Goal: Task Accomplishment & Management: Manage account settings

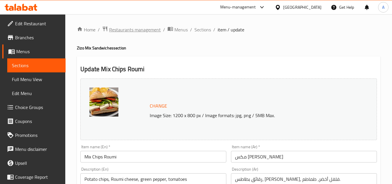
click at [154, 29] on span "Restaurants management" at bounding box center [135, 29] width 52 height 7
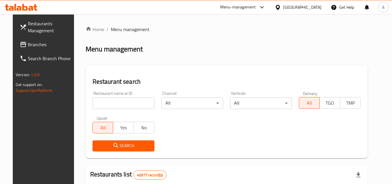
click at [48, 44] on span "Branches" at bounding box center [51, 44] width 46 height 7
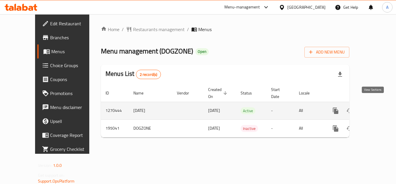
click at [375, 108] on icon "enhanced table" at bounding box center [377, 110] width 5 height 5
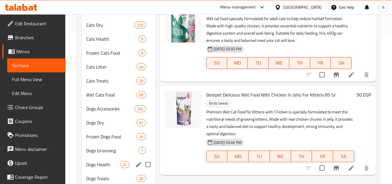
scroll to position [136, 0]
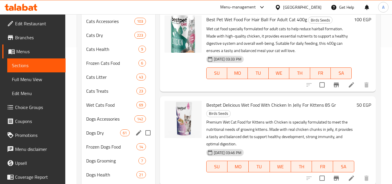
click at [107, 138] on div "Dogs Dry 61" at bounding box center [118, 133] width 73 height 14
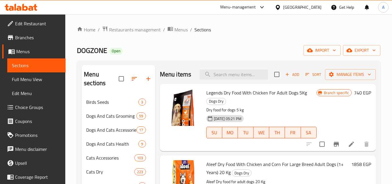
click at [292, 75] on span "Add" at bounding box center [292, 74] width 16 height 7
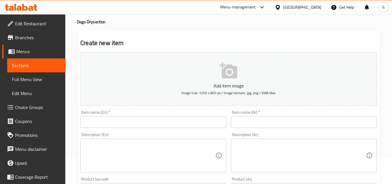
scroll to position [29, 0]
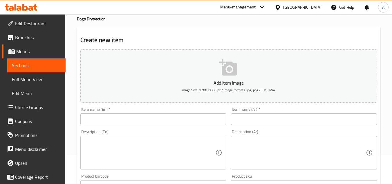
click at [180, 120] on input "text" at bounding box center [153, 119] width 146 height 12
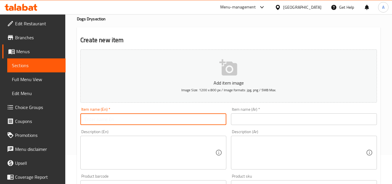
paste input "Alpha Dry For Puppy 10 Kg"
type input "Alpha Dry For Puppy 10 Kg"
click at [271, 115] on div "Item name (Ar)   * Item name (Ar) *" at bounding box center [304, 116] width 146 height 18
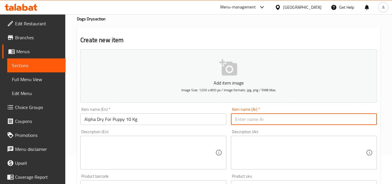
click at [271, 118] on input "text" at bounding box center [304, 119] width 146 height 12
click at [270, 119] on input "text" at bounding box center [304, 119] width 146 height 12
paste input "ألفا دراي للجراء 10 كجم"
click at [259, 122] on input "ألفا دراي للجراء 10 كجم" at bounding box center [304, 119] width 146 height 12
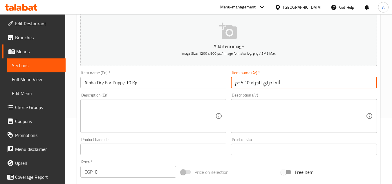
scroll to position [116, 0]
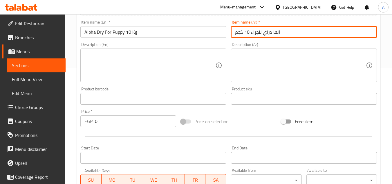
type input "ألفا دراي للجراء 10 كجم"
click at [151, 99] on input "text" at bounding box center [153, 99] width 146 height 12
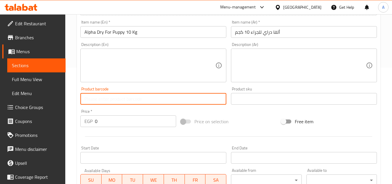
paste input "6394"
type input "6394"
paste input "6394"
type input "6394"
click at [139, 122] on input "0" at bounding box center [135, 121] width 81 height 12
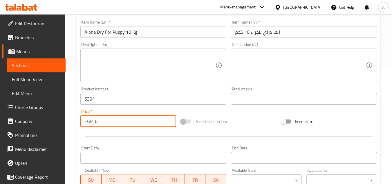
click at [139, 122] on input "0" at bounding box center [135, 121] width 81 height 12
paste input "1113"
type input "1113"
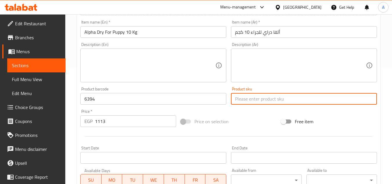
click at [260, 102] on input "text" at bounding box center [304, 99] width 146 height 12
paste input "6394"
type input "6394"
click at [165, 101] on input "6394" at bounding box center [153, 99] width 146 height 12
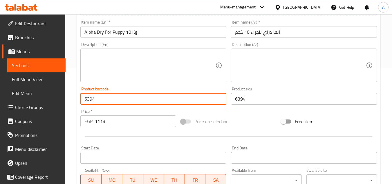
click at [165, 101] on input "6394" at bounding box center [153, 99] width 146 height 12
paste input "225000565821"
type input "6225000565821"
click at [244, 114] on div "Price on selection" at bounding box center [229, 121] width 100 height 16
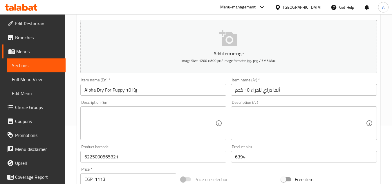
scroll to position [58, 0]
click at [235, 101] on div "Description (Ar) Description (Ar)" at bounding box center [304, 120] width 146 height 40
click at [239, 111] on textarea at bounding box center [300, 124] width 131 height 28
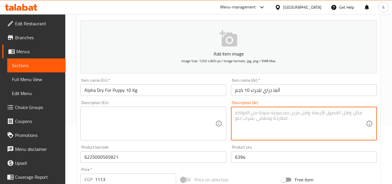
drag, startPoint x: 203, startPoint y: 112, endPoint x: 210, endPoint y: 113, distance: 7.4
click at [203, 112] on textarea at bounding box center [149, 124] width 131 height 28
click at [244, 114] on textarea at bounding box center [300, 124] width 131 height 28
click at [206, 115] on textarea at bounding box center [149, 124] width 131 height 28
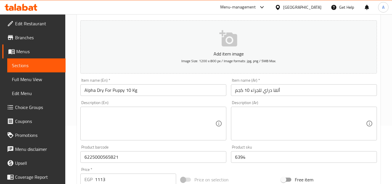
click at [230, 110] on div "Description (Ar) Description (Ar)" at bounding box center [304, 120] width 151 height 44
click at [238, 111] on textarea at bounding box center [300, 124] width 131 height 28
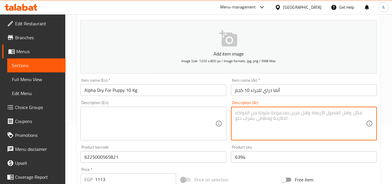
click at [203, 113] on textarea at bounding box center [149, 124] width 131 height 28
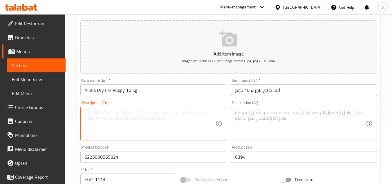
click at [235, 101] on div "Description (Ar) Description (Ar)" at bounding box center [304, 120] width 146 height 40
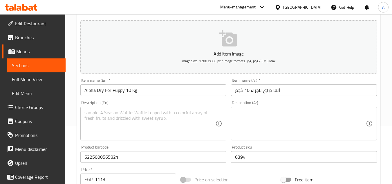
click at [237, 108] on div "Description (Ar)" at bounding box center [304, 124] width 146 height 34
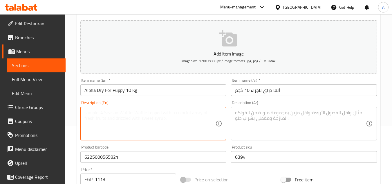
drag, startPoint x: 211, startPoint y: 115, endPoint x: 212, endPoint y: 111, distance: 3.8
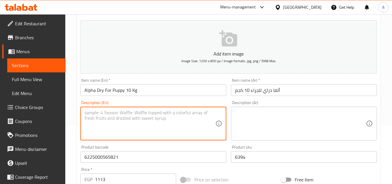
click at [210, 113] on textarea at bounding box center [149, 124] width 131 height 28
click at [237, 113] on textarea at bounding box center [300, 124] width 131 height 28
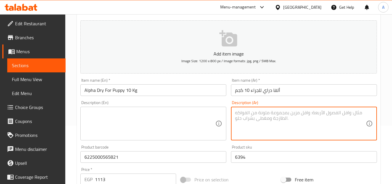
click at [200, 117] on textarea at bounding box center [149, 124] width 131 height 28
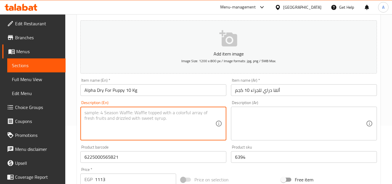
click at [240, 113] on textarea at bounding box center [300, 124] width 131 height 28
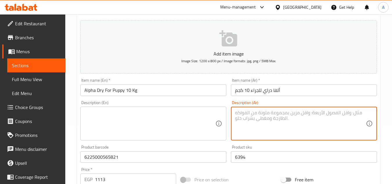
click at [198, 111] on textarea at bounding box center [149, 124] width 131 height 28
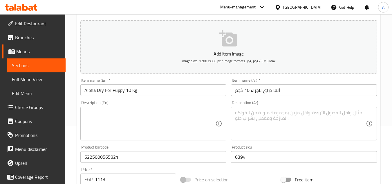
click at [243, 109] on div "Description (Ar)" at bounding box center [304, 124] width 146 height 34
click at [232, 103] on div "Description (Ar) Description (Ar)" at bounding box center [304, 120] width 146 height 40
drag, startPoint x: 208, startPoint y: 114, endPoint x: 239, endPoint y: 109, distance: 31.5
click at [207, 114] on textarea at bounding box center [149, 124] width 131 height 28
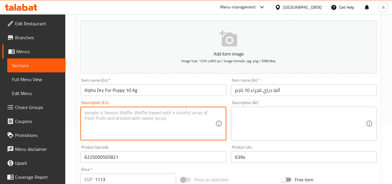
click at [246, 110] on textarea at bounding box center [300, 124] width 131 height 28
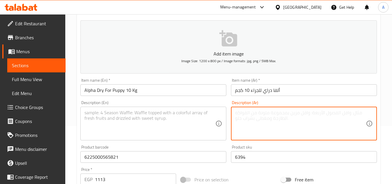
drag, startPoint x: 217, startPoint y: 113, endPoint x: 245, endPoint y: 111, distance: 28.8
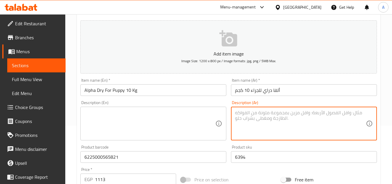
click at [217, 113] on div "Description (En)" at bounding box center [153, 124] width 146 height 34
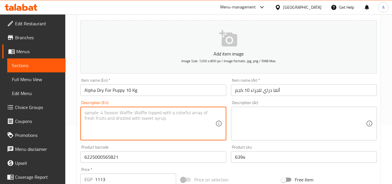
click at [245, 111] on textarea at bounding box center [300, 124] width 131 height 28
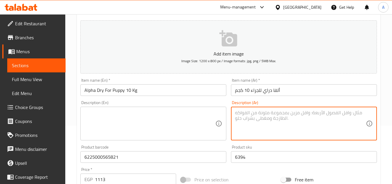
click at [200, 118] on textarea at bounding box center [149, 124] width 131 height 28
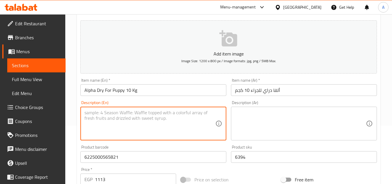
click at [285, 113] on textarea at bounding box center [300, 124] width 131 height 28
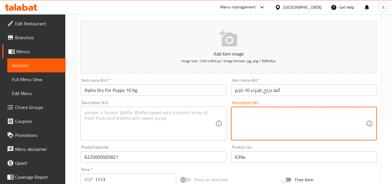
click at [217, 117] on div "Description (En)" at bounding box center [153, 124] width 146 height 34
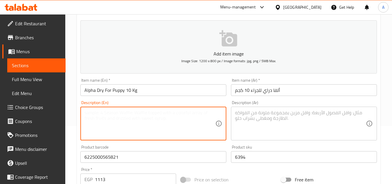
click at [222, 115] on div "Description (En)" at bounding box center [153, 124] width 146 height 34
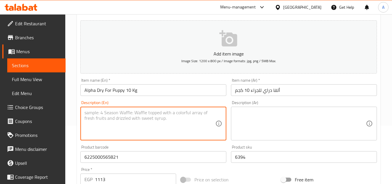
click at [250, 116] on textarea at bounding box center [300, 124] width 131 height 28
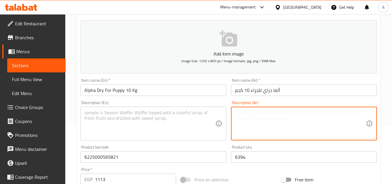
click at [216, 116] on div "Description (En)" at bounding box center [153, 124] width 146 height 34
click at [248, 117] on textarea at bounding box center [300, 124] width 131 height 28
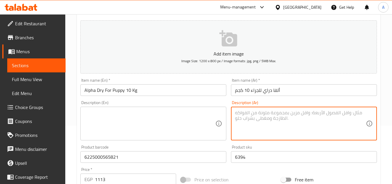
click at [215, 116] on textarea at bounding box center [149, 124] width 131 height 28
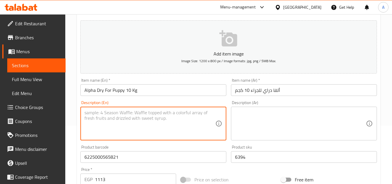
click at [242, 111] on textarea at bounding box center [300, 124] width 131 height 28
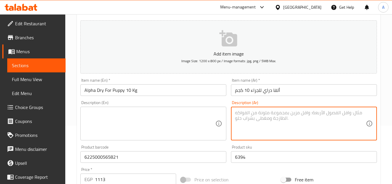
click at [206, 113] on textarea at bounding box center [149, 124] width 131 height 28
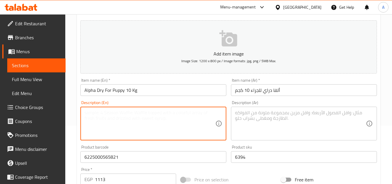
click at [254, 109] on div "Description (Ar)" at bounding box center [304, 124] width 146 height 34
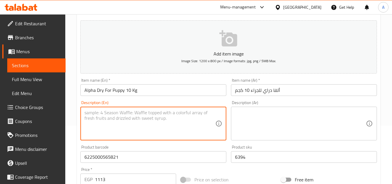
click at [196, 116] on textarea at bounding box center [149, 124] width 131 height 28
click at [235, 112] on div "Description (Ar)" at bounding box center [304, 124] width 146 height 34
click at [207, 116] on textarea at bounding box center [149, 124] width 131 height 28
click at [243, 115] on textarea at bounding box center [300, 124] width 131 height 28
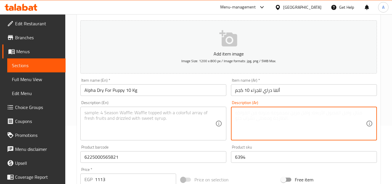
click at [229, 108] on div "Description (Ar) Description (Ar)" at bounding box center [304, 120] width 151 height 44
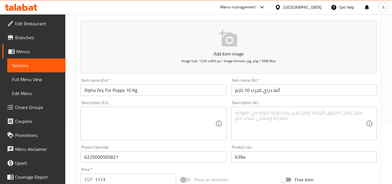
click at [221, 110] on div "Description (En)" at bounding box center [153, 124] width 146 height 34
click at [229, 110] on div "Description (Ar) Description (Ar)" at bounding box center [304, 120] width 151 height 44
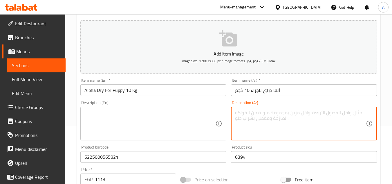
click at [237, 110] on textarea at bounding box center [300, 124] width 131 height 28
click at [201, 114] on textarea at bounding box center [149, 124] width 131 height 28
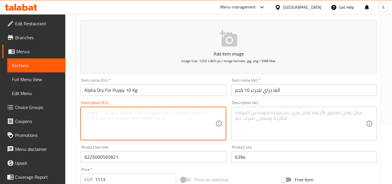
click at [259, 120] on textarea at bounding box center [300, 124] width 131 height 28
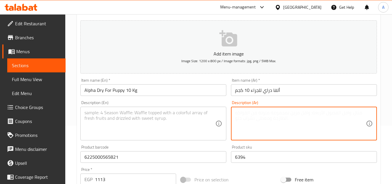
click at [202, 112] on textarea at bounding box center [149, 124] width 131 height 28
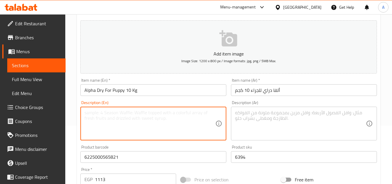
click at [252, 111] on textarea at bounding box center [300, 124] width 131 height 28
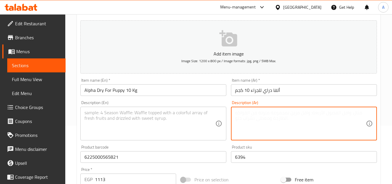
click at [198, 117] on textarea at bounding box center [149, 124] width 131 height 28
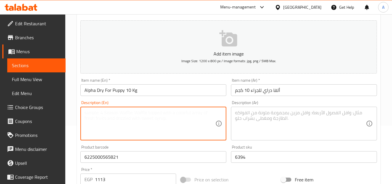
click at [244, 116] on textarea at bounding box center [300, 124] width 131 height 28
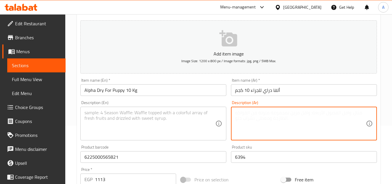
click at [215, 115] on textarea at bounding box center [149, 124] width 131 height 28
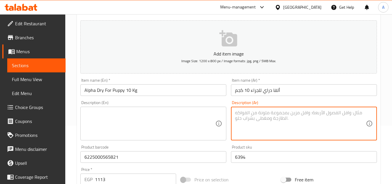
click at [245, 113] on textarea at bounding box center [300, 124] width 131 height 28
click at [205, 116] on textarea at bounding box center [149, 124] width 131 height 28
click at [244, 110] on textarea at bounding box center [300, 124] width 131 height 28
click at [217, 114] on div "Description (En)" at bounding box center [153, 124] width 146 height 34
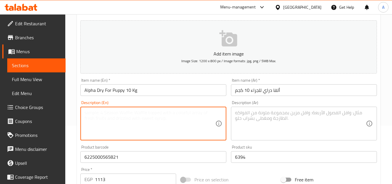
click at [269, 113] on textarea at bounding box center [300, 124] width 131 height 28
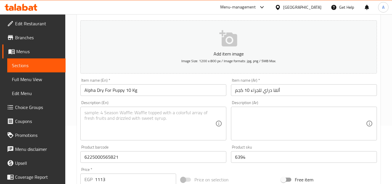
click at [277, 103] on div "Description (Ar) Description (Ar)" at bounding box center [304, 120] width 146 height 40
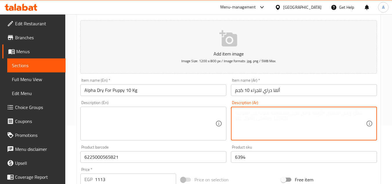
drag, startPoint x: 273, startPoint y: 119, endPoint x: 266, endPoint y: 124, distance: 8.7
click at [273, 119] on textarea at bounding box center [300, 124] width 131 height 28
click at [284, 97] on div "Item name (Ar)   * ألفا دراي للجراء 10 كجم Item name (Ar) *" at bounding box center [304, 87] width 151 height 22
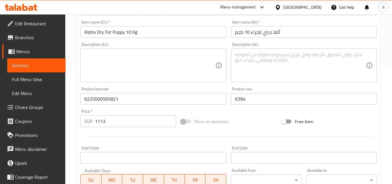
scroll to position [226, 0]
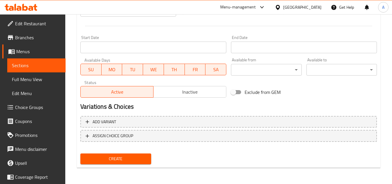
click at [146, 165] on div "Create" at bounding box center [115, 158] width 75 height 15
click at [138, 160] on span "Create" at bounding box center [115, 158] width 61 height 7
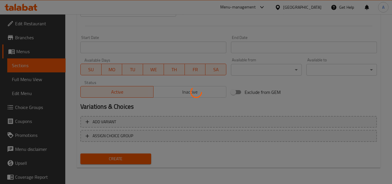
type input "0"
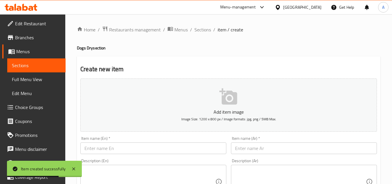
scroll to position [58, 0]
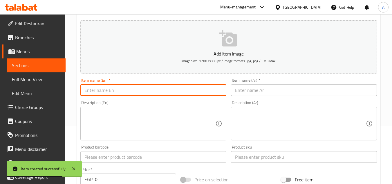
click at [165, 89] on input "text" at bounding box center [153, 90] width 146 height 12
paste input "Happy Tails Dry Food for Adult Dogs1 kg"
click at [159, 92] on input "Happy Tails Dry Food for Adult Dogs1 kg" at bounding box center [153, 90] width 146 height 12
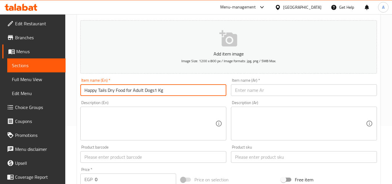
click at [154, 92] on input "Happy Tails Dry Food for Adult Dogs1 Kg" at bounding box center [153, 90] width 146 height 12
click at [189, 89] on input "Happy Tails Dry Food for Adult Dogs 1 Kg" at bounding box center [153, 90] width 146 height 12
type input "Happy Tails Dry Food for Adult Dogs 1 Kg"
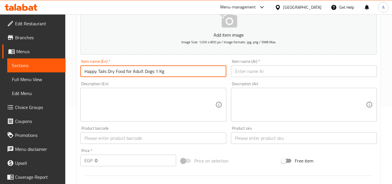
scroll to position [87, 0]
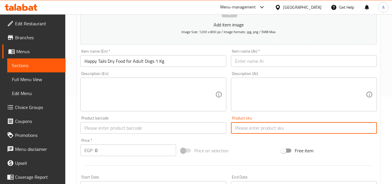
click at [253, 130] on input "text" at bounding box center [304, 128] width 146 height 12
paste input "2983"
type input "2983"
click at [157, 129] on input "text" at bounding box center [153, 128] width 146 height 12
paste input "6224009859016"
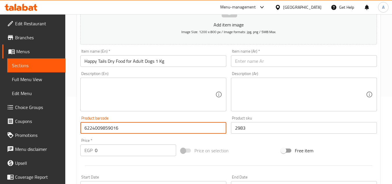
type input "6224009859016"
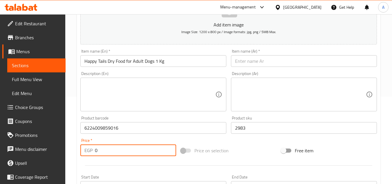
click at [116, 147] on input "0" at bounding box center [135, 150] width 81 height 12
paste input "175"
type input "175"
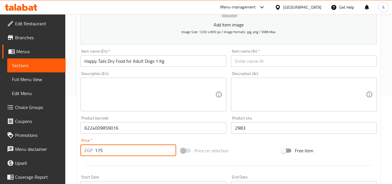
click at [246, 140] on div "Add item image Image Size: 1200 x 800 px / Image formats: jpg, png / 5MB Max. I…" at bounding box center [228, 114] width 301 height 250
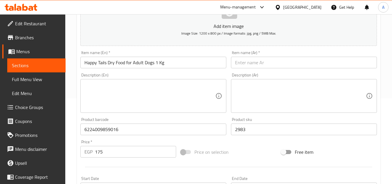
scroll to position [58, 0]
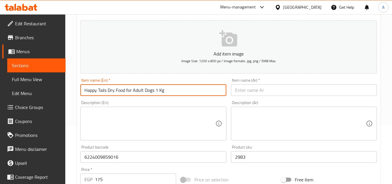
click at [143, 91] on input "Happy Tails Dry Food for Adult Dogs 1 Kg" at bounding box center [153, 90] width 146 height 12
click at [276, 89] on input "text" at bounding box center [304, 90] width 146 height 12
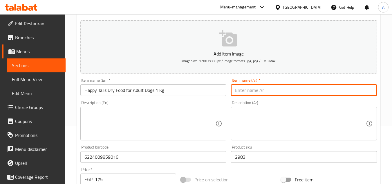
paste input "طعام جاف من هابي تيلز للكلاب البالغة، وزن 1 كجم"
drag, startPoint x: 303, startPoint y: 92, endPoint x: 309, endPoint y: 93, distance: 5.4
click at [309, 93] on input "طعام جاف من هابي تيلز للكلاب البالغة، وزن 1 كجم" at bounding box center [304, 90] width 146 height 12
drag, startPoint x: 256, startPoint y: 91, endPoint x: 258, endPoint y: 94, distance: 3.5
click at [258, 94] on input "طعام جاف هابي تيلز للكلاب البالغة، وزن 1 كجم" at bounding box center [304, 90] width 146 height 12
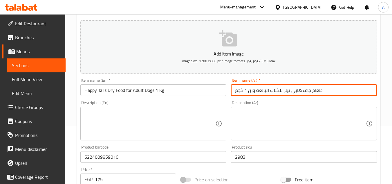
type input "طعام جاف هابي تيلز للكلاب البالغة وزن 1 كجم"
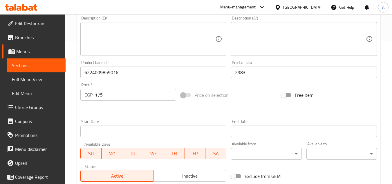
scroll to position [145, 0]
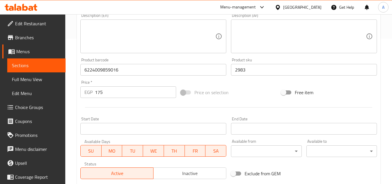
click at [270, 81] on div "Add item image Image Size: 1200 x 800 px / Image formats: jpg, png / 5MB Max. I…" at bounding box center [228, 56] width 301 height 250
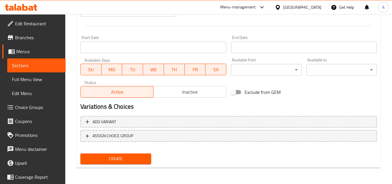
scroll to position [197, 0]
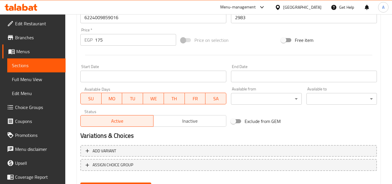
click at [268, 63] on div "End Date End Date" at bounding box center [304, 73] width 151 height 22
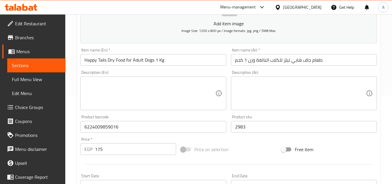
scroll to position [226, 0]
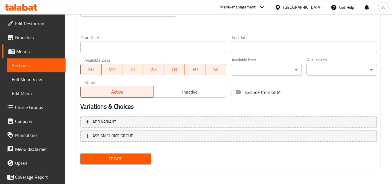
drag, startPoint x: 143, startPoint y: 156, endPoint x: 142, endPoint y: 152, distance: 5.1
click at [143, 156] on span "Create" at bounding box center [115, 158] width 61 height 7
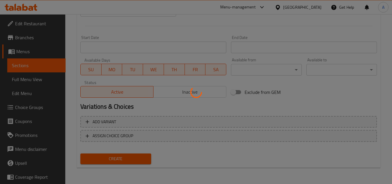
type input "0"
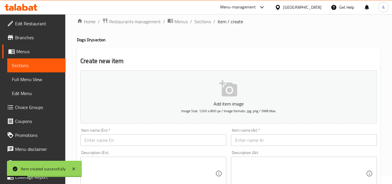
scroll to position [0, 0]
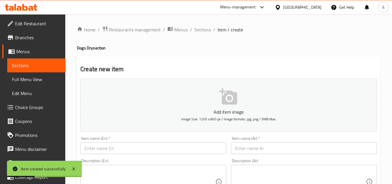
click at [203, 45] on h4 "Dogs Dry section" at bounding box center [229, 48] width 304 height 6
click at [203, 32] on span "Sections" at bounding box center [202, 29] width 17 height 7
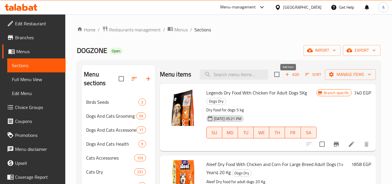
click at [291, 78] on span "Add" at bounding box center [292, 74] width 16 height 7
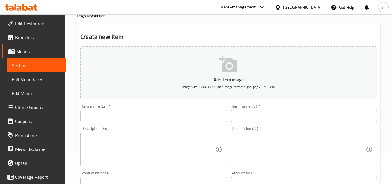
scroll to position [87, 0]
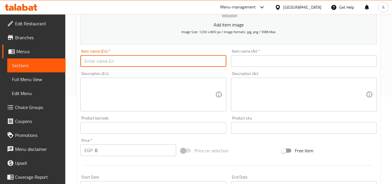
click at [165, 59] on input "text" at bounding box center [153, 61] width 146 height 12
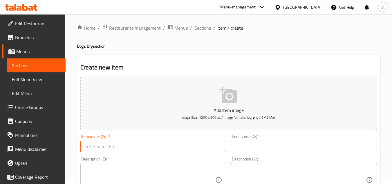
scroll to position [0, 0]
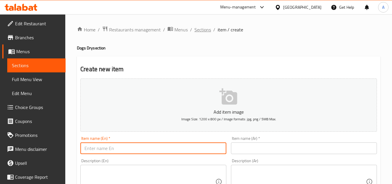
click at [206, 30] on span "Sections" at bounding box center [202, 29] width 17 height 7
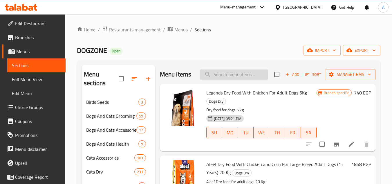
click at [219, 76] on input "search" at bounding box center [234, 74] width 69 height 10
paste input "Happy Tails Dry Food for Adult Dogs1 kg"
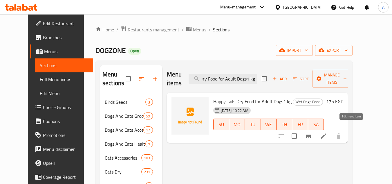
type input "Happy Tails Dry Food for Adult Dogs1 kg"
click at [327, 132] on icon at bounding box center [323, 135] width 7 height 7
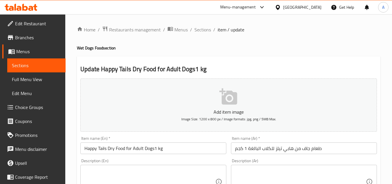
click at [153, 148] on input "Happy Tails Dry Food for Adult Dogs1 kg" at bounding box center [153, 148] width 146 height 12
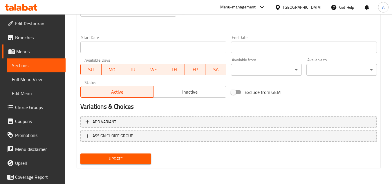
type input "Happy Tails Dry Food for Adult Dogs 1 kg"
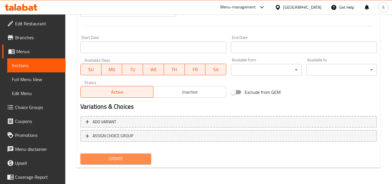
click at [129, 158] on span "Update" at bounding box center [115, 158] width 61 height 7
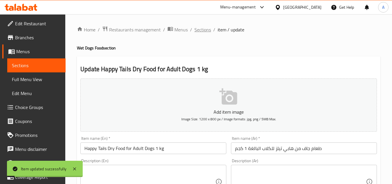
click at [207, 32] on span "Sections" at bounding box center [202, 29] width 17 height 7
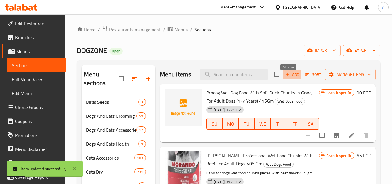
click at [297, 78] on button "Add" at bounding box center [292, 74] width 19 height 9
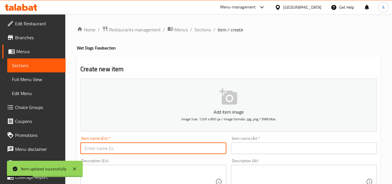
click at [169, 152] on input "text" at bounding box center [153, 148] width 146 height 12
paste input "Happy Tails Dry Food for Adult Dogs15 kg"
click at [154, 148] on input "Happy Tails Dry Food for Adult Dogs15 kg" at bounding box center [153, 148] width 146 height 12
click at [162, 150] on input "Happy Tails Dry Food for Adult Dogs 15 kg" at bounding box center [153, 148] width 146 height 12
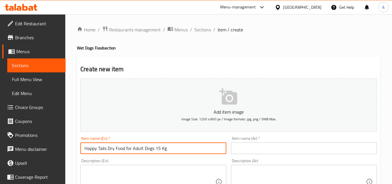
type input "Happy Tails Dry Food for Adult Dogs 15 Kg"
click at [267, 145] on input "text" at bounding box center [304, 148] width 146 height 12
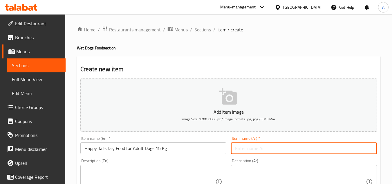
paste input "طعام جاف من هابي تيلز للكلاب البالغة، وزن 1 كجم"
click at [305, 147] on input "طعام جاف من هابي تيلز للكلاب البالغة، وزن 1 كجم" at bounding box center [304, 148] width 146 height 12
click at [303, 152] on input "طعام جاف من هابي تيلز للكلاب البالغة، وزن 1 كجم" at bounding box center [304, 148] width 146 height 12
click at [257, 152] on input "طعام جاف هابي تيلز للكلاب البالغة، وزن 1 كجم" at bounding box center [304, 148] width 146 height 12
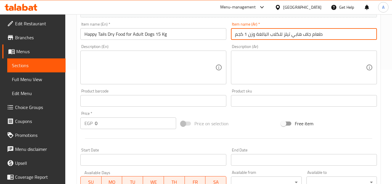
scroll to position [116, 0]
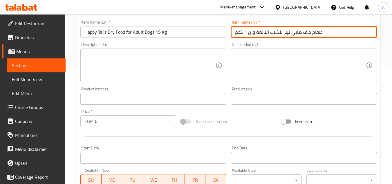
type input "طعام جاف هابي تيلز للكلاب البالغة وزن 1 كجم"
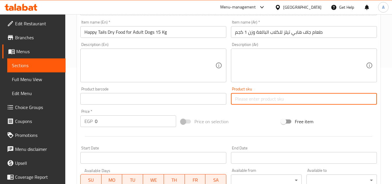
click at [244, 97] on input "text" at bounding box center [304, 99] width 146 height 12
paste input "3610"
type input "3610"
click at [150, 101] on input "text" at bounding box center [153, 99] width 146 height 12
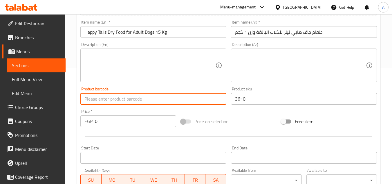
click at [100, 121] on input "0" at bounding box center [135, 121] width 81 height 12
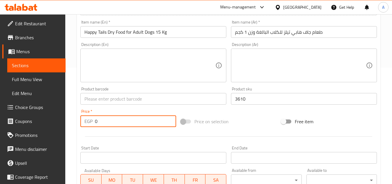
click at [100, 121] on input "0" at bounding box center [135, 121] width 81 height 12
paste input "2225"
type input "2225"
click at [159, 105] on div "Product barcode Product barcode" at bounding box center [153, 95] width 151 height 22
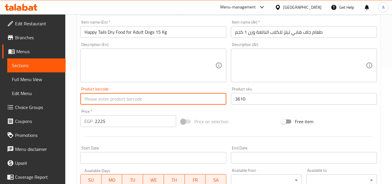
paste input "6224009859030"
type input "6224009859030"
click at [238, 113] on div "Add item image Image Size: 1200 x 800 px / Image formats: jpg, png / 5MB Max. I…" at bounding box center [228, 85] width 301 height 250
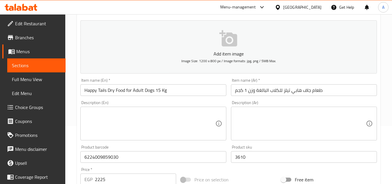
scroll to position [0, 0]
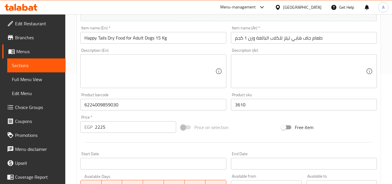
scroll to position [52, 0]
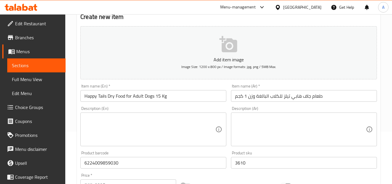
click at [233, 106] on div "Description (Ar) Description (Ar)" at bounding box center [304, 126] width 151 height 44
click at [217, 109] on div "Description (En) Description (En)" at bounding box center [153, 126] width 146 height 40
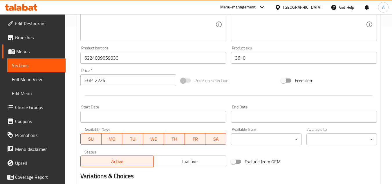
scroll to position [226, 0]
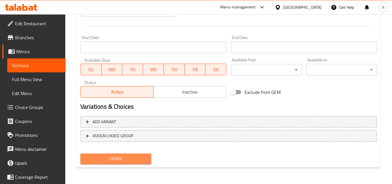
drag, startPoint x: 143, startPoint y: 157, endPoint x: 176, endPoint y: 130, distance: 42.3
click at [143, 157] on span "Create" at bounding box center [115, 158] width 61 height 7
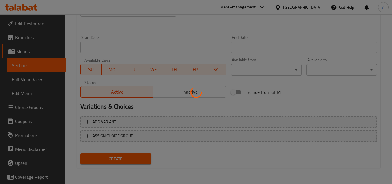
type input "0"
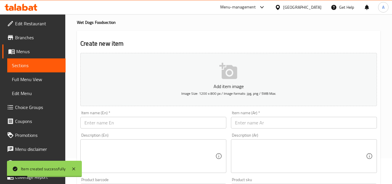
scroll to position [58, 0]
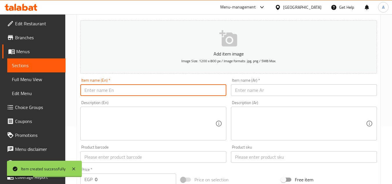
click at [183, 91] on input "text" at bounding box center [153, 90] width 146 height 12
paste input "Happy Tails Dry Food for Adult Dogs4 kg"
click at [155, 91] on input "Happy Tails Dry Food for Adult Dogs4 kg" at bounding box center [153, 90] width 146 height 12
click at [162, 92] on input "Happy Tails Dry Food for Adult Dogs 4 kg" at bounding box center [153, 90] width 146 height 12
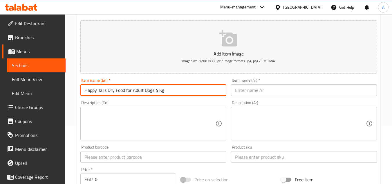
click at [196, 93] on input "Happy Tails Dry Food for Adult Dogs 4 Kg" at bounding box center [153, 90] width 146 height 12
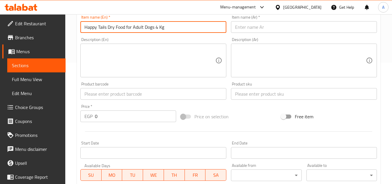
scroll to position [52, 0]
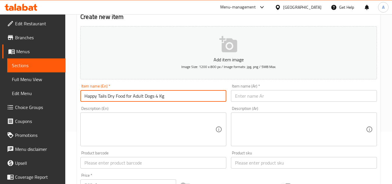
type input "Happy Tails Dry Food for Adult Dogs 4 Kg"
click at [271, 92] on input "text" at bounding box center [304, 96] width 146 height 12
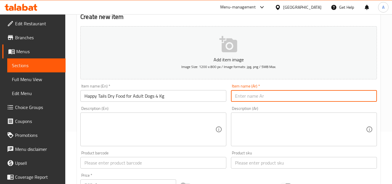
paste input "طعام جاف من هابي تيلز للكلاب البالغة، 4 كجم"
click at [249, 100] on input "طعام جاف من هابي تيلز للكلاب البالغة، 4 كجم" at bounding box center [304, 96] width 146 height 12
click at [294, 99] on input "طعام جاف من هابي تيلز للكلاب البالغة 4 كجم" at bounding box center [304, 96] width 146 height 12
type input "طعام جاف هابي تيلز للكلاب البالغة 4 كجم"
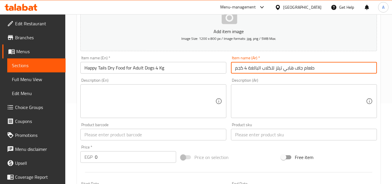
scroll to position [110, 0]
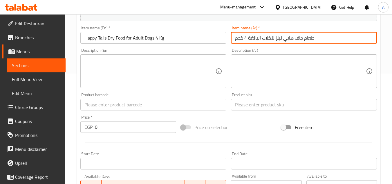
click at [137, 129] on input "0" at bounding box center [135, 127] width 81 height 12
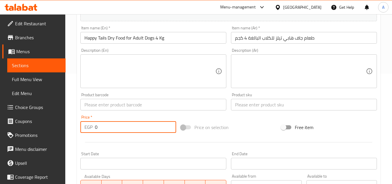
click at [137, 129] on input "0" at bounding box center [135, 127] width 81 height 12
paste input "2939"
type input "0"
click at [249, 102] on input "text" at bounding box center [304, 105] width 146 height 12
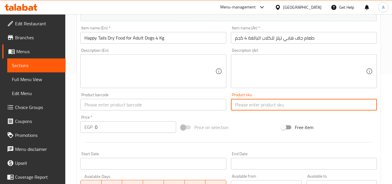
paste input "2939"
type input "2939"
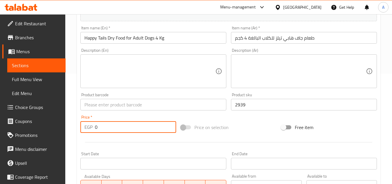
click at [123, 130] on input "0" at bounding box center [135, 127] width 81 height 12
paste input "681"
type input "681"
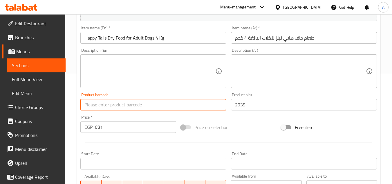
click at [187, 104] on input "text" at bounding box center [153, 105] width 146 height 12
paste input "6224009859023"
type input "6224009859023"
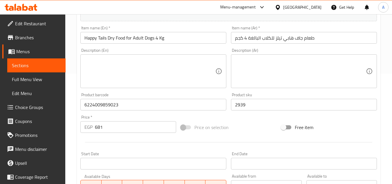
click at [247, 121] on div "Price on selection" at bounding box center [229, 127] width 100 height 16
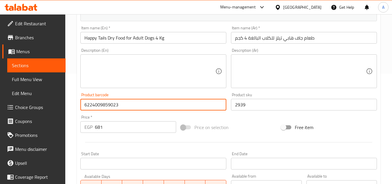
click at [179, 108] on input "6224009859023" at bounding box center [153, 105] width 146 height 12
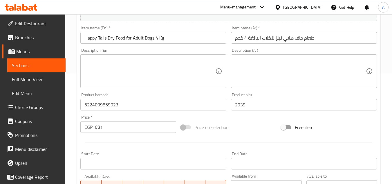
click at [251, 121] on div "Price on selection" at bounding box center [229, 127] width 100 height 16
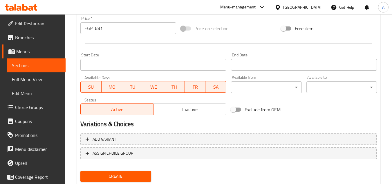
scroll to position [226, 0]
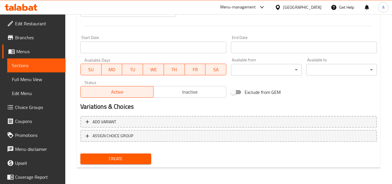
click at [148, 159] on button "Create" at bounding box center [115, 158] width 71 height 11
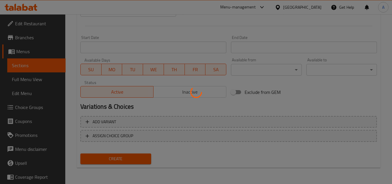
type input "0"
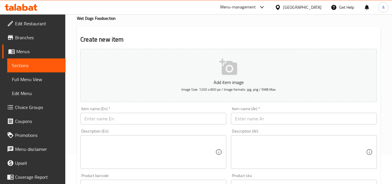
scroll to position [58, 0]
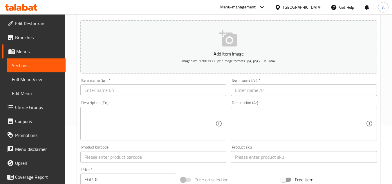
click at [152, 90] on input "text" at bounding box center [153, 90] width 146 height 12
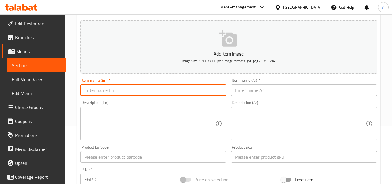
paste input "Happy Tails Dry Food for Puppies (Up to 12 Months)4 kg"
drag, startPoint x: 184, startPoint y: 90, endPoint x: 185, endPoint y: 96, distance: 6.1
click at [184, 89] on input "Happy Tails Dry Food for Puppies (Up to 12 Months)4 kg" at bounding box center [153, 90] width 146 height 12
click at [190, 91] on input "Happy Tails Dry Food for Puppies (Up to 12 Months) 4 kg" at bounding box center [153, 90] width 146 height 12
click at [149, 88] on input "Happy Tails Dry Food for Puppies (Up to 12 Months) 4 Kg" at bounding box center [153, 90] width 146 height 12
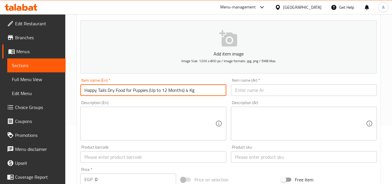
type input "Happy Tails Dry Food for Puppies (Up to 12 Months) 4 Kg"
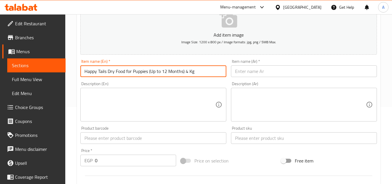
scroll to position [87, 0]
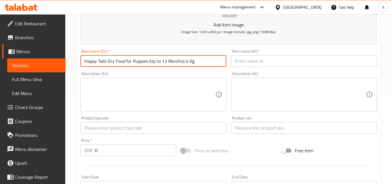
drag, startPoint x: 264, startPoint y: 120, endPoint x: 264, endPoint y: 126, distance: 6.7
click at [264, 121] on div "Product sku Product sku" at bounding box center [304, 125] width 146 height 18
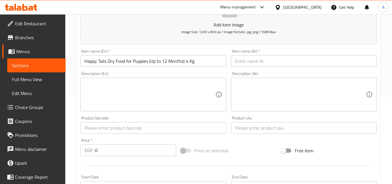
click at [264, 127] on input "text" at bounding box center [304, 128] width 146 height 12
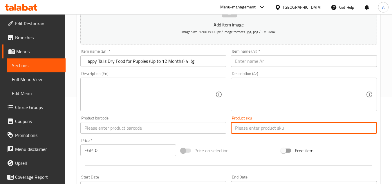
paste input "3281"
type input "3281"
click at [136, 146] on input "0" at bounding box center [135, 150] width 81 height 12
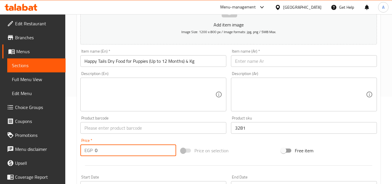
click at [136, 146] on input "0" at bounding box center [135, 150] width 81 height 12
paste input "850"
click at [136, 148] on input "0850" at bounding box center [135, 150] width 81 height 12
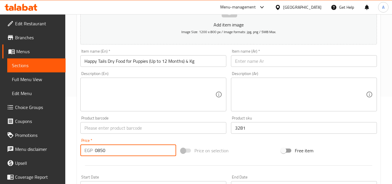
paste input "number"
type input "850"
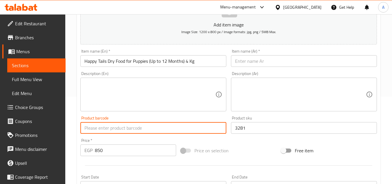
click at [131, 126] on input "text" at bounding box center [153, 128] width 146 height 12
paste input "6224009859078"
type input "6224009859078"
click at [219, 60] on input "Happy Tails Dry Food for Puppies (Up to 12 Months) 4 Kg" at bounding box center [153, 61] width 146 height 12
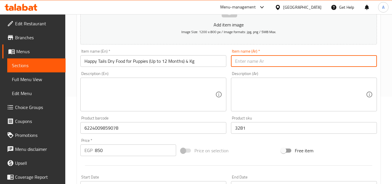
click at [276, 58] on input "text" at bounding box center [304, 61] width 146 height 12
paste input "طعام جاف من هابي تيلز للجراء (حتى عمر 12 شهرًا) 4 كجم"
click at [318, 62] on input "طعام جاف من هابي تيلز للجراء (حتى عمر 12 شهرًا) 4 كجم" at bounding box center [304, 61] width 146 height 12
click at [291, 66] on input "طعام جاف هابي تيلز للجراء (حتى عمر 12 شهرًا) 4 كجم" at bounding box center [304, 61] width 146 height 12
type input "طعام جاف هابي تيلز للجراء (حتى عمر 12 شهرًا) 4 كجم"
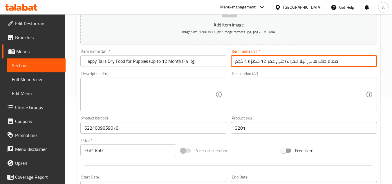
click at [293, 67] on div "Item name (Ar)   * طعام جاف هابي تيلز للجراء (حتى عمر 12 شهرًا) 4 كجم Item name…" at bounding box center [304, 58] width 151 height 22
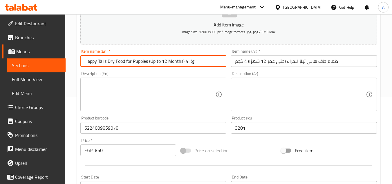
drag, startPoint x: 152, startPoint y: 60, endPoint x: 149, endPoint y: 65, distance: 5.7
click at [149, 65] on input "Happy Tails Dry Food for Puppies (Up to 12 Months) 4 Kg" at bounding box center [153, 61] width 146 height 12
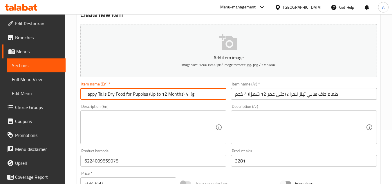
scroll to position [52, 0]
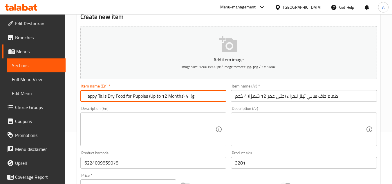
click at [197, 96] on input "Happy Tails Dry Food for Puppies (Up to 12 Months) 4 Kg" at bounding box center [153, 96] width 146 height 12
click at [185, 98] on input "Happy Tails Dry Food for Puppies (Up to 12 Months) 4 Kg" at bounding box center [153, 96] width 146 height 12
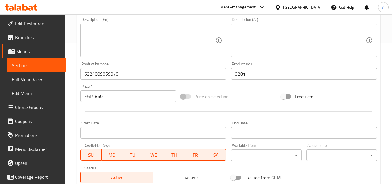
scroll to position [226, 0]
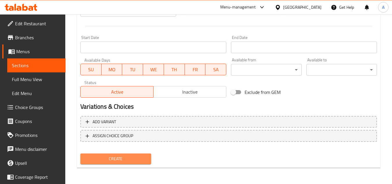
click at [146, 159] on span "Create" at bounding box center [115, 158] width 61 height 7
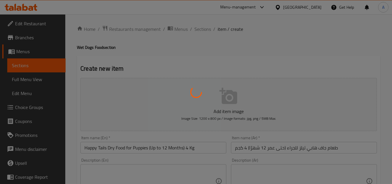
scroll to position [0, 0]
type input "0"
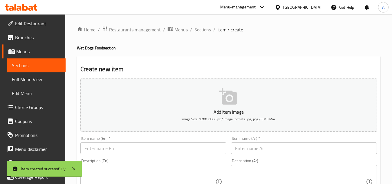
click at [202, 31] on span "Sections" at bounding box center [202, 29] width 17 height 7
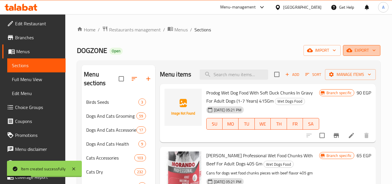
click at [356, 48] on span "export" at bounding box center [362, 50] width 28 height 7
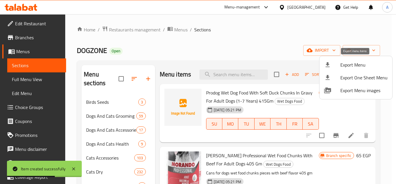
click at [355, 67] on span "Export Menu" at bounding box center [364, 64] width 47 height 7
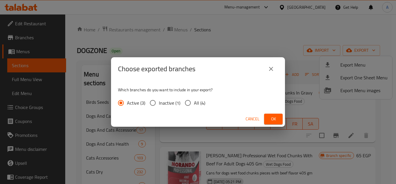
click at [191, 102] on input "All (4)" at bounding box center [188, 103] width 12 height 12
radio input "true"
click at [274, 119] on span "Ok" at bounding box center [273, 118] width 9 height 7
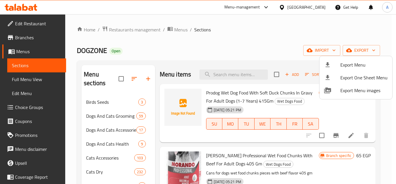
click at [271, 50] on div at bounding box center [198, 92] width 396 height 184
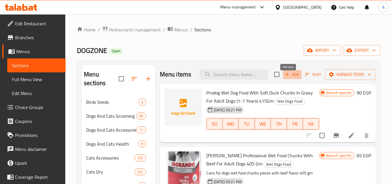
click at [294, 77] on span "Add" at bounding box center [292, 74] width 16 height 7
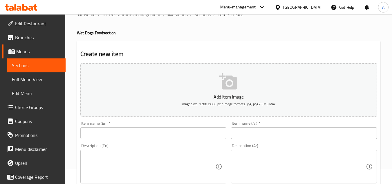
scroll to position [29, 0]
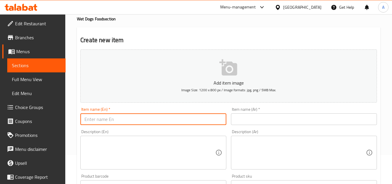
click at [147, 120] on input "text" at bounding box center [153, 119] width 146 height 12
paste input "Happy Tails Dry Food for Small Breed Adult Dogs4 kg"
click at [180, 121] on input "Happy Tails Dry Food for Small Breed Adult Dogs4 kg" at bounding box center [153, 119] width 146 height 12
click at [177, 122] on input "Happy Tails Dry Food for Small Breed Adult Dogs4 kg" at bounding box center [153, 119] width 146 height 12
click at [178, 122] on input "Happy Tails Dry Food for Small Breed Adult Dogs4 kg" at bounding box center [153, 119] width 146 height 12
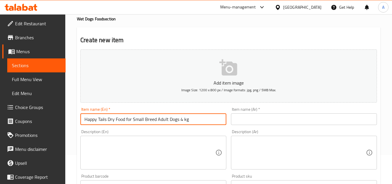
click at [185, 121] on input "Happy Tails Dry Food for Small Breed Adult Dogs 4 kg" at bounding box center [153, 119] width 146 height 12
click at [126, 120] on input "Happy Tails Dry Food for Small Breed Adult Dogs 4 Kg" at bounding box center [153, 119] width 146 height 12
click at [149, 121] on input "Happy Tails Dry Food For Small Breed Adult Dogs 4 Kg" at bounding box center [153, 119] width 146 height 12
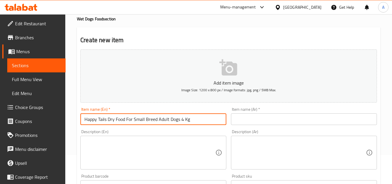
type input "Happy Tails Dry Food For Small Breed Adult Dogs 4 Kg"
click at [245, 120] on input "text" at bounding box center [304, 119] width 146 height 12
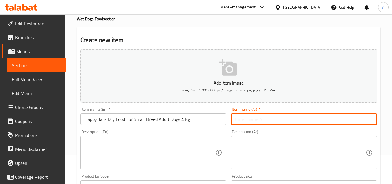
paste input "طعام جاف من هابي تيلز للكلاب البالغة من السلالات الصغيرة، 4 كجم"
click at [337, 121] on input "طعام جاف من هابي تيلز للكلاب البالغة من السلالات الصغيرة، 4 كجم" at bounding box center [304, 119] width 146 height 12
click at [335, 119] on input "طعام جاف من هابي تيلز للكلاب البالغة من السلالات الصغيرة، 4 كجم" at bounding box center [304, 119] width 146 height 12
click at [248, 121] on input "طعام جاف هابي تيلز للكلاب البالغة من السلالات الصغيرة، 4 كجم" at bounding box center [304, 119] width 146 height 12
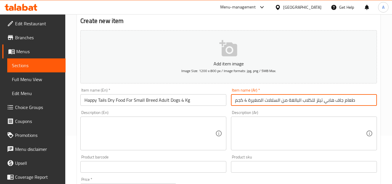
scroll to position [58, 0]
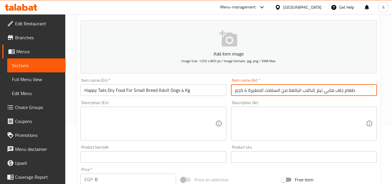
type input "طعام جاف هابي تيلز للكلاب البالغة من السلالات الصغيرة 4 كجم"
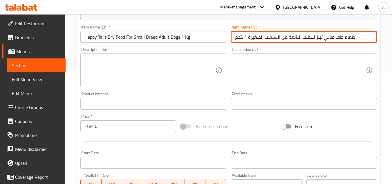
scroll to position [116, 0]
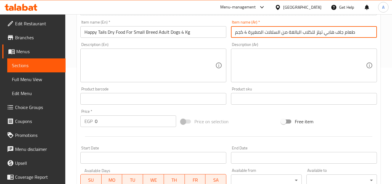
click at [253, 95] on input "text" at bounding box center [304, 99] width 146 height 12
paste input "3308"
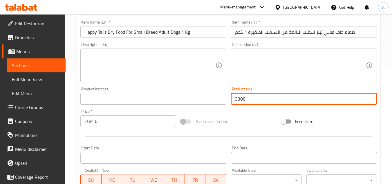
type input "3308"
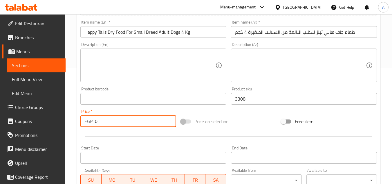
click at [127, 125] on input "0" at bounding box center [135, 121] width 81 height 12
paste input "681"
type input "681"
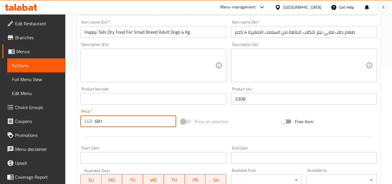
click at [143, 99] on input "text" at bounding box center [153, 99] width 146 height 12
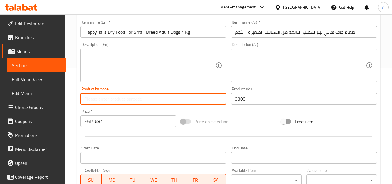
paste input "6224009859054"
type input "6224009859054"
click at [216, 111] on div "Add item image Image Size: 1200 x 800 px / Image formats: jpg, png / 5MB Max. I…" at bounding box center [228, 85] width 301 height 250
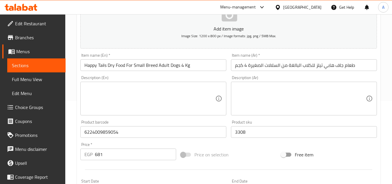
scroll to position [145, 0]
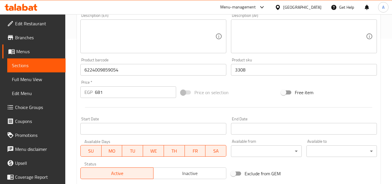
click at [227, 114] on div at bounding box center [228, 107] width 301 height 14
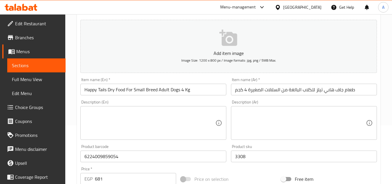
scroll to position [58, 0]
click at [218, 109] on div "Description (En)" at bounding box center [153, 124] width 146 height 34
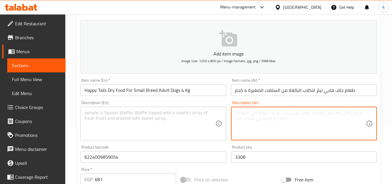
drag, startPoint x: 244, startPoint y: 111, endPoint x: 231, endPoint y: 112, distance: 13.8
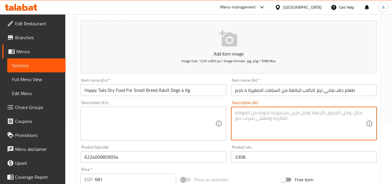
click at [245, 111] on textarea at bounding box center [300, 124] width 131 height 28
click at [212, 112] on textarea at bounding box center [149, 124] width 131 height 28
click at [249, 112] on textarea at bounding box center [300, 124] width 131 height 28
click at [206, 117] on textarea at bounding box center [149, 124] width 131 height 28
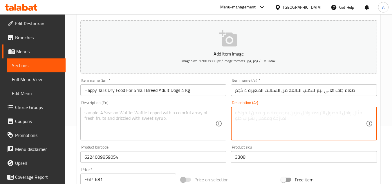
click at [242, 115] on textarea at bounding box center [300, 124] width 131 height 28
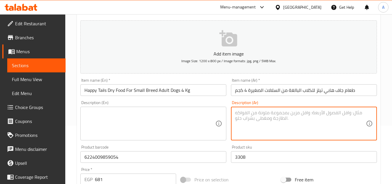
click at [206, 114] on textarea at bounding box center [149, 124] width 131 height 28
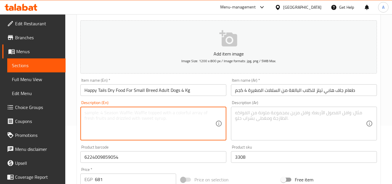
click at [233, 116] on div "Description (Ar)" at bounding box center [304, 124] width 146 height 34
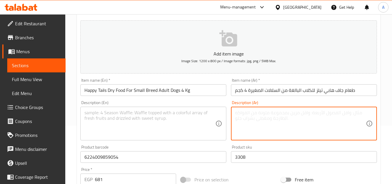
click at [218, 107] on div "Description (En)" at bounding box center [153, 124] width 146 height 34
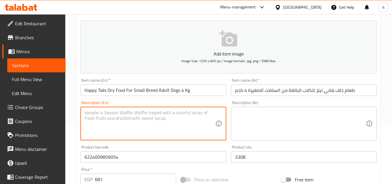
click at [240, 114] on textarea at bounding box center [300, 124] width 131 height 28
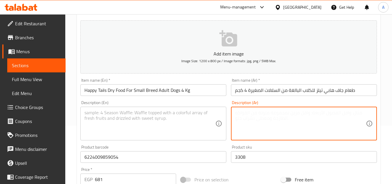
click at [221, 108] on div "Description (En)" at bounding box center [153, 124] width 146 height 34
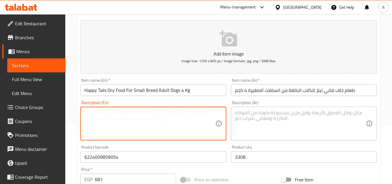
click at [231, 105] on div "Description (Ar) Description (Ar)" at bounding box center [304, 120] width 146 height 40
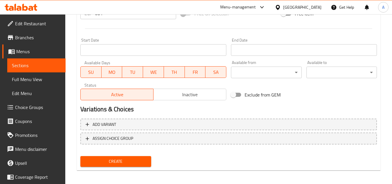
scroll to position [226, 0]
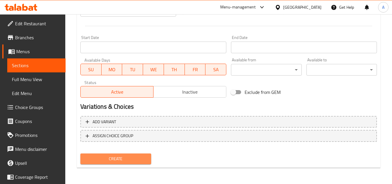
click at [134, 156] on span "Create" at bounding box center [115, 158] width 61 height 7
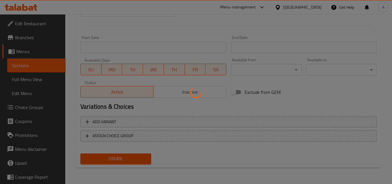
type input "0"
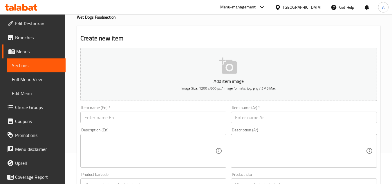
scroll to position [87, 0]
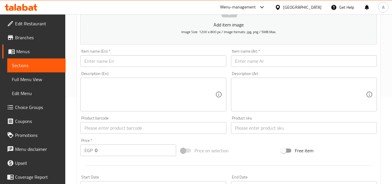
click at [156, 62] on input "text" at bounding box center [153, 61] width 146 height 12
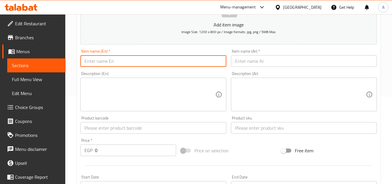
paste input "happy Tails Dry Food for Small Dogs1 kg"
click at [86, 63] on input "happy Tails Dry Food for Small Dogs1 kg" at bounding box center [153, 61] width 146 height 12
click at [155, 62] on input "Happy Tails Dry Food for Small Dogs1 kg" at bounding box center [153, 61] width 146 height 12
click at [161, 62] on input "Happy Tails Dry Food for Small Dogs 1 kg" at bounding box center [153, 61] width 146 height 12
click at [170, 68] on div "Item name (En)   * Happy Tails Dry Food for Small Dogs 1 Kg Item name (En) *" at bounding box center [153, 58] width 151 height 22
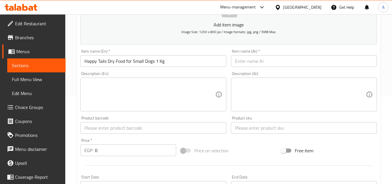
click at [170, 64] on input "Happy Tails Dry Food for Small Dogs 1 Kg" at bounding box center [153, 61] width 146 height 12
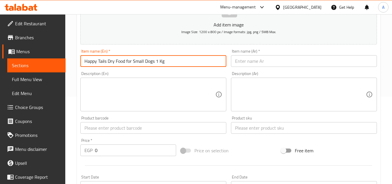
click at [173, 70] on div "Description (En) Description (En)" at bounding box center [153, 91] width 151 height 44
click at [127, 63] on input "Happy Tails Dry Food for Small Dogs 1 Kg" at bounding box center [153, 61] width 146 height 12
click at [138, 65] on input "Happy Tails Dry Food For Small Dogs 1 Kg" at bounding box center [153, 61] width 146 height 12
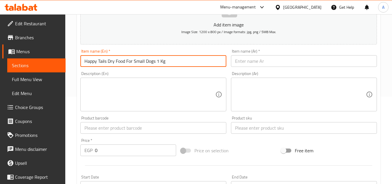
type input "Happy Tails Dry Food For Small Dogs 1 Kg"
click at [268, 60] on input "text" at bounding box center [304, 61] width 146 height 12
paste input "طعام جاف من هابي تيلز للكلاب الصغيرة، 1 كجم"
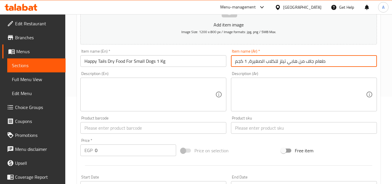
click at [298, 63] on input "طعام جاف من هابي تيلز للكلاب الصغيرة، 1 كجم" at bounding box center [304, 61] width 146 height 12
type input "طعام جاف من هابي تيلز للكلاب الصغيرة، 1 كجم"
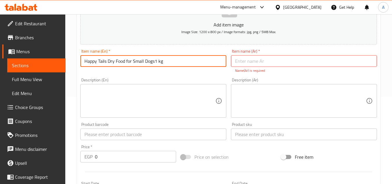
type input "happy Tails Dry Food for Small Dogs1 kg"
paste input "Happy Tails Dry Food For Small Dogs 1 Kg"
type input "Happy Tails Dry Food For Small Dogs 1 Kg"
click at [275, 57] on input "text" at bounding box center [304, 61] width 146 height 12
paste input "طعام جاف من هابي تيلز للكلاب الصغيرة، 1 كجم"
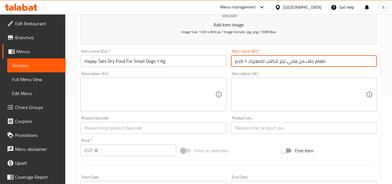
click at [300, 63] on input "طعام جاف من هابي تيلز للكلاب الصغيرة، 1 كجم" at bounding box center [304, 61] width 146 height 12
click at [249, 62] on input "طعام جاف هابي تيلز للكلاب الصغيرة، 1 كجم" at bounding box center [304, 61] width 146 height 12
type input "طعام جاف هابي تيلز للكلاب الصغيرة 1 كجم"
drag, startPoint x: 251, startPoint y: 128, endPoint x: 259, endPoint y: 133, distance: 9.0
click at [251, 128] on input "text" at bounding box center [304, 128] width 146 height 12
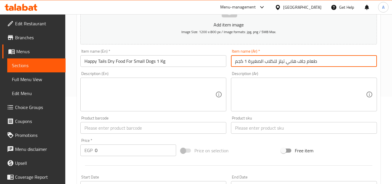
paste input "2897"
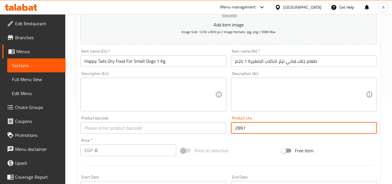
type input "2897"
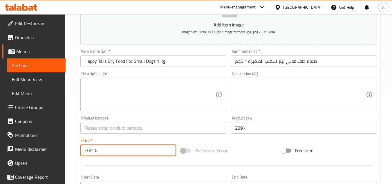
click at [138, 145] on input "0" at bounding box center [135, 150] width 81 height 12
paste input "175"
type input "175"
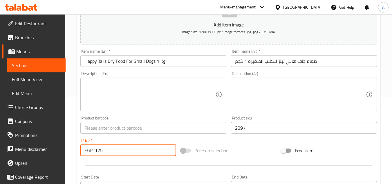
click at [171, 129] on input "text" at bounding box center [153, 128] width 146 height 12
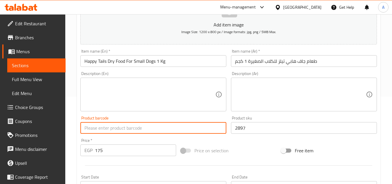
paste input "6224009859047"
type input "6224009859047"
click at [246, 141] on div "Add item image Image Size: 1200 x 800 px / Image formats: jpg, png / 5MB Max. I…" at bounding box center [228, 114] width 301 height 250
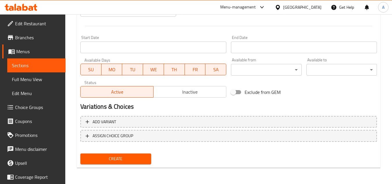
click at [140, 157] on span "Create" at bounding box center [115, 158] width 61 height 7
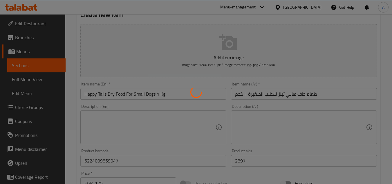
scroll to position [52, 0]
type input "0"
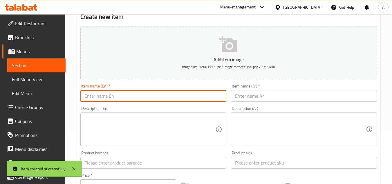
click at [205, 101] on input "text" at bounding box center [153, 96] width 146 height 12
paste input "Aleef puppy Dry Food 10k"
click at [98, 97] on input "Aleef puppy Dry Food 10k" at bounding box center [153, 96] width 146 height 12
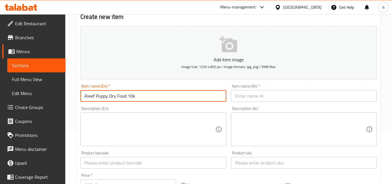
type input "Aleef Puppy Dry Food 10k"
click at [181, 94] on input "Aleef Puppy Dry Food 10k" at bounding box center [153, 96] width 146 height 12
click at [137, 98] on input "Aleef Puppy Dry Food 10k" at bounding box center [153, 96] width 146 height 12
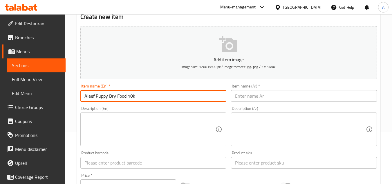
click at [137, 98] on input "Aleef Puppy Dry Food 10k" at bounding box center [153, 96] width 146 height 12
click at [277, 99] on input "text" at bounding box center [304, 96] width 146 height 12
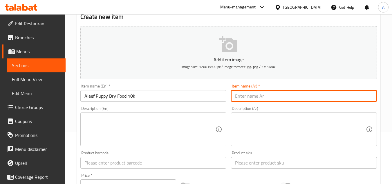
paste input "طعام جاف للجراء من أليف 10 كيلو"
type input "طعام جاف للجراء من أليف 10 كيلو"
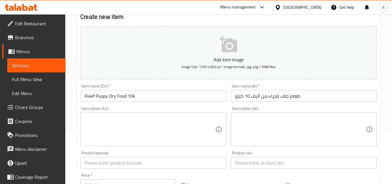
click at [266, 105] on div "Description (Ar) Description (Ar)" at bounding box center [304, 126] width 151 height 44
click at [273, 99] on input "طعام جاف للجراء من أليف 10 كيلو" at bounding box center [304, 96] width 146 height 12
click at [273, 111] on div "Description (Ar) Description (Ar)" at bounding box center [304, 126] width 146 height 40
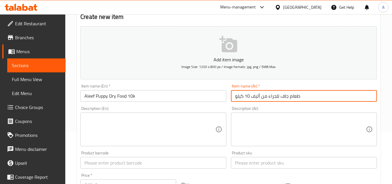
click at [277, 96] on input "طعام جاف للجراء من أليف 10 كيلو" at bounding box center [304, 96] width 146 height 12
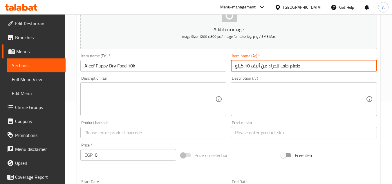
scroll to position [110, 0]
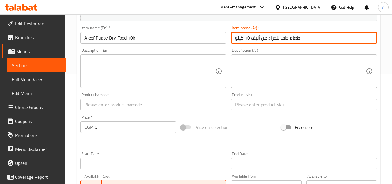
drag, startPoint x: 262, startPoint y: 109, endPoint x: 259, endPoint y: 109, distance: 3.2
click at [262, 109] on input "text" at bounding box center [304, 105] width 146 height 12
paste input "13778"
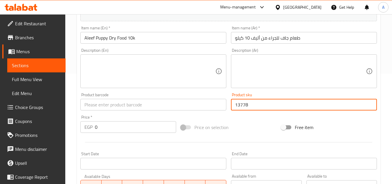
type input "13778"
click at [143, 129] on input "0" at bounding box center [135, 127] width 81 height 12
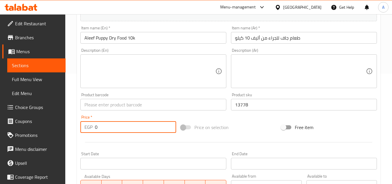
click at [143, 129] on input "0" at bounding box center [135, 127] width 81 height 12
paste input "1188"
type input "1188"
click at [148, 103] on input "text" at bounding box center [153, 105] width 146 height 12
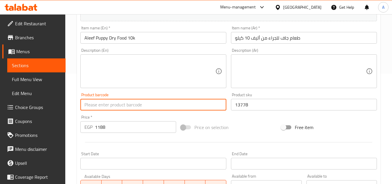
paste input "6222054400139"
type input "6222054400139"
click at [248, 125] on div "Price on selection" at bounding box center [229, 127] width 100 height 16
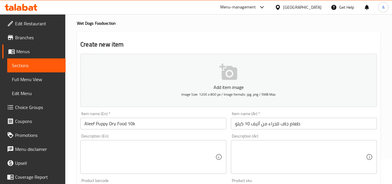
scroll to position [23, 0]
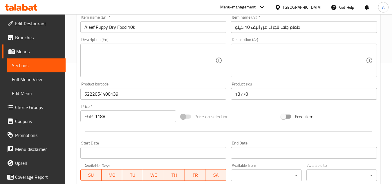
scroll to position [226, 0]
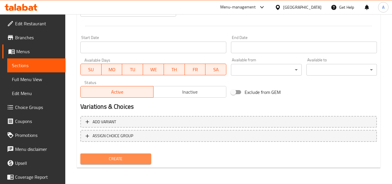
click at [143, 157] on span "Create" at bounding box center [115, 158] width 61 height 7
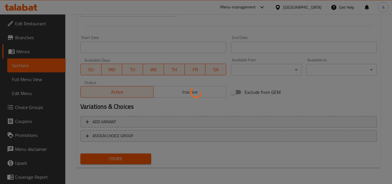
type input "0"
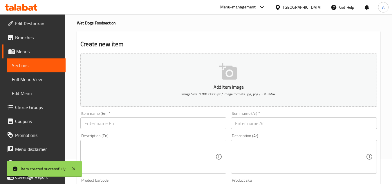
scroll to position [0, 0]
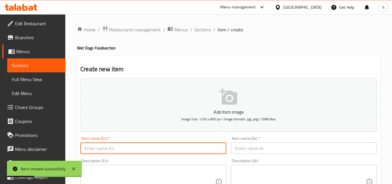
click at [156, 147] on input "text" at bounding box center [153, 148] width 146 height 12
paste input "Aleef dry food for large breed 4KG"
click at [145, 149] on input "Aleef dry food for large breed 4KG" at bounding box center [153, 148] width 146 height 12
click at [149, 149] on input "Aleef dry food for large breed 4 KG" at bounding box center [153, 148] width 146 height 12
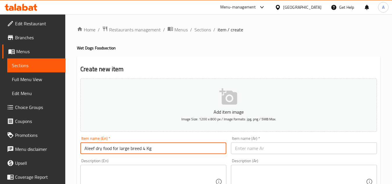
paste input "Dry Food For Large B"
type input "Aleef Dry Food For Large Breed 4 Kg"
click at [262, 145] on input "text" at bounding box center [304, 148] width 146 height 12
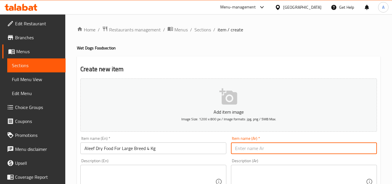
paste input "طعام أليف جاف للسلالات الكبيرة 4 كجم"
click at [333, 151] on input "طعام أليف جاف للسلالات الكبيرة 4 كجم" at bounding box center [304, 148] width 146 height 12
drag, startPoint x: 331, startPoint y: 151, endPoint x: 344, endPoint y: 151, distance: 12.5
click at [344, 151] on input "طعام أليف جاف للسلالات الكبيرة 4 كجم" at bounding box center [304, 148] width 146 height 12
drag, startPoint x: 343, startPoint y: 147, endPoint x: 352, endPoint y: 152, distance: 10.4
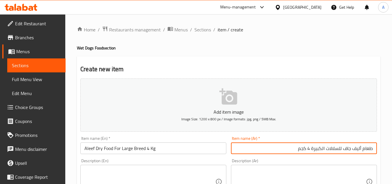
click at [352, 152] on input "طعام أليف جاف للسلالات الكبيرة 4 كجم" at bounding box center [304, 148] width 146 height 12
click at [365, 150] on input "طعام أليفللسلالات الكبيرة 4 كجم" at bounding box center [304, 148] width 146 height 12
click at [362, 150] on input "طعام أليفللسلالات الكبيرة 4 كجم" at bounding box center [304, 148] width 146 height 12
paste input "اف"
click at [344, 151] on input "طعام جاف أليفللسلالات الكبيرة 4 كجم" at bounding box center [304, 148] width 146 height 12
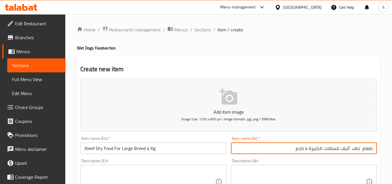
click at [353, 149] on input "طعام جاف أليف للسلالات الكبيرة 4 كجم" at bounding box center [304, 148] width 146 height 12
click at [350, 148] on input "طعام جاف /ن أليف للسلالات الكبيرة 4 كجم" at bounding box center [304, 148] width 146 height 12
click at [347, 147] on input "طعام جاف من أليف للسلالات الكبيرة 4 كجم" at bounding box center [304, 148] width 146 height 12
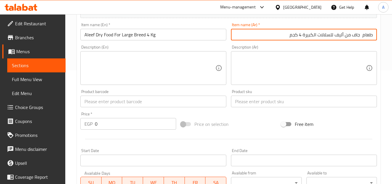
scroll to position [116, 0]
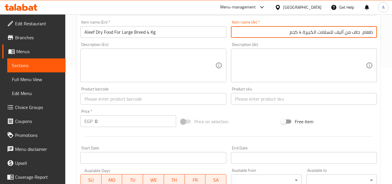
type input "طعام جاف من أليف للسلالات الكبيرة 4 كجم"
click at [270, 94] on input "text" at bounding box center [304, 99] width 146 height 12
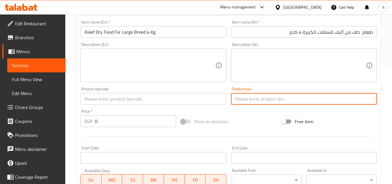
paste input "13858"
type input "13858"
click at [138, 121] on input "0" at bounding box center [135, 121] width 81 height 12
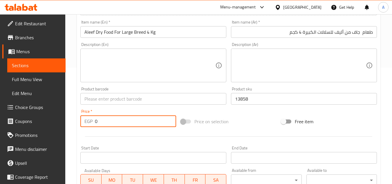
click at [138, 121] on input "0" at bounding box center [135, 121] width 81 height 12
paste input "469"
type input "469"
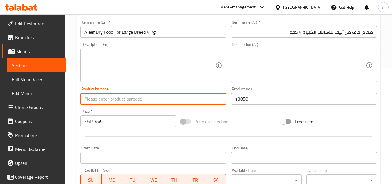
click at [143, 98] on input "text" at bounding box center [153, 99] width 146 height 12
paste input "6222054400047"
type input "6222054400047"
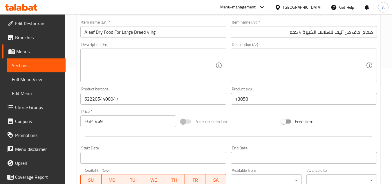
click at [254, 118] on div "Price on selection" at bounding box center [229, 121] width 100 height 16
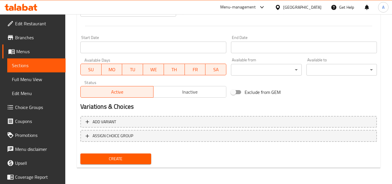
scroll to position [81, 0]
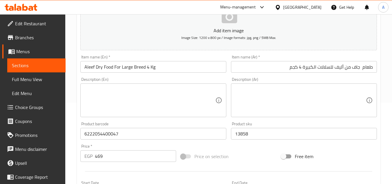
click at [229, 90] on div "Description (Ar) Description (Ar)" at bounding box center [304, 97] width 151 height 44
click at [231, 58] on div "Item name (Ar)   * طعام جاف من أليف للسلالات الكبيرة 4 كجم Item name (Ar) *" at bounding box center [304, 64] width 146 height 18
click at [229, 55] on div "Item name (Ar)   * طعام جاف من أليف للسلالات الكبيرة 4 كجم Item name (Ar) *" at bounding box center [304, 64] width 151 height 22
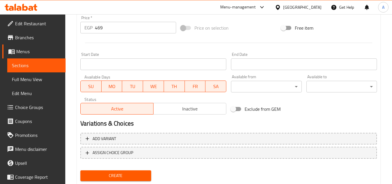
scroll to position [226, 0]
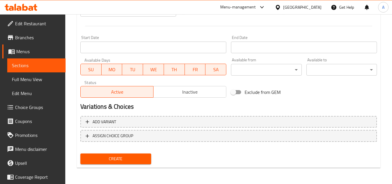
click at [140, 155] on button "Create" at bounding box center [115, 158] width 71 height 11
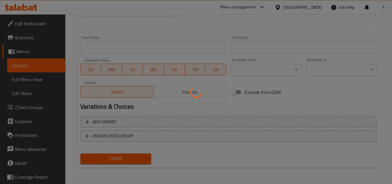
type input "0"
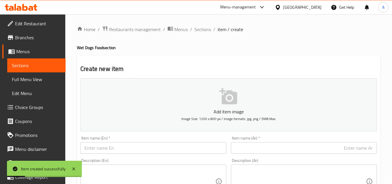
scroll to position [0, 0]
click at [203, 30] on span "Sections" at bounding box center [202, 29] width 17 height 7
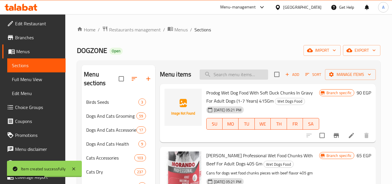
click at [223, 78] on input "search" at bounding box center [234, 74] width 69 height 10
paste input "Aleef Dry Food For Large Breed 4 Kg"
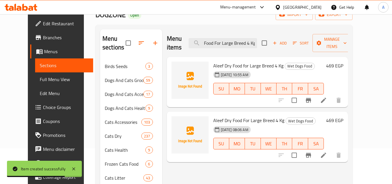
scroll to position [29, 0]
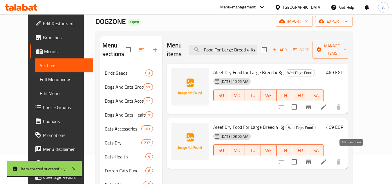
type input "Aleef Dry Food For Large Breed 4 Kg"
click at [326, 159] on icon at bounding box center [323, 161] width 5 height 5
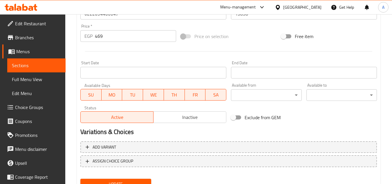
scroll to position [226, 0]
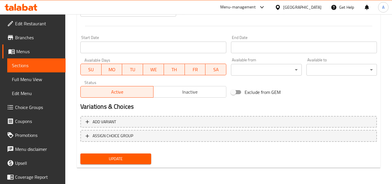
click at [208, 92] on span "Inactive" at bounding box center [190, 92] width 68 height 8
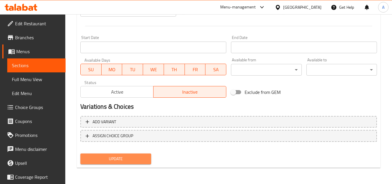
click at [147, 161] on button "Update" at bounding box center [115, 158] width 71 height 11
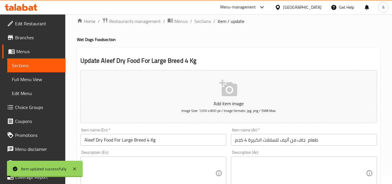
scroll to position [0, 0]
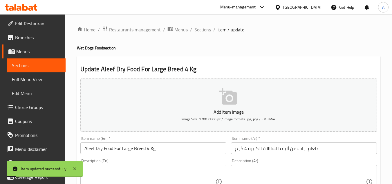
click at [203, 29] on span "Sections" at bounding box center [202, 29] width 17 height 7
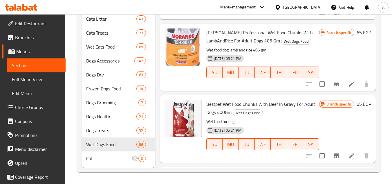
scroll to position [20, 0]
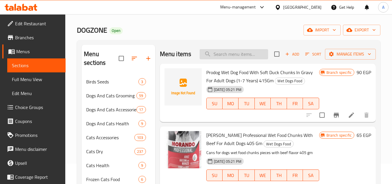
click at [235, 59] on input "search" at bounding box center [234, 54] width 69 height 10
paste input "Aleef Adult Small Breed Dry Food 2kg"
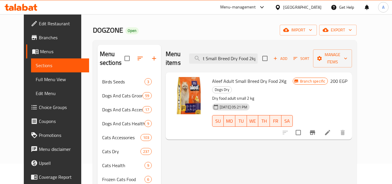
scroll to position [0, 0]
drag, startPoint x: 250, startPoint y: 48, endPoint x: 250, endPoint y: 52, distance: 3.8
click at [250, 52] on div "Menu items Aleef Adult Small Breed Dry Food 2kg Add Sort Manage items" at bounding box center [259, 59] width 186 height 28
click at [250, 53] on input "Aleef Adult Small Breed Dry Food 2kg" at bounding box center [223, 58] width 69 height 10
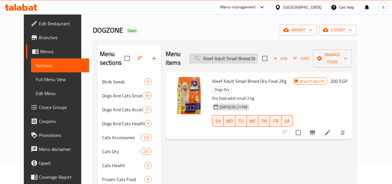
click at [250, 53] on input "Aleef Adult Small Breed Dry Food 2kg" at bounding box center [223, 58] width 69 height 10
paste input "alpha dry for puppy 10"
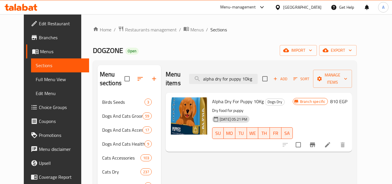
click at [223, 45] on div "DOGZONE Open import export" at bounding box center [225, 50] width 264 height 11
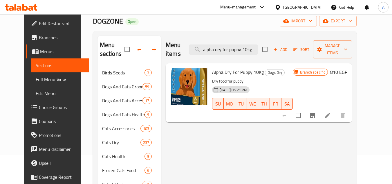
scroll to position [29, 0]
click at [256, 45] on input "alpha dry for puppy 10kg" at bounding box center [223, 50] width 69 height 10
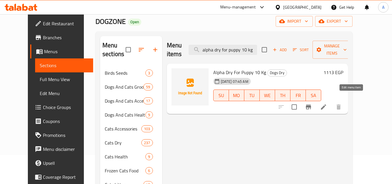
type input "alpha dry for puppy 10 kg"
click at [327, 103] on icon at bounding box center [323, 106] width 7 height 7
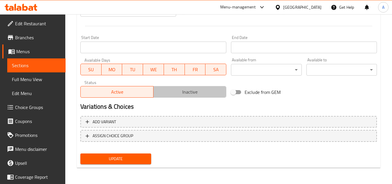
click at [198, 91] on span "Inactive" at bounding box center [190, 92] width 68 height 8
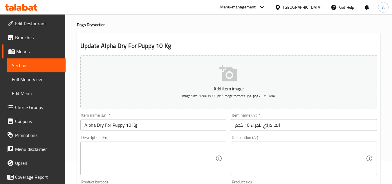
scroll to position [226, 0]
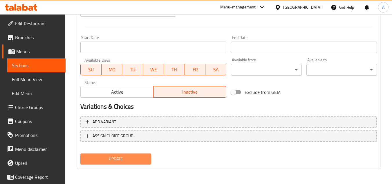
click at [143, 161] on span "Update" at bounding box center [115, 158] width 61 height 7
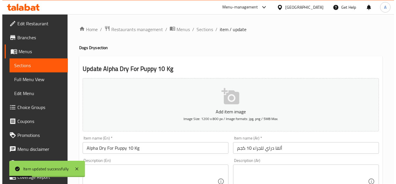
scroll to position [0, 0]
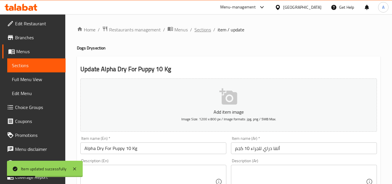
click at [208, 28] on span "Sections" at bounding box center [202, 29] width 17 height 7
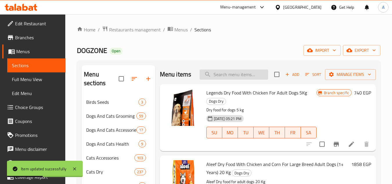
click at [248, 80] on input "search" at bounding box center [234, 74] width 69 height 10
paste input "alpha dry for puppy 10kg"
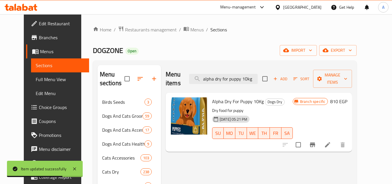
type input "alpha dry for puppy 10kg"
click at [315, 142] on icon "Branch-specific-item" at bounding box center [312, 144] width 5 height 5
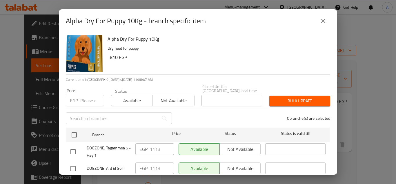
click at [331, 18] on div "Alpha Dry For Puppy 10Kg - branch specific item" at bounding box center [198, 20] width 279 height 23
click at [325, 20] on icon "close" at bounding box center [323, 20] width 7 height 7
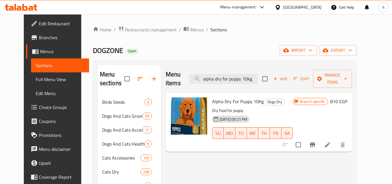
click at [331, 141] on icon at bounding box center [327, 144] width 7 height 7
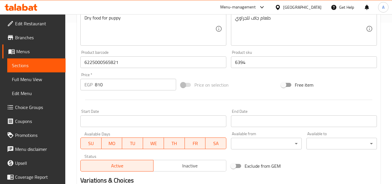
scroll to position [174, 0]
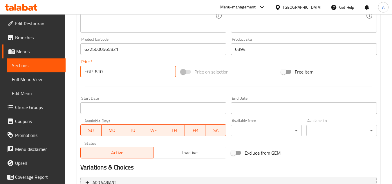
click at [143, 73] on input "810" at bounding box center [135, 72] width 81 height 12
paste input "1113"
type input "1113"
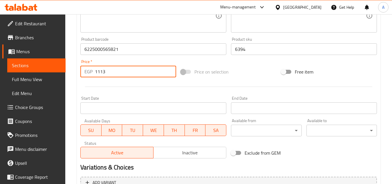
click at [250, 70] on div "Price on selection" at bounding box center [229, 72] width 100 height 16
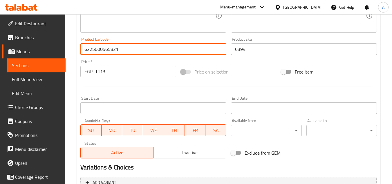
scroll to position [235, 0]
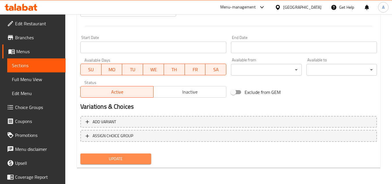
click at [149, 158] on button "Update" at bounding box center [115, 158] width 71 height 11
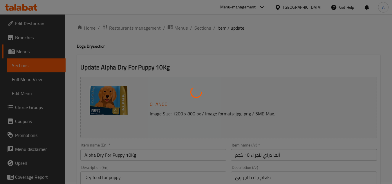
scroll to position [0, 0]
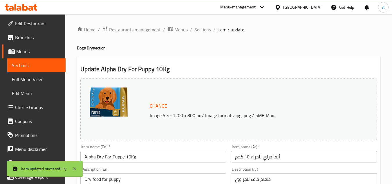
click at [204, 30] on span "Sections" at bounding box center [202, 29] width 17 height 7
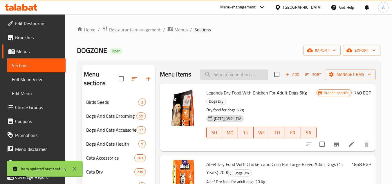
click at [237, 78] on input "search" at bounding box center [234, 74] width 69 height 10
paste input "Happy Tails Dry Food for Adult Dogs1 kg"
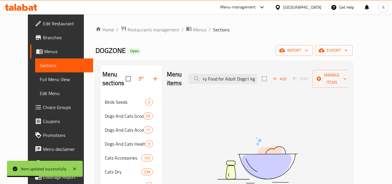
click at [257, 75] on input "Happy Tails Dry Food for Adult Dogs1 kg" at bounding box center [223, 79] width 69 height 10
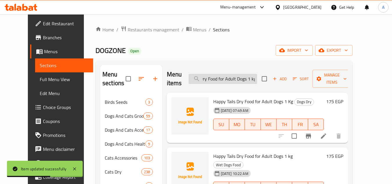
click at [238, 75] on input "Happy Tails Dry Food for Adult Dogs 1 kg" at bounding box center [223, 79] width 69 height 10
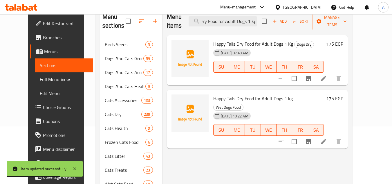
scroll to position [58, 0]
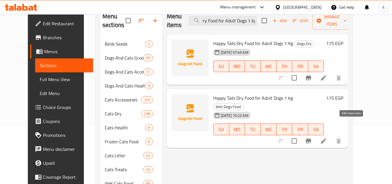
type input "Happy Tails Dry Food for Adult Dogs 1 kg"
click at [326, 138] on icon at bounding box center [323, 140] width 5 height 5
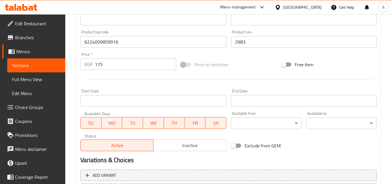
scroll to position [203, 0]
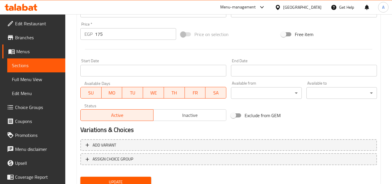
click at [189, 113] on span "Inactive" at bounding box center [190, 115] width 68 height 8
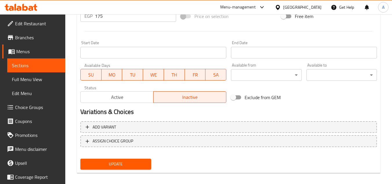
scroll to position [226, 0]
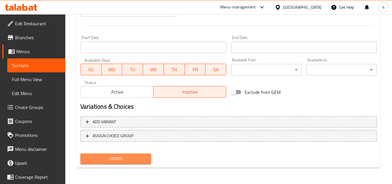
click at [142, 156] on span "Update" at bounding box center [115, 158] width 61 height 7
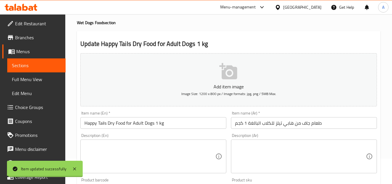
scroll to position [0, 0]
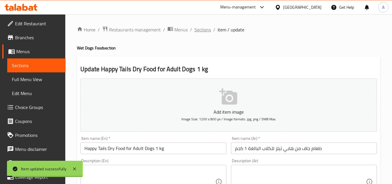
click at [203, 32] on span "Sections" at bounding box center [202, 29] width 17 height 7
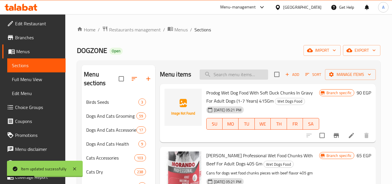
click at [245, 80] on input "search" at bounding box center [234, 74] width 69 height 10
paste input "Happy Tails Dry Food for Adult Dogs15 kg"
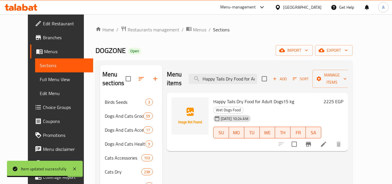
scroll to position [0, 28]
drag, startPoint x: 259, startPoint y: 77, endPoint x: 286, endPoint y: 78, distance: 27.0
click at [286, 78] on div "Menu items Happy Tails Dry Food for Adult Dogs15 kg Add Sort Manage items" at bounding box center [257, 79] width 181 height 28
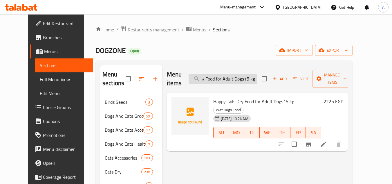
click at [257, 75] on input "Happy Tails Dry Food for Adult Dogs15 kg" at bounding box center [223, 79] width 69 height 10
click at [255, 75] on input "Happy Tails Dry Food for Adult Dogs15 kg" at bounding box center [223, 79] width 69 height 10
type input "Happy Tails Dry Food for Adult Dogs 15 kg"
click at [327, 140] on icon at bounding box center [323, 143] width 7 height 7
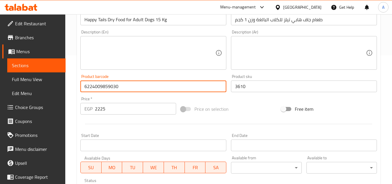
scroll to position [139, 0]
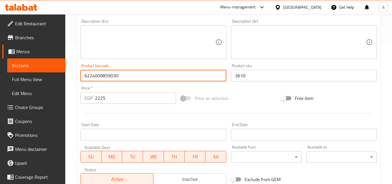
click at [263, 104] on div "Price on selection" at bounding box center [229, 98] width 100 height 16
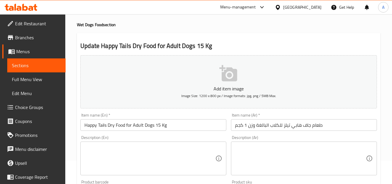
scroll to position [0, 0]
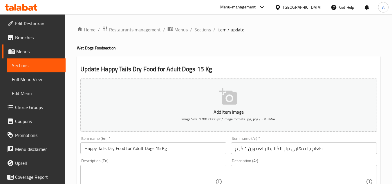
click at [204, 27] on span "Sections" at bounding box center [202, 29] width 17 height 7
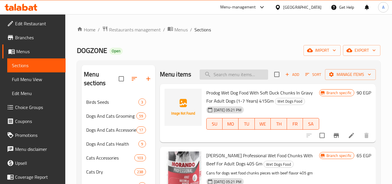
click at [230, 76] on div "Menu items Add Sort Manage items" at bounding box center [268, 74] width 216 height 19
click at [230, 78] on input "search" at bounding box center [234, 74] width 69 height 10
paste input "6224009859030"
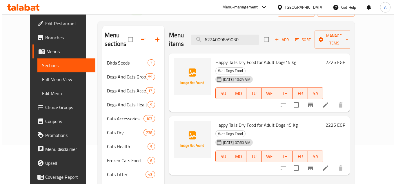
scroll to position [29, 0]
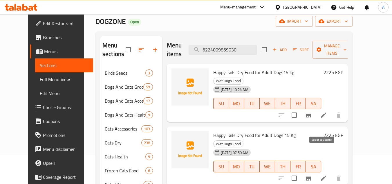
type input "6224009859030"
click at [300, 172] on input "checkbox" at bounding box center [294, 178] width 12 height 12
click at [347, 46] on span "Manage items" at bounding box center [332, 49] width 30 height 15
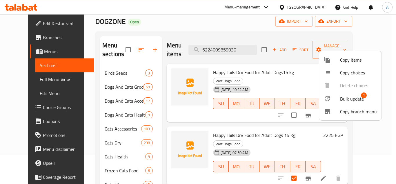
click at [361, 101] on span "Bulk update" at bounding box center [352, 98] width 24 height 7
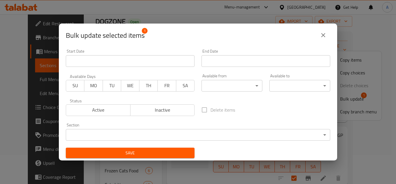
scroll to position [1, 0]
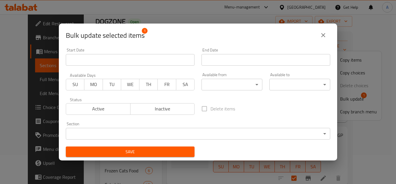
click at [256, 133] on body "​ Menu-management Egypt Get Help A Edit Restaurant Branches Menus Sections Full…" at bounding box center [198, 70] width 396 height 170
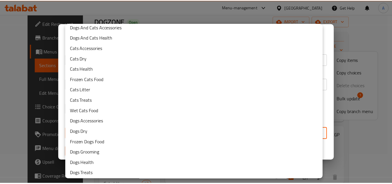
scroll to position [47, 0]
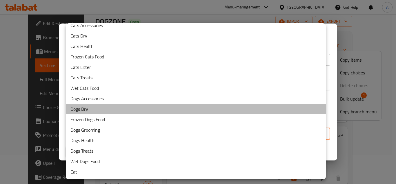
click at [209, 110] on li "Dogs Dry" at bounding box center [196, 109] width 260 height 10
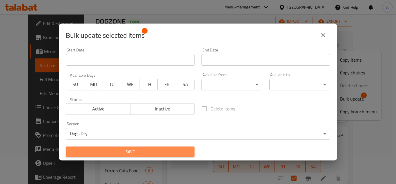
click at [149, 149] on span "Save" at bounding box center [131, 151] width 120 height 7
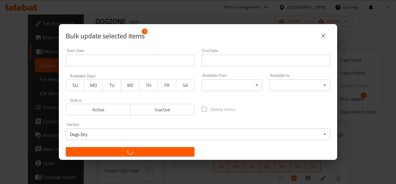
checkbox input "false"
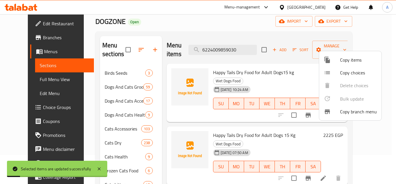
click at [255, 161] on div at bounding box center [198, 92] width 396 height 184
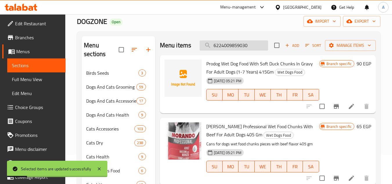
click at [250, 51] on input "6224009859030" at bounding box center [234, 45] width 69 height 10
paste input "search"
paste input "0"
type input "6224009859030"
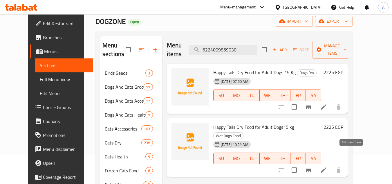
click at [327, 166] on icon at bounding box center [323, 169] width 7 height 7
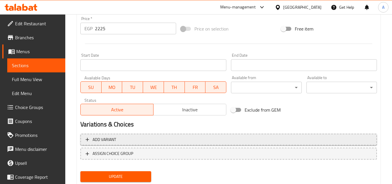
scroll to position [226, 0]
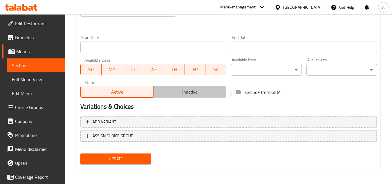
click at [210, 91] on span "Inactive" at bounding box center [190, 92] width 68 height 8
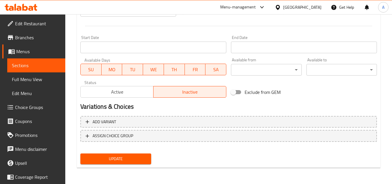
click at [134, 160] on span "Update" at bounding box center [115, 158] width 61 height 7
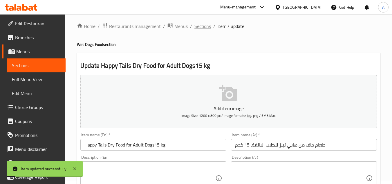
scroll to position [0, 0]
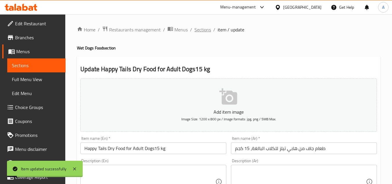
click at [202, 33] on span "Sections" at bounding box center [202, 29] width 17 height 7
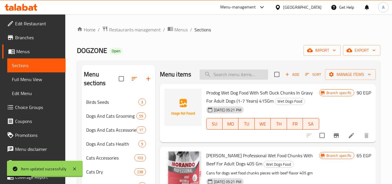
click at [221, 77] on input "search" at bounding box center [234, 74] width 69 height 10
paste input "6224009859023"
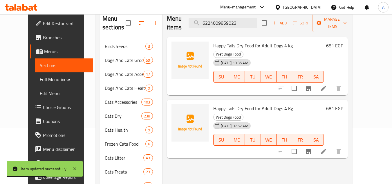
scroll to position [58, 0]
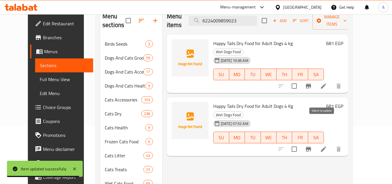
type input "6224009859023"
click at [300, 143] on input "checkbox" at bounding box center [294, 149] width 12 height 12
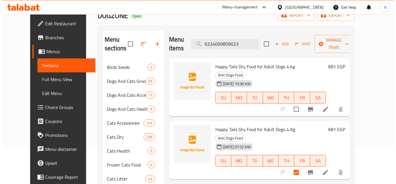
scroll to position [0, 0]
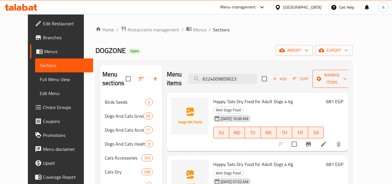
click at [347, 72] on span "Manage items" at bounding box center [332, 78] width 30 height 15
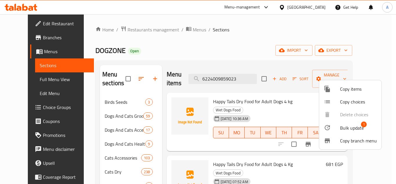
click at [349, 127] on span "Bulk update" at bounding box center [352, 127] width 24 height 7
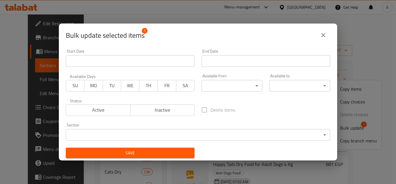
scroll to position [1, 0]
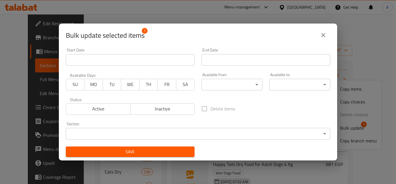
click at [219, 131] on body "​ Menu-management Egypt Get Help A Edit Restaurant Branches Menus Sections Full…" at bounding box center [198, 99] width 396 height 170
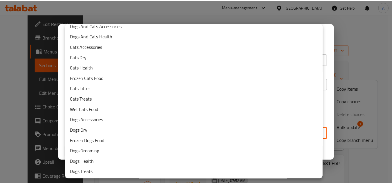
scroll to position [47, 0]
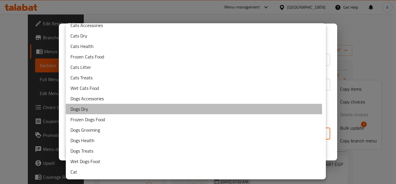
click at [160, 112] on li "Dogs Dry" at bounding box center [196, 109] width 260 height 10
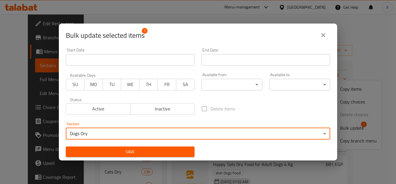
click at [155, 152] on span "Save" at bounding box center [131, 151] width 120 height 7
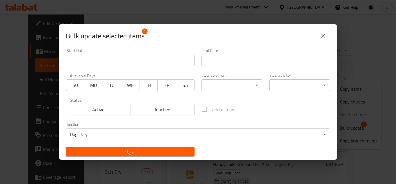
checkbox input "false"
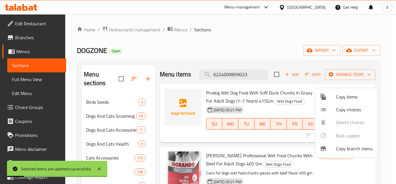
click at [254, 79] on div at bounding box center [198, 92] width 396 height 184
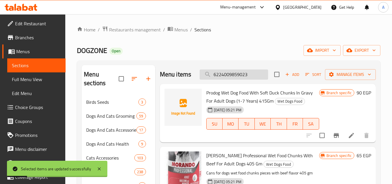
click at [254, 79] on input "6224009859023" at bounding box center [234, 74] width 69 height 10
paste input "6224009859023"
type input "6224009859023"
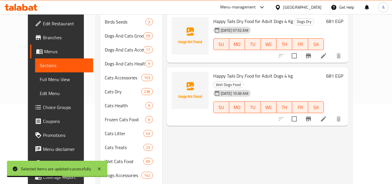
scroll to position [58, 0]
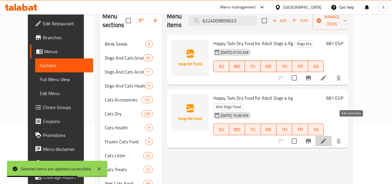
click at [327, 137] on icon at bounding box center [323, 140] width 7 height 7
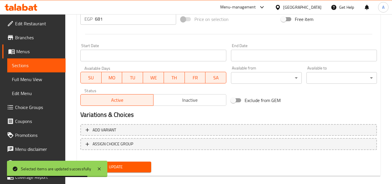
scroll to position [226, 0]
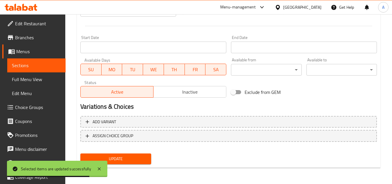
click at [195, 92] on span "Inactive" at bounding box center [190, 92] width 68 height 8
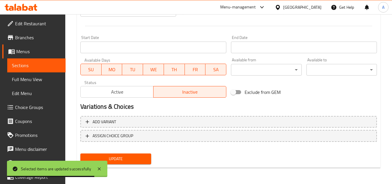
click at [134, 158] on span "Update" at bounding box center [115, 158] width 61 height 7
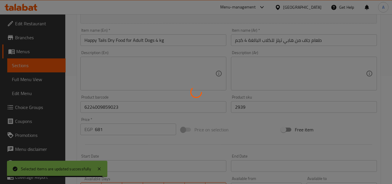
scroll to position [0, 0]
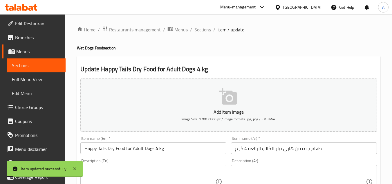
click at [203, 29] on span "Sections" at bounding box center [202, 29] width 17 height 7
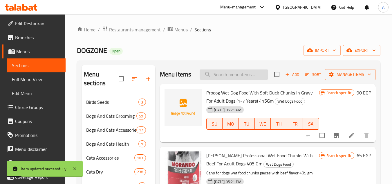
drag, startPoint x: 225, startPoint y: 76, endPoint x: 229, endPoint y: 77, distance: 3.9
click at [226, 76] on input "search" at bounding box center [234, 74] width 69 height 10
paste input "6224009859078"
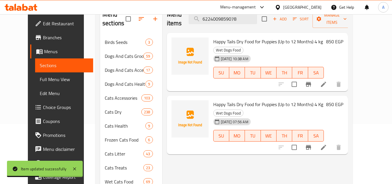
scroll to position [58, 0]
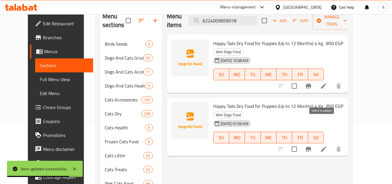
type input "6224009859078"
click at [300, 143] on input "checkbox" at bounding box center [294, 149] width 12 height 12
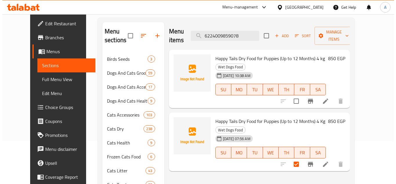
scroll to position [29, 0]
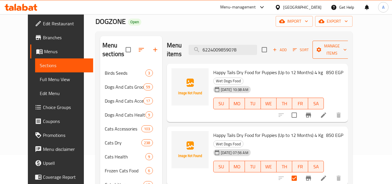
click at [347, 45] on span "Manage items" at bounding box center [332, 49] width 30 height 15
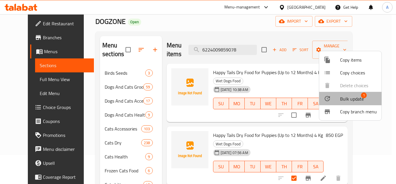
click at [353, 101] on span "Bulk update" at bounding box center [352, 98] width 24 height 7
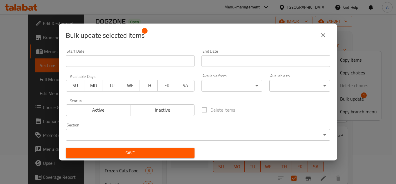
scroll to position [1, 0]
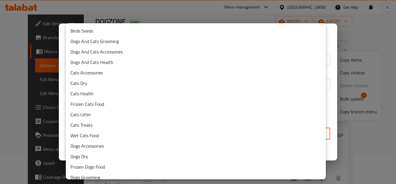
click at [210, 132] on body "​ Menu-management Egypt Get Help A Edit Restaurant Branches Menus Sections Full…" at bounding box center [198, 70] width 396 height 170
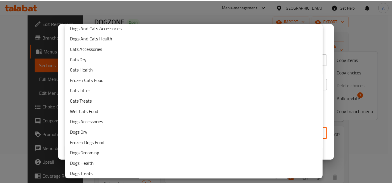
scroll to position [47, 0]
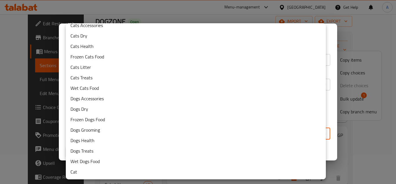
click at [168, 113] on li "Dogs Dry" at bounding box center [196, 109] width 260 height 10
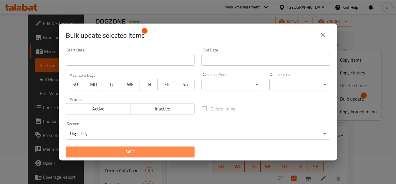
click at [171, 154] on span "Save" at bounding box center [131, 151] width 120 height 7
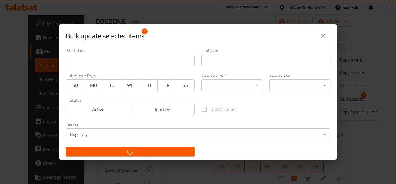
checkbox input "false"
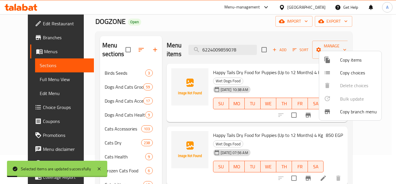
click at [275, 169] on div at bounding box center [198, 92] width 396 height 184
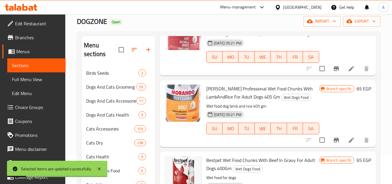
scroll to position [0, 0]
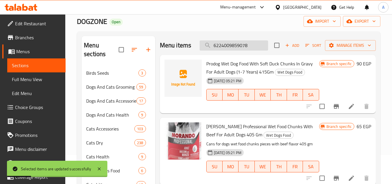
click at [234, 51] on input "6224009859078" at bounding box center [234, 45] width 69 height 10
paste input "6224009859078"
type input "6224009859078"
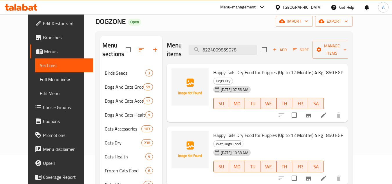
click at [332, 173] on li at bounding box center [324, 178] width 16 height 10
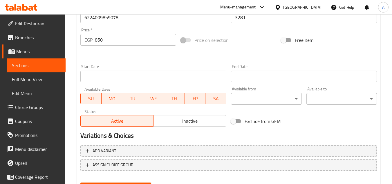
scroll to position [203, 0]
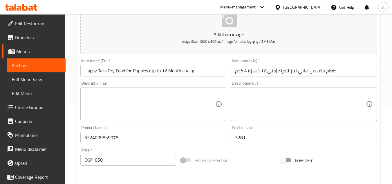
scroll to position [226, 0]
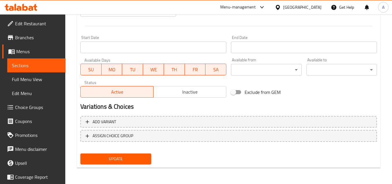
click at [191, 95] on span "Inactive" at bounding box center [190, 92] width 68 height 8
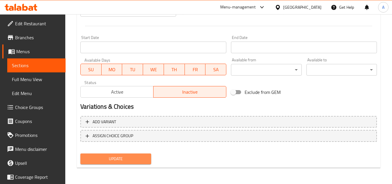
click at [132, 156] on span "Update" at bounding box center [115, 158] width 61 height 7
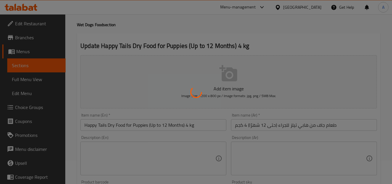
scroll to position [0, 0]
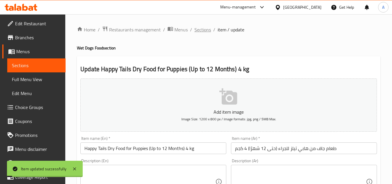
click at [207, 29] on span "Sections" at bounding box center [202, 29] width 17 height 7
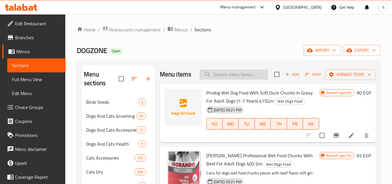
click at [220, 75] on input "search" at bounding box center [234, 74] width 69 height 10
paste input "6224009859054"
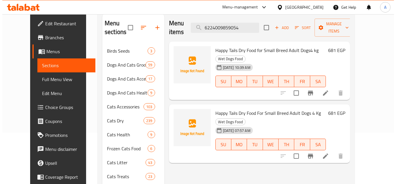
scroll to position [29, 0]
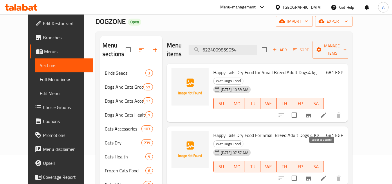
type input "6224009859054"
click at [300, 172] on input "checkbox" at bounding box center [294, 178] width 12 height 12
click at [347, 43] on span "Manage items" at bounding box center [332, 49] width 30 height 15
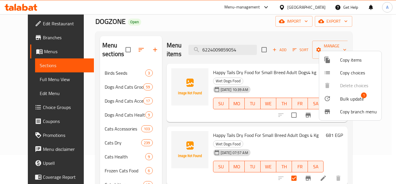
click at [360, 98] on span "Bulk update" at bounding box center [352, 98] width 24 height 7
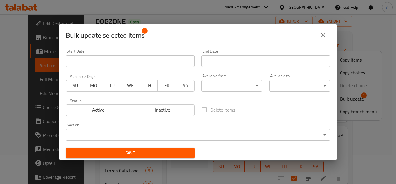
scroll to position [1, 0]
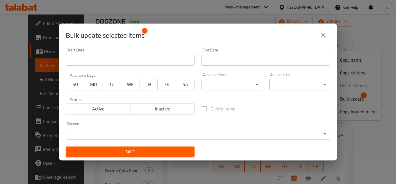
click at [254, 125] on div "Section ​ ​" at bounding box center [198, 131] width 265 height 18
click at [263, 131] on body "​ Menu-management Egypt Get Help A Edit Restaurant Branches Menus Sections Full…" at bounding box center [198, 70] width 396 height 170
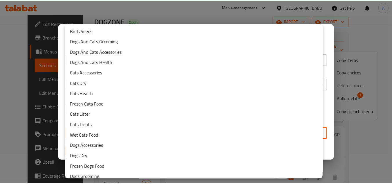
scroll to position [47, 0]
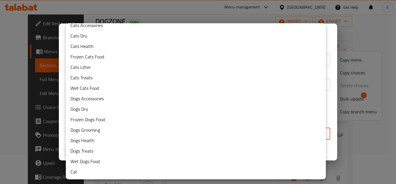
click at [241, 113] on li "Dogs Dry" at bounding box center [196, 109] width 260 height 10
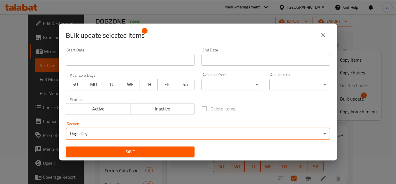
click at [180, 150] on span "Save" at bounding box center [131, 151] width 120 height 7
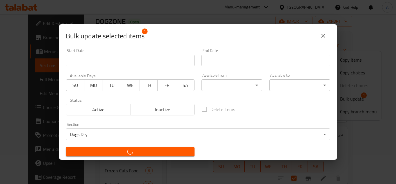
checkbox input "false"
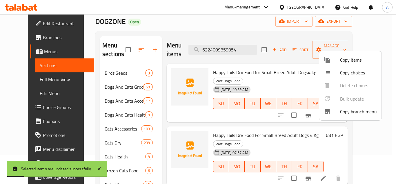
click at [304, 158] on div at bounding box center [198, 92] width 396 height 184
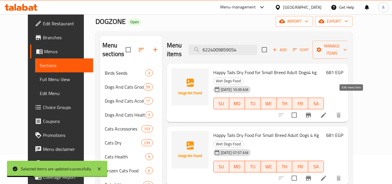
click at [326, 112] on icon at bounding box center [323, 114] width 5 height 5
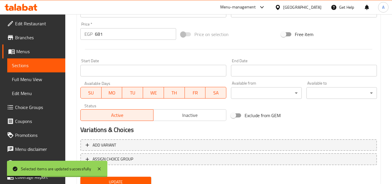
scroll to position [226, 0]
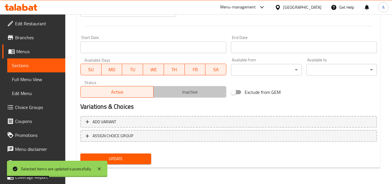
click at [191, 94] on span "Inactive" at bounding box center [190, 92] width 68 height 8
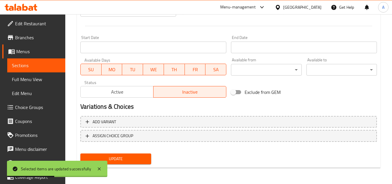
click at [138, 157] on span "Update" at bounding box center [115, 158] width 61 height 7
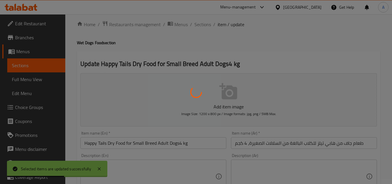
scroll to position [0, 0]
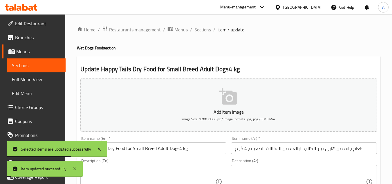
drag, startPoint x: 203, startPoint y: 28, endPoint x: 250, endPoint y: 0, distance: 54.3
click at [203, 27] on span "Sections" at bounding box center [202, 29] width 17 height 7
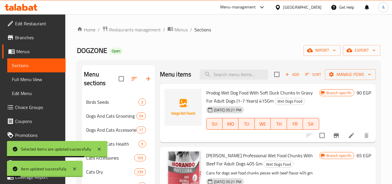
click at [249, 73] on div "Menu items Add Sort Manage items" at bounding box center [268, 74] width 216 height 19
paste input "6224009859047"
click at [245, 78] on input "search" at bounding box center [234, 74] width 69 height 10
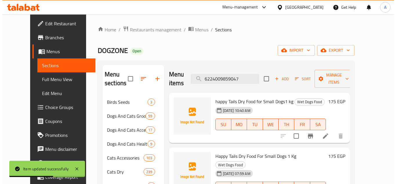
scroll to position [29, 0]
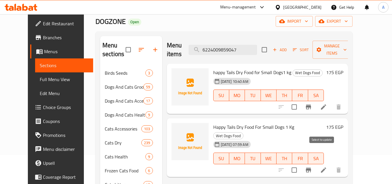
type input "6224009859047"
click at [300, 164] on input "checkbox" at bounding box center [294, 170] width 12 height 12
click at [347, 43] on span "Manage items" at bounding box center [332, 49] width 30 height 15
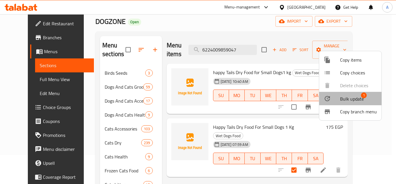
click at [356, 101] on span "Bulk update" at bounding box center [352, 98] width 24 height 7
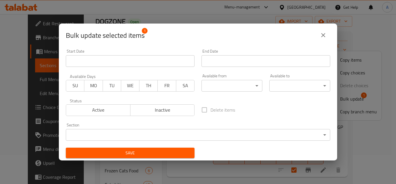
scroll to position [1, 0]
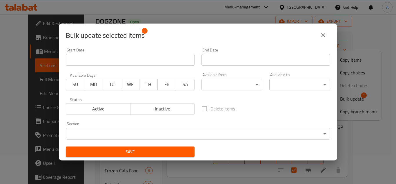
click at [235, 134] on body "​ Menu-management Egypt Get Help A Edit Restaurant Branches Menus Sections Full…" at bounding box center [198, 70] width 396 height 170
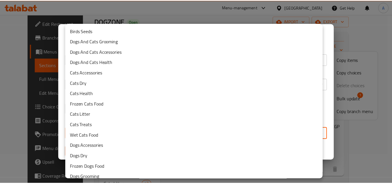
scroll to position [47, 0]
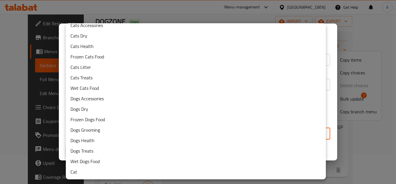
click at [161, 111] on li "Dogs Dry" at bounding box center [196, 109] width 260 height 10
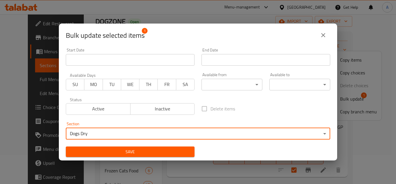
click at [163, 153] on span "Save" at bounding box center [131, 151] width 120 height 7
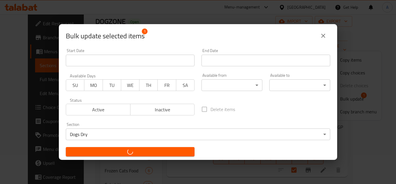
checkbox input "false"
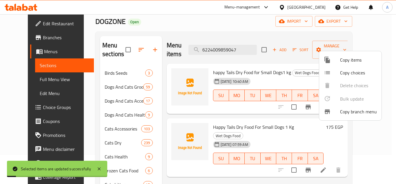
click at [316, 171] on div at bounding box center [198, 92] width 396 height 184
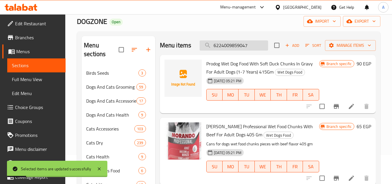
click at [241, 49] on input "6224009859047" at bounding box center [234, 45] width 69 height 10
paste input "6224009859047"
type input "6224009859047"
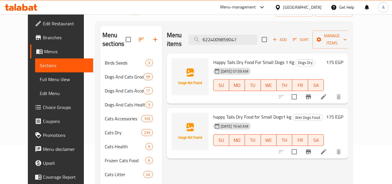
scroll to position [29, 0]
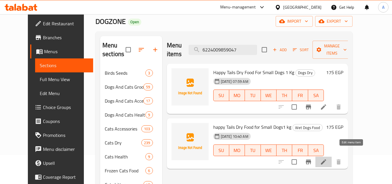
click at [327, 158] on icon at bounding box center [323, 161] width 7 height 7
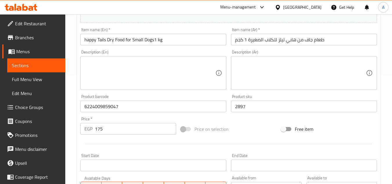
scroll to position [203, 0]
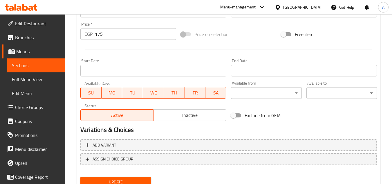
click at [215, 116] on span "Inactive" at bounding box center [190, 115] width 68 height 8
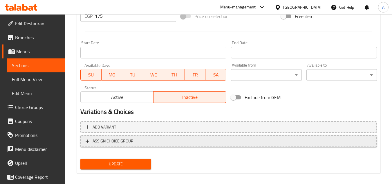
scroll to position [226, 0]
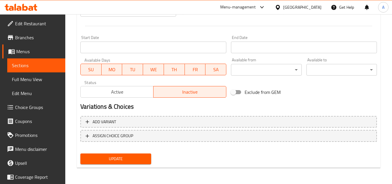
click at [145, 156] on span "Update" at bounding box center [115, 158] width 61 height 7
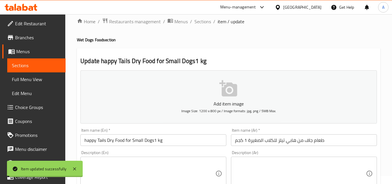
scroll to position [0, 0]
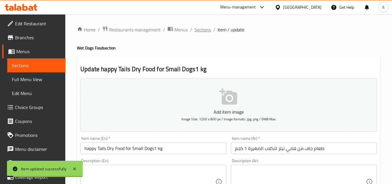
click at [205, 33] on span "Sections" at bounding box center [202, 29] width 17 height 7
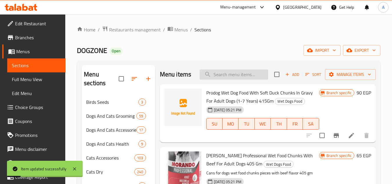
click at [250, 80] on input "search" at bounding box center [234, 74] width 69 height 10
paste input "6222054400139"
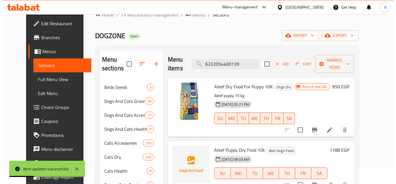
scroll to position [29, 0]
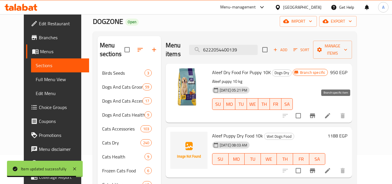
type input "6222054400139"
click at [316, 112] on icon "Branch-specific-item" at bounding box center [312, 115] width 7 height 7
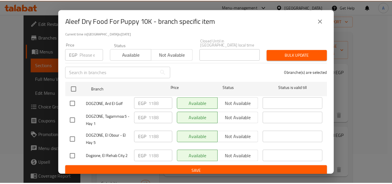
scroll to position [46, 0]
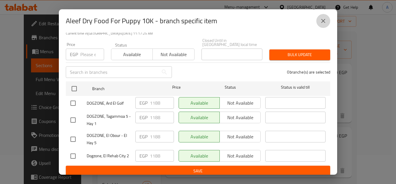
click at [324, 19] on icon "close" at bounding box center [323, 20] width 7 height 7
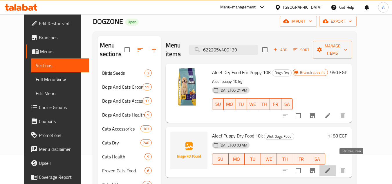
click at [331, 167] on icon at bounding box center [327, 170] width 7 height 7
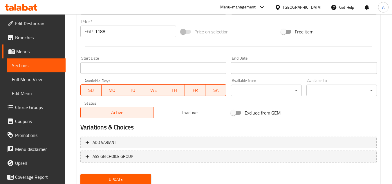
scroll to position [226, 0]
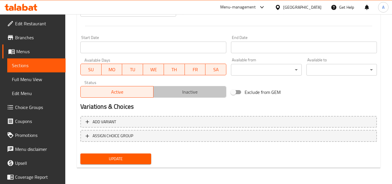
click at [201, 95] on span "Inactive" at bounding box center [190, 92] width 68 height 8
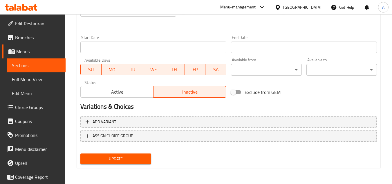
click at [146, 156] on span "Update" at bounding box center [115, 158] width 61 height 7
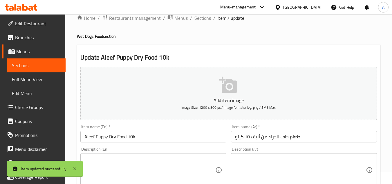
scroll to position [0, 0]
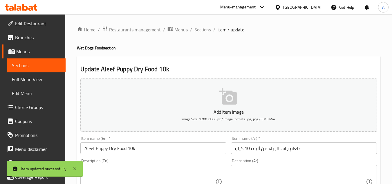
click at [199, 30] on span "Sections" at bounding box center [202, 29] width 17 height 7
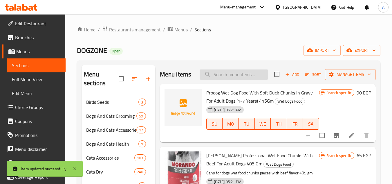
click at [239, 78] on input "search" at bounding box center [234, 74] width 69 height 10
paste input "6222054400139"
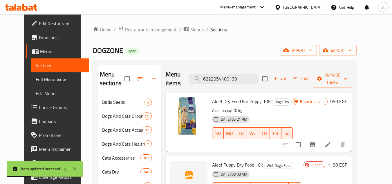
type input "6222054400139"
click at [330, 142] on icon at bounding box center [327, 144] width 5 height 5
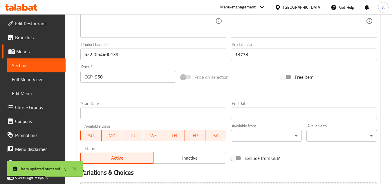
scroll to position [174, 0]
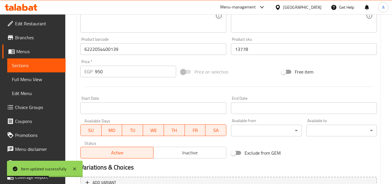
click at [114, 75] on input "950" at bounding box center [135, 72] width 81 height 12
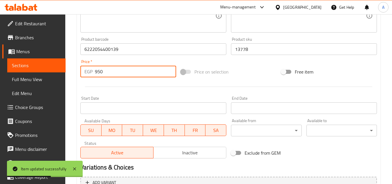
click at [114, 75] on input "950" at bounding box center [135, 72] width 81 height 12
paste input "1188"
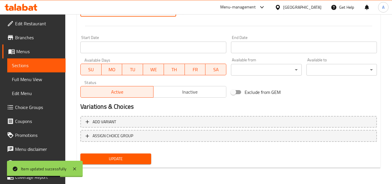
type input "1188"
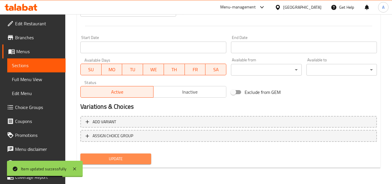
click at [132, 160] on span "Update" at bounding box center [115, 158] width 61 height 7
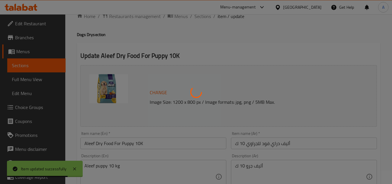
scroll to position [0, 0]
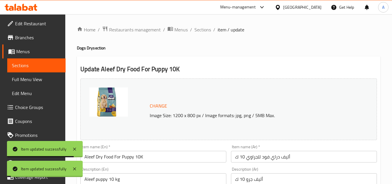
drag, startPoint x: 205, startPoint y: 32, endPoint x: 225, endPoint y: 1, distance: 37.0
click at [205, 31] on span "Sections" at bounding box center [202, 29] width 17 height 7
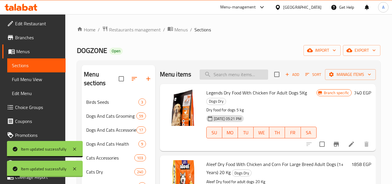
click at [237, 80] on input "search" at bounding box center [234, 74] width 69 height 10
paste input "6222054400047"
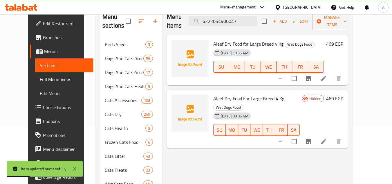
scroll to position [58, 0]
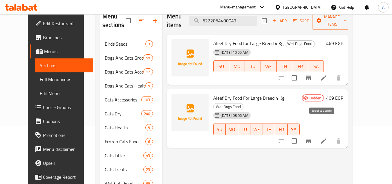
type input "6222054400047"
click at [300, 135] on input "checkbox" at bounding box center [294, 141] width 12 height 12
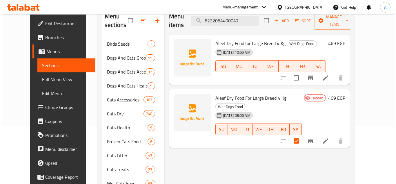
scroll to position [0, 0]
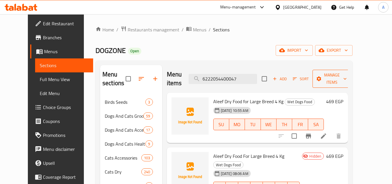
click at [351, 70] on button "Manage items" at bounding box center [332, 79] width 39 height 18
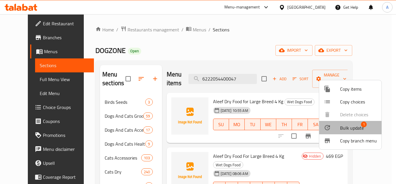
click at [354, 126] on span "Bulk update" at bounding box center [352, 127] width 24 height 7
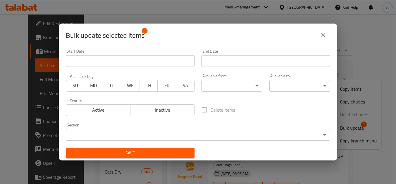
click at [168, 136] on body "​ Menu-management Egypt Get Help A Edit Restaurant Branches Menus Sections Full…" at bounding box center [198, 99] width 396 height 170
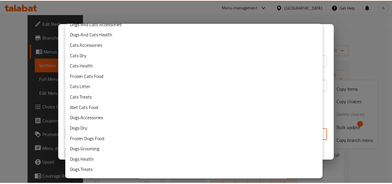
scroll to position [47, 0]
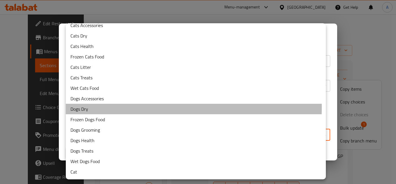
click at [133, 107] on li "Dogs Dry" at bounding box center [196, 109] width 260 height 10
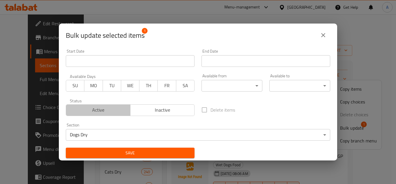
click at [98, 109] on span "Active" at bounding box center [99, 110] width 60 height 8
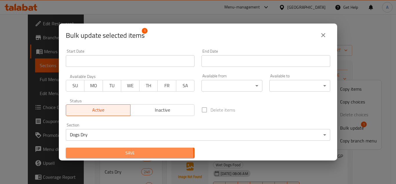
click at [129, 154] on span "Save" at bounding box center [131, 152] width 120 height 7
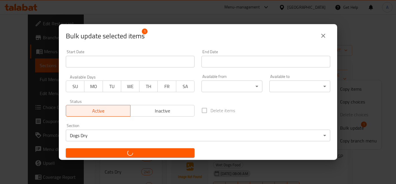
checkbox input "false"
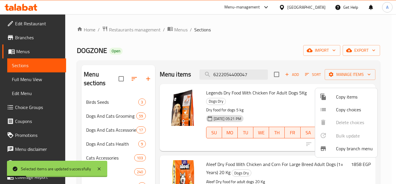
click at [232, 77] on div at bounding box center [198, 92] width 396 height 184
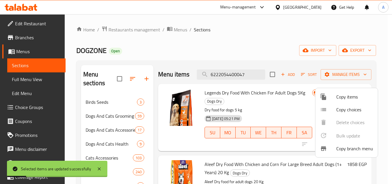
click at [232, 77] on input "6222054400047" at bounding box center [231, 74] width 69 height 10
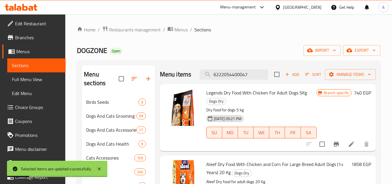
click at [232, 77] on input "6222054400047" at bounding box center [234, 74] width 69 height 10
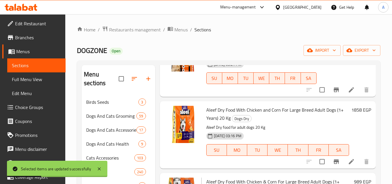
scroll to position [58, 0]
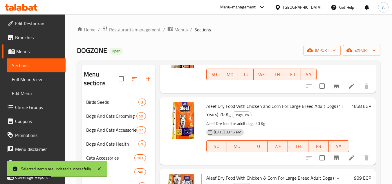
paste input "search"
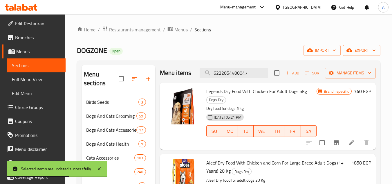
scroll to position [0, 0]
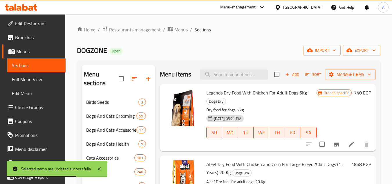
paste input "6222054400047"
type input "6222054400047"
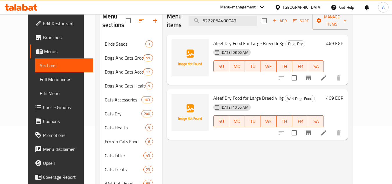
scroll to position [29, 0]
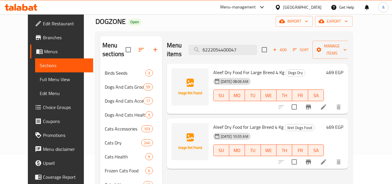
click at [302, 160] on div at bounding box center [309, 162] width 71 height 14
click at [302, 158] on div at bounding box center [309, 162] width 71 height 14
click at [322, 123] on h6 "Aleef Dry Food for Large Breed 4 Kg Wet Dogs Food" at bounding box center [268, 127] width 111 height 8
click at [327, 158] on icon at bounding box center [323, 161] width 7 height 7
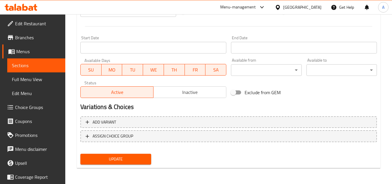
scroll to position [226, 0]
click at [204, 93] on span "Inactive" at bounding box center [190, 92] width 68 height 8
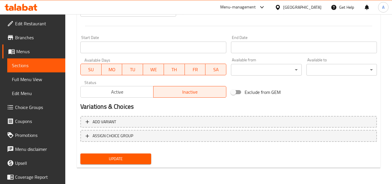
click at [137, 157] on span "Update" at bounding box center [115, 158] width 61 height 7
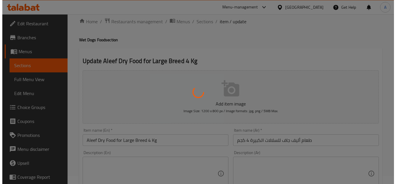
scroll to position [0, 0]
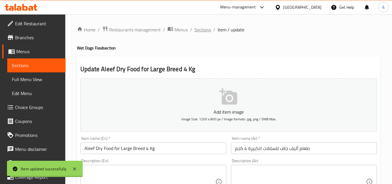
click at [204, 33] on span "Sections" at bounding box center [202, 29] width 17 height 7
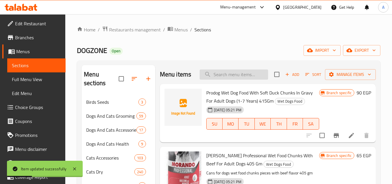
click at [227, 79] on input "search" at bounding box center [234, 74] width 69 height 10
paste input "6222054400115"
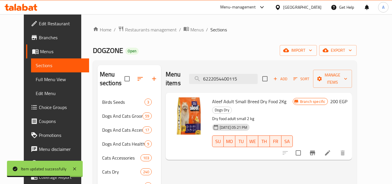
type input "6222054400115"
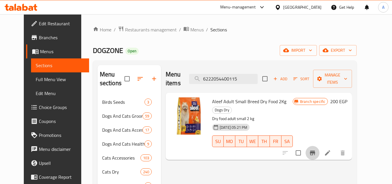
click at [315, 150] on icon "Branch-specific-item" at bounding box center [312, 152] width 5 height 5
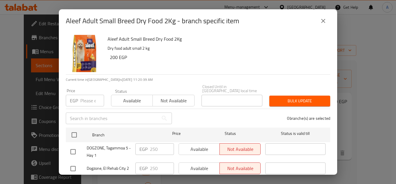
click at [320, 22] on button "close" at bounding box center [324, 21] width 14 height 14
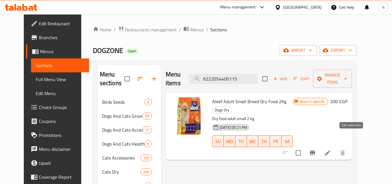
click at [331, 149] on icon at bounding box center [327, 152] width 7 height 7
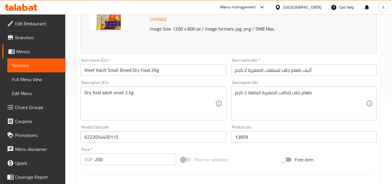
scroll to position [145, 0]
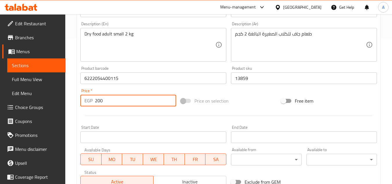
click at [98, 102] on input "200" at bounding box center [135, 101] width 81 height 12
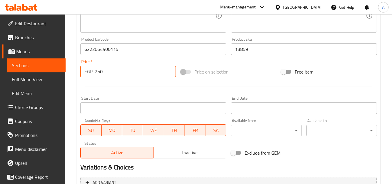
scroll to position [235, 0]
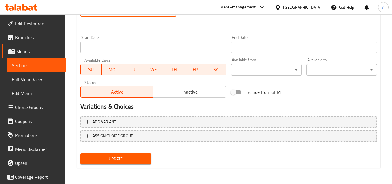
type input "250"
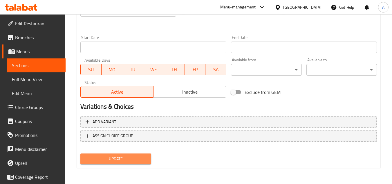
click at [140, 163] on button "Update" at bounding box center [115, 158] width 71 height 11
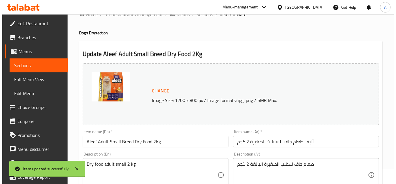
scroll to position [0, 0]
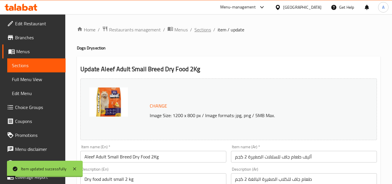
click at [205, 33] on span "Sections" at bounding box center [202, 29] width 17 height 7
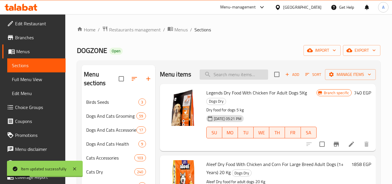
click at [217, 80] on input "search" at bounding box center [234, 74] width 69 height 10
paste input "6222054400016"
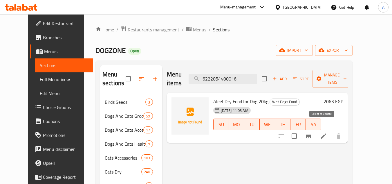
type input "6222054400016"
click at [300, 130] on input "checkbox" at bounding box center [294, 136] width 12 height 12
checkbox input "true"
click at [345, 75] on span "Manage items" at bounding box center [332, 78] width 30 height 15
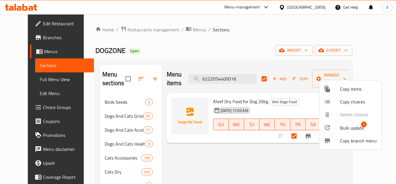
click at [289, 150] on div at bounding box center [198, 92] width 396 height 184
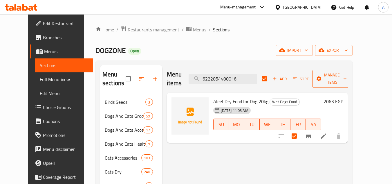
click at [351, 80] on button "Manage items" at bounding box center [332, 79] width 39 height 18
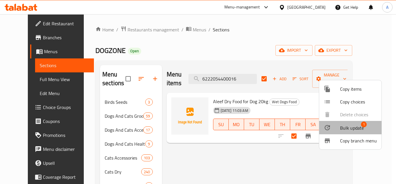
click at [362, 126] on span "1" at bounding box center [364, 124] width 6 height 6
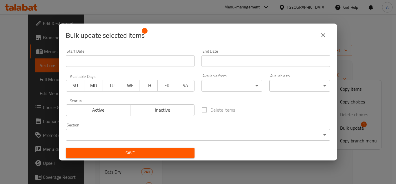
scroll to position [1, 0]
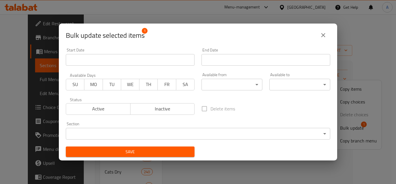
click at [249, 128] on body "​ Menu-management Egypt Get Help A Edit Restaurant Branches Menus Sections Full…" at bounding box center [198, 99] width 396 height 170
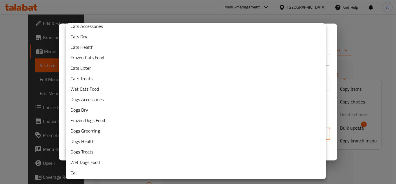
scroll to position [47, 0]
click at [197, 111] on li "Dogs Dry" at bounding box center [196, 109] width 260 height 10
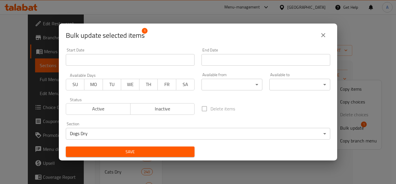
click at [215, 149] on div "Start Date Start Date End Date End Date Available Days SU MO TU WE TH FR SA Ava…" at bounding box center [198, 102] width 272 height 116
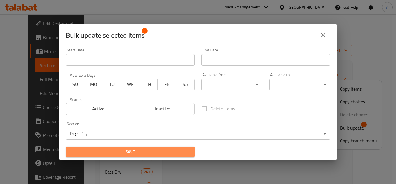
click at [173, 152] on span "Save" at bounding box center [131, 151] width 120 height 7
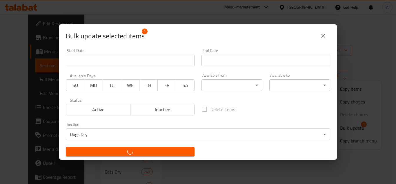
checkbox input "false"
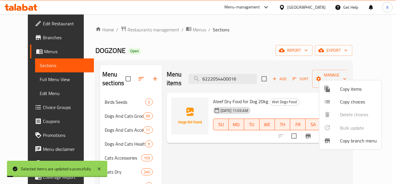
click at [259, 142] on div at bounding box center [198, 92] width 396 height 184
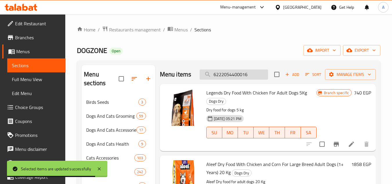
click at [247, 80] on input "6222054400016" at bounding box center [234, 74] width 69 height 10
paste input "5000336964"
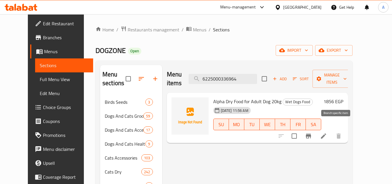
type input "6225000336964"
click at [300, 130] on input "checkbox" at bounding box center [294, 136] width 12 height 12
checkbox input "true"
click at [347, 77] on span "Manage items" at bounding box center [332, 78] width 30 height 15
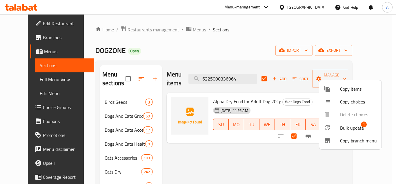
click at [334, 127] on div at bounding box center [332, 127] width 16 height 7
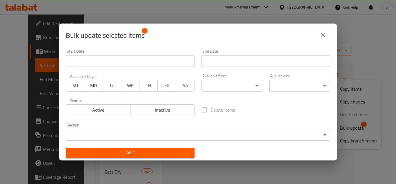
scroll to position [1, 0]
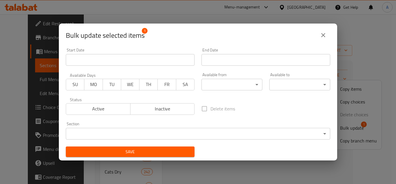
click at [265, 138] on body "​ Menu-management Egypt Get Help A Edit Restaurant Branches Menus Sections Full…" at bounding box center [198, 99] width 396 height 170
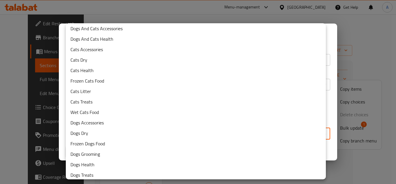
scroll to position [47, 0]
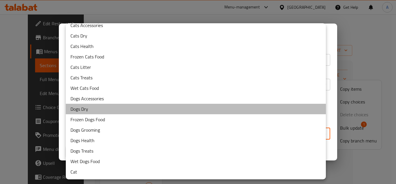
click at [251, 108] on li "Dogs Dry" at bounding box center [196, 109] width 260 height 10
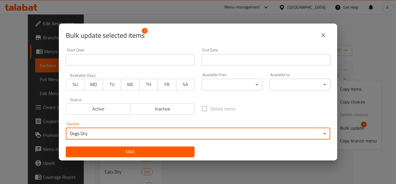
click at [284, 108] on div "Delete items" at bounding box center [266, 108] width 136 height 19
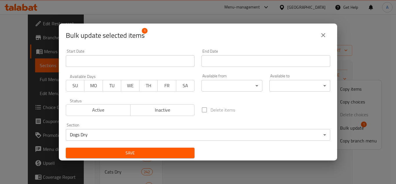
scroll to position [1, 0]
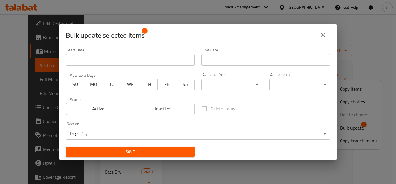
click at [276, 110] on div "Delete items" at bounding box center [266, 108] width 136 height 19
click at [182, 148] on span "Save" at bounding box center [131, 151] width 120 height 7
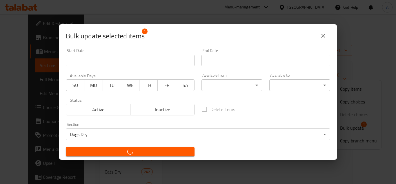
checkbox input "false"
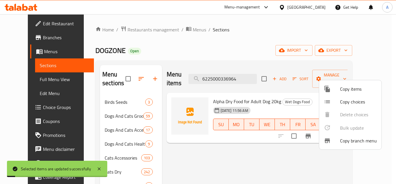
click at [295, 149] on div at bounding box center [198, 92] width 396 height 184
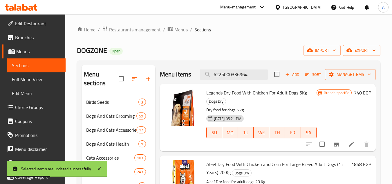
click at [247, 72] on div "Menu items 6225000336964 Add Sort Manage items" at bounding box center [268, 74] width 216 height 19
click at [246, 77] on input "6225000336964" at bounding box center [234, 74] width 69 height 10
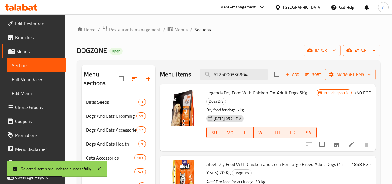
paste input "57"
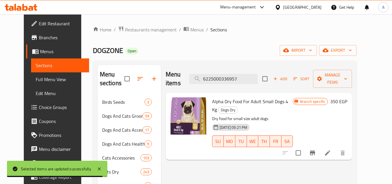
type input "6225000336957"
click at [315, 150] on icon "Branch-specific-item" at bounding box center [312, 152] width 5 height 5
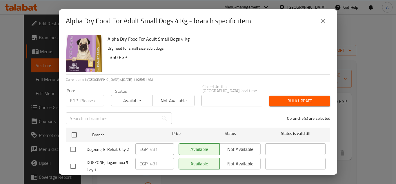
click at [361, 168] on div "Alpha Dry Food For Adult Small Dogs 4 Kg - branch specific item Alpha Dry Food …" at bounding box center [198, 92] width 396 height 184
click at [325, 16] on button "close" at bounding box center [324, 21] width 14 height 14
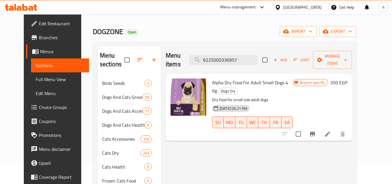
scroll to position [29, 0]
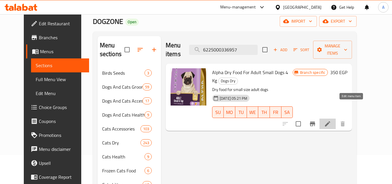
click at [331, 120] on icon at bounding box center [327, 123] width 7 height 7
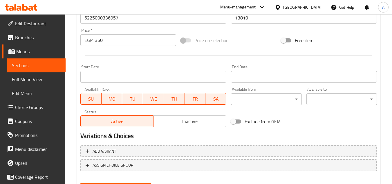
scroll to position [206, 0]
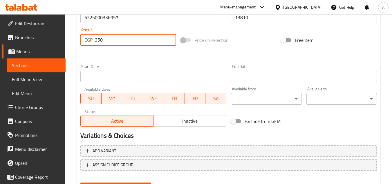
drag, startPoint x: 121, startPoint y: 42, endPoint x: 0, endPoint y: 20, distance: 123.3
click at [5, 23] on div "Edit Restaurant Branches Menus Sections Full Menu View Edit Menu Choice Groups …" at bounding box center [196, 10] width 392 height 404
paste input "481"
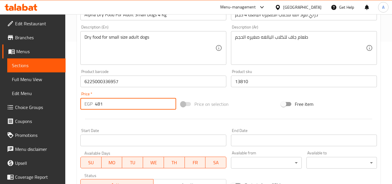
scroll to position [32, 0]
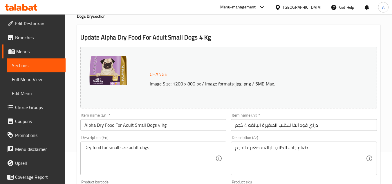
type input "481"
click at [200, 125] on input "Alpha Dry Food For Adult Small Dogs 4 Kg" at bounding box center [153, 125] width 146 height 12
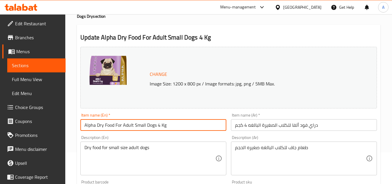
click at [200, 125] on input "Alpha Dry Food For Adult Small Dogs 4 Kg" at bounding box center [153, 125] width 146 height 12
click at [199, 125] on input "Alpha Dry Food For Adult Small Dogs 4 Kg" at bounding box center [153, 125] width 146 height 12
type input "Alpha Dry Food For Adult Small Dogs 4 Kg"
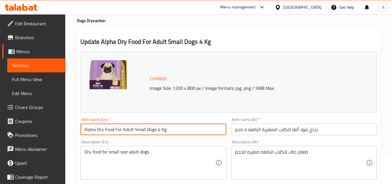
scroll to position [0, 0]
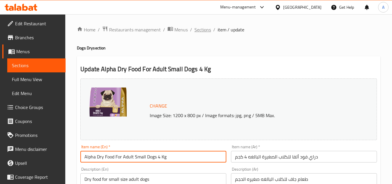
click at [210, 31] on span "Sections" at bounding box center [202, 29] width 17 height 7
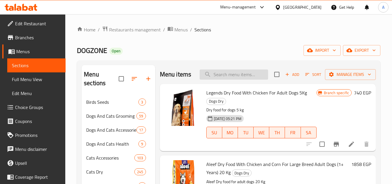
click at [230, 76] on input "search" at bounding box center [234, 74] width 69 height 10
paste input "alpha adult small toy for small dogs 4kg"
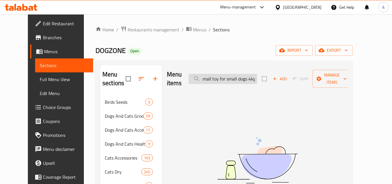
click at [257, 77] on input "alpha adult small toy for small dogs 4kg" at bounding box center [223, 79] width 69 height 10
type input "alpha adult small toy for small dogs 4 kg"
click at [243, 76] on input "alpha adult small toy for small dogs 4 kg" at bounding box center [223, 79] width 69 height 10
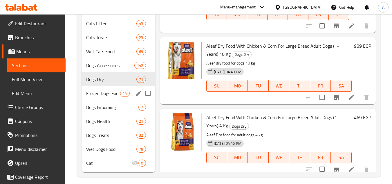
scroll to position [194, 0]
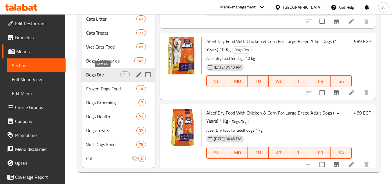
click at [111, 77] on span "Dogs Dry" at bounding box center [103, 74] width 34 height 7
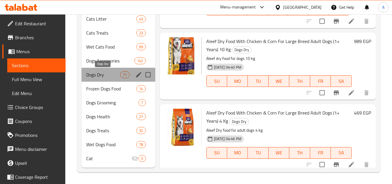
click at [113, 72] on span "Dogs Dry" at bounding box center [103, 74] width 34 height 7
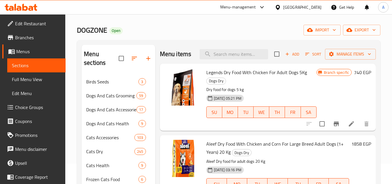
scroll to position [0, 0]
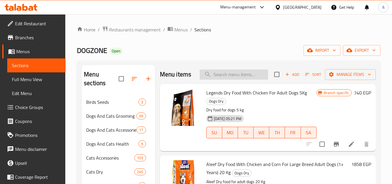
click at [227, 80] on input "search" at bounding box center [234, 74] width 69 height 10
paste input "alpha adult small toy for small dogs 4kg"
type input "alpha adult small toy for small dogs 4kg"
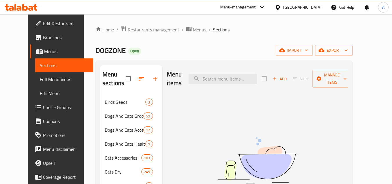
click at [289, 78] on button "Add" at bounding box center [280, 78] width 19 height 9
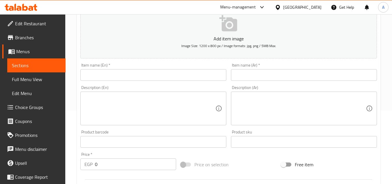
scroll to position [87, 0]
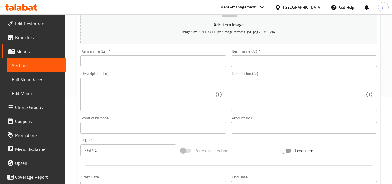
click at [172, 57] on input "text" at bounding box center [153, 61] width 146 height 12
paste input "Alpha Adult Small Toy For Small Dogs 4 Kg"
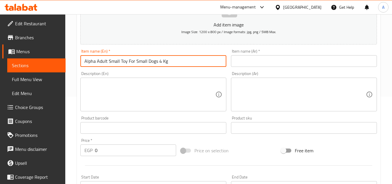
type input "Alpha Adult Small Toy For Small Dogs 4 Kg"
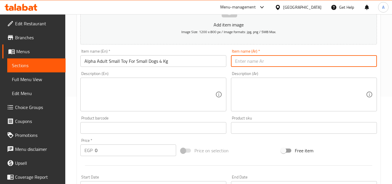
click at [277, 56] on input "text" at bounding box center [304, 61] width 146 height 12
paste input "لعبة ألفا للبالغين للكلاب الصغيرة 4 كجم"
type input "لعبة ألفا للبالغين للكلاب الصغيرة 4 كجم"
click at [246, 131] on input "text" at bounding box center [304, 128] width 146 height 12
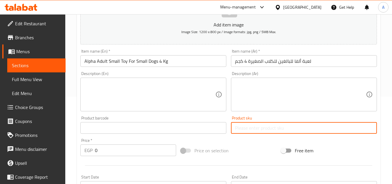
paste input "13810"
type input "13810"
click at [242, 146] on div "Price on selection" at bounding box center [229, 151] width 100 height 16
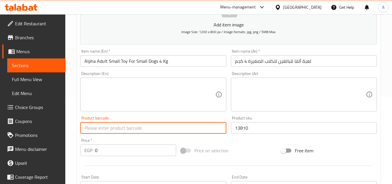
click at [185, 129] on input "text" at bounding box center [153, 128] width 146 height 12
paste input "6225000336957"
type input "6225000336957"
click at [226, 143] on div "Price on selection" at bounding box center [229, 151] width 100 height 16
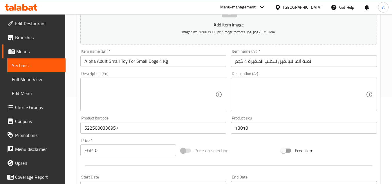
click at [135, 150] on input "0" at bounding box center [135, 150] width 81 height 12
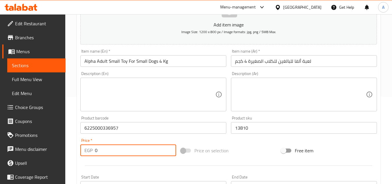
click at [135, 150] on input "0" at bounding box center [135, 150] width 81 height 12
paste input "481"
type input "481"
click at [257, 150] on div "Price on selection" at bounding box center [229, 151] width 100 height 16
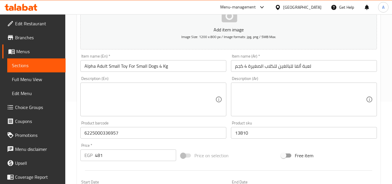
scroll to position [226, 0]
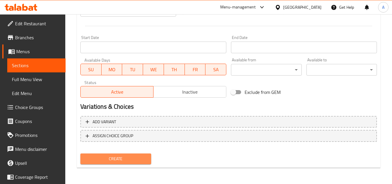
click at [139, 161] on span "Create" at bounding box center [115, 158] width 61 height 7
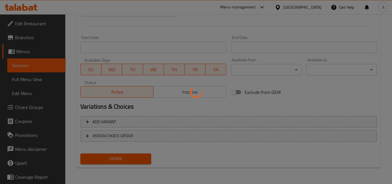
type input "0"
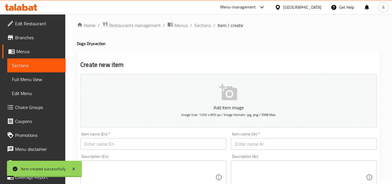
scroll to position [0, 0]
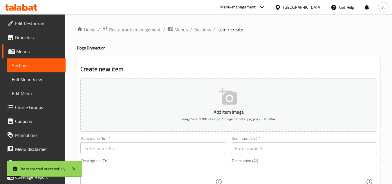
click at [209, 29] on span "Sections" at bounding box center [202, 29] width 17 height 7
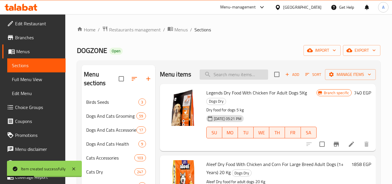
click at [229, 77] on input "search" at bounding box center [234, 74] width 69 height 10
paste input "6225000336957"
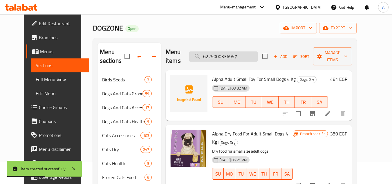
scroll to position [29, 0]
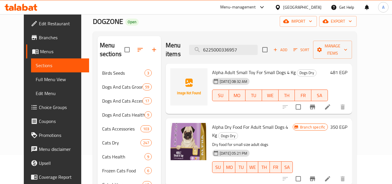
type input "6225000336957"
click at [254, 45] on input "6225000336957" at bounding box center [223, 50] width 69 height 10
drag, startPoint x: 354, startPoint y: 64, endPoint x: 362, endPoint y: 64, distance: 8.4
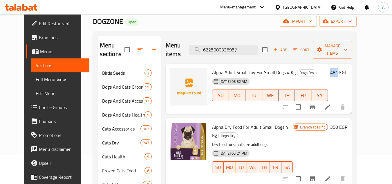
click at [347, 68] on div "481 EGP" at bounding box center [337, 72] width 19 height 8
copy h6 "481"
click at [331, 175] on icon at bounding box center [327, 178] width 7 height 7
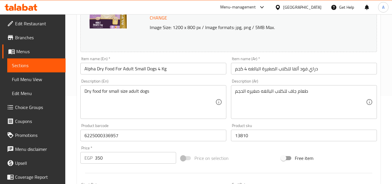
scroll to position [87, 0]
click at [142, 159] on input "350" at bounding box center [135, 159] width 81 height 12
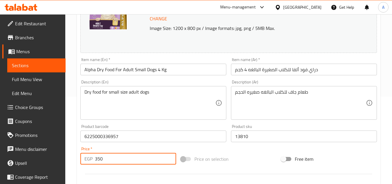
click at [142, 159] on input "350" at bounding box center [135, 159] width 81 height 12
paste input "481"
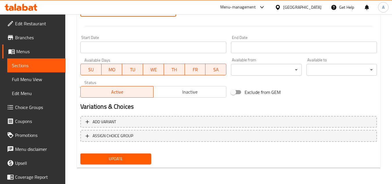
type input "481"
click at [142, 161] on span "Update" at bounding box center [115, 158] width 61 height 7
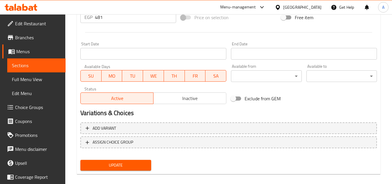
scroll to position [88, 0]
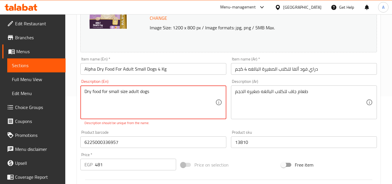
click at [199, 101] on textarea "Dry food for small size adult dogs" at bounding box center [149, 103] width 131 height 28
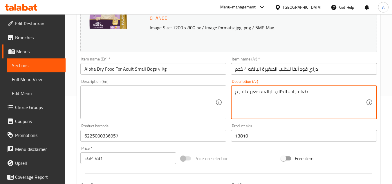
click at [246, 101] on textarea "طعام جاف للكلاب البالغه صغيره الحجم" at bounding box center [300, 103] width 131 height 28
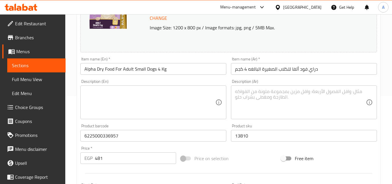
click at [257, 126] on div "Product sku 13810 Product sku" at bounding box center [304, 133] width 146 height 18
click at [229, 127] on div "Product sku 13810 Product sku" at bounding box center [304, 132] width 151 height 22
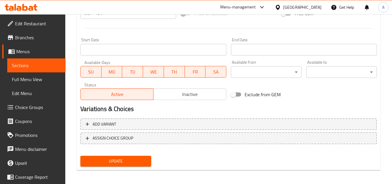
scroll to position [235, 0]
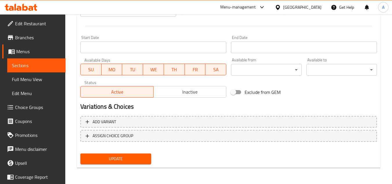
click at [148, 163] on button "Update" at bounding box center [115, 158] width 71 height 11
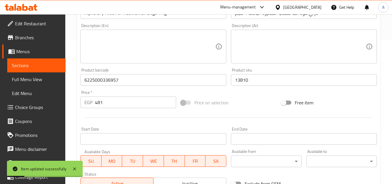
scroll to position [145, 0]
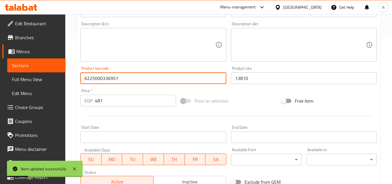
click at [152, 77] on input "6225000336957" at bounding box center [153, 78] width 146 height 12
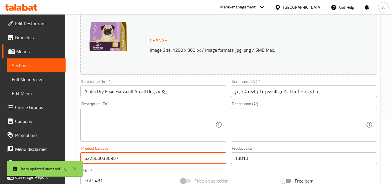
scroll to position [0, 0]
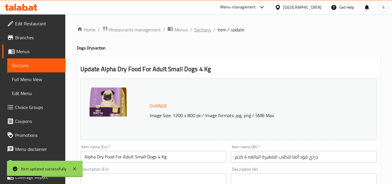
click at [209, 31] on span "Sections" at bounding box center [202, 29] width 17 height 7
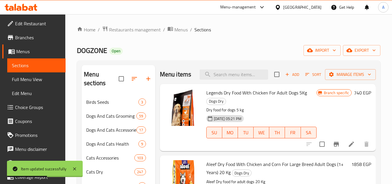
click at [249, 84] on div "Menu items Add Sort Manage items" at bounding box center [268, 74] width 216 height 19
click at [247, 80] on input "search" at bounding box center [234, 74] width 69 height 10
paste input "6225000336957"
click at [248, 80] on input "6225000336957" at bounding box center [234, 74] width 69 height 10
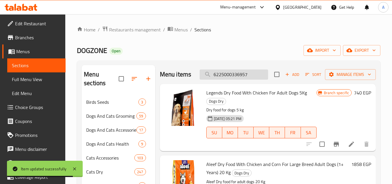
click at [248, 80] on input "6225000336957" at bounding box center [234, 74] width 69 height 10
paste input "search"
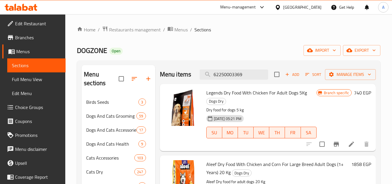
paste input "57"
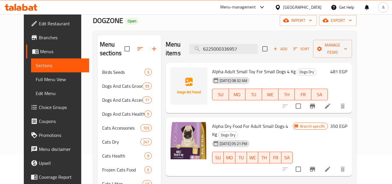
scroll to position [58, 0]
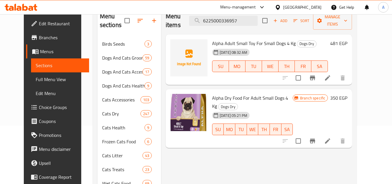
type input "6225000336957"
drag, startPoint x: 354, startPoint y: 36, endPoint x: 361, endPoint y: 36, distance: 7.0
click at [347, 39] on h6 "481 EGP" at bounding box center [338, 43] width 17 height 8
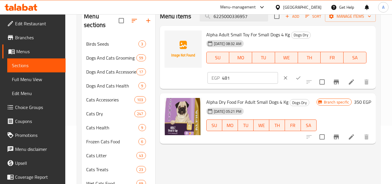
click at [253, 84] on input "481" at bounding box center [250, 78] width 56 height 12
click at [250, 82] on input "481" at bounding box center [250, 78] width 56 height 12
click at [250, 81] on input "481" at bounding box center [250, 78] width 56 height 12
click at [248, 80] on input "481" at bounding box center [250, 78] width 56 height 12
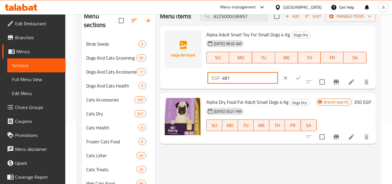
click at [248, 80] on input "481" at bounding box center [250, 78] width 56 height 12
click at [279, 80] on button "clear" at bounding box center [285, 77] width 13 height 13
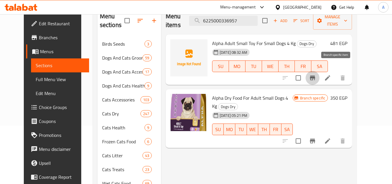
click at [315, 75] on icon "Branch-specific-item" at bounding box center [312, 77] width 5 height 5
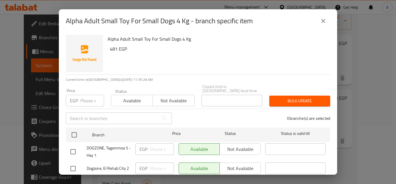
click at [325, 19] on icon "close" at bounding box center [323, 20] width 7 height 7
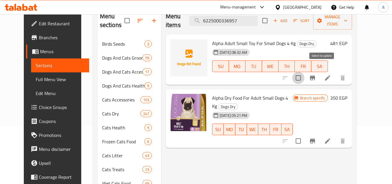
click at [304, 72] on input "checkbox" at bounding box center [298, 78] width 12 height 12
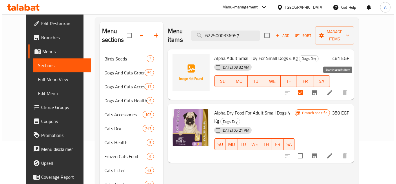
scroll to position [29, 0]
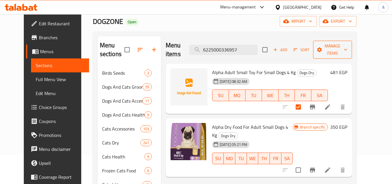
click at [347, 46] on span "Manage items" at bounding box center [333, 49] width 30 height 15
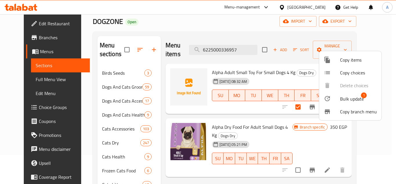
click at [353, 100] on span "Bulk update" at bounding box center [352, 98] width 24 height 7
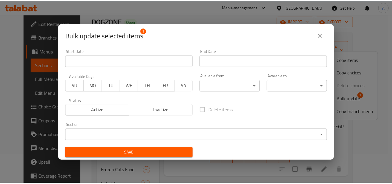
scroll to position [1, 0]
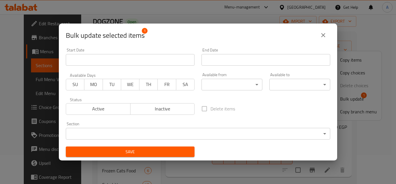
click at [167, 108] on span "Inactive" at bounding box center [163, 108] width 60 height 8
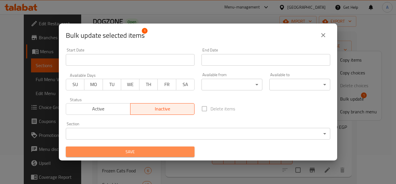
click at [155, 153] on span "Save" at bounding box center [131, 151] width 120 height 7
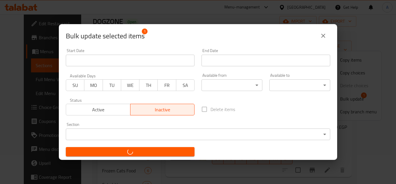
checkbox input "false"
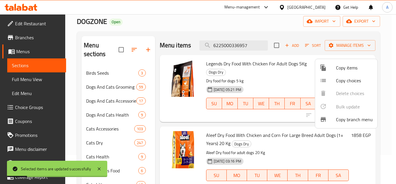
click at [233, 47] on div at bounding box center [198, 92] width 396 height 184
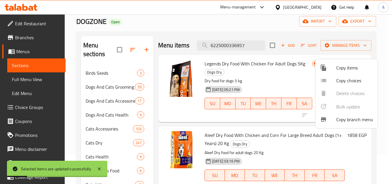
click at [233, 47] on input "6225000336957" at bounding box center [231, 45] width 69 height 10
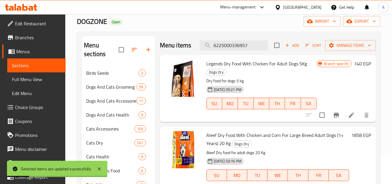
click at [233, 47] on input "6225000336957" at bounding box center [234, 45] width 69 height 10
paste input "search"
paste input "6225000336957"
type input "6225000336957"
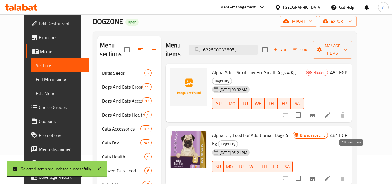
click at [331, 174] on icon at bounding box center [327, 177] width 7 height 7
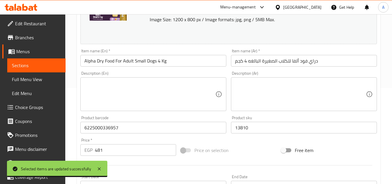
scroll to position [58, 0]
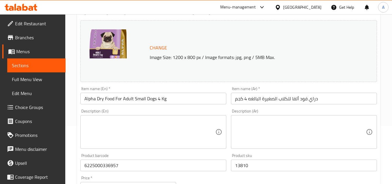
click at [318, 127] on textarea at bounding box center [300, 132] width 131 height 28
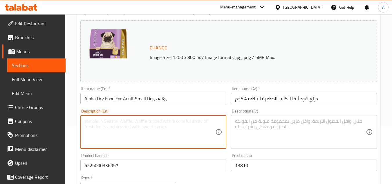
click at [197, 135] on textarea at bounding box center [149, 132] width 131 height 28
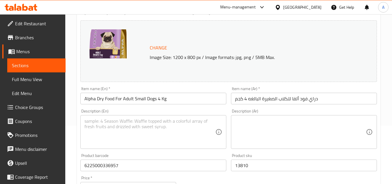
click at [215, 111] on div "Description (En) Description (En)" at bounding box center [153, 129] width 146 height 40
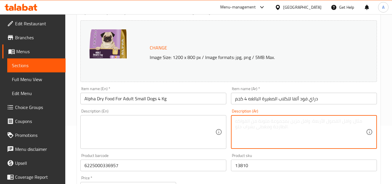
click at [249, 128] on textarea at bounding box center [300, 132] width 131 height 28
click at [204, 128] on textarea at bounding box center [149, 132] width 131 height 28
click at [258, 134] on textarea at bounding box center [300, 132] width 131 height 28
click at [213, 133] on textarea at bounding box center [149, 132] width 131 height 28
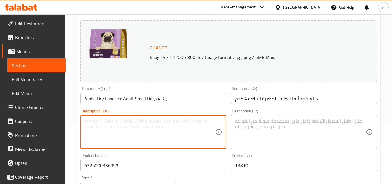
click at [234, 112] on div "Description (Ar) Description (Ar)" at bounding box center [304, 129] width 146 height 40
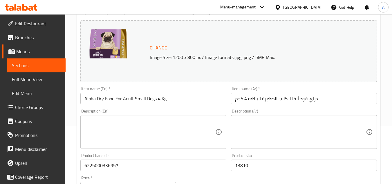
click at [243, 124] on textarea at bounding box center [300, 132] width 131 height 28
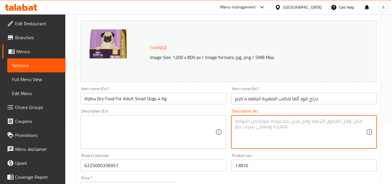
click at [212, 129] on textarea at bounding box center [149, 132] width 131 height 28
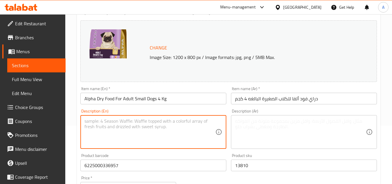
click at [230, 125] on div "Description (Ar) Description (Ar)" at bounding box center [304, 129] width 151 height 44
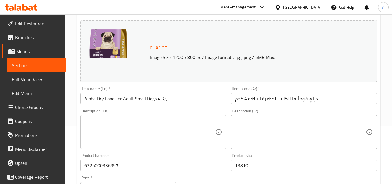
drag, startPoint x: 235, startPoint y: 126, endPoint x: 209, endPoint y: 127, distance: 26.1
click at [235, 126] on div "Description (Ar)" at bounding box center [304, 132] width 146 height 34
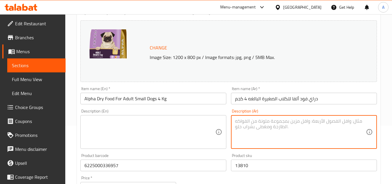
click at [208, 127] on textarea at bounding box center [149, 132] width 131 height 28
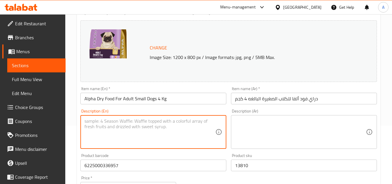
click at [239, 130] on textarea at bounding box center [300, 132] width 131 height 28
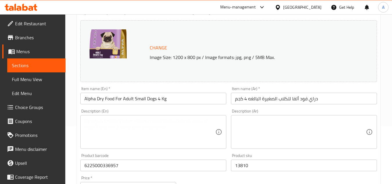
click at [226, 117] on div "Description (En)" at bounding box center [153, 132] width 146 height 34
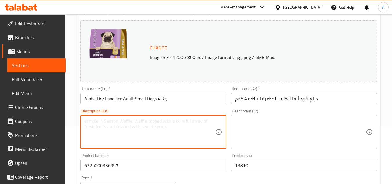
click at [229, 109] on div "Description (Ar) Description (Ar)" at bounding box center [304, 129] width 151 height 44
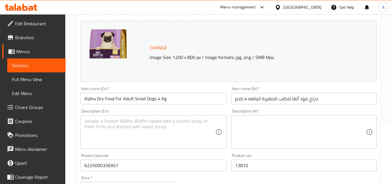
click at [229, 109] on div "Description (Ar) Description (Ar)" at bounding box center [304, 129] width 151 height 44
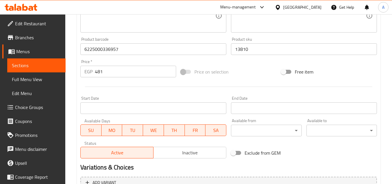
scroll to position [87, 0]
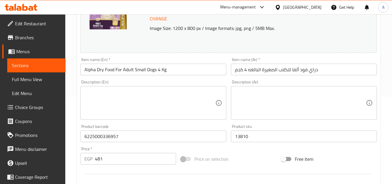
click at [241, 103] on textarea at bounding box center [300, 103] width 131 height 28
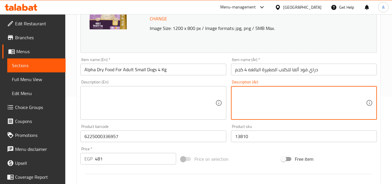
click at [218, 82] on div "Description (En) Description (En)" at bounding box center [153, 100] width 146 height 40
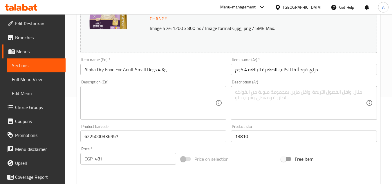
scroll to position [58, 0]
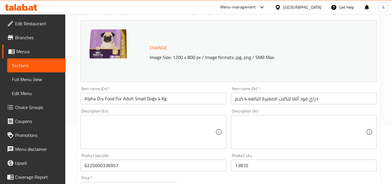
click at [212, 106] on div "Item name (En)   * Alpha Dry Food For Adult Small Dogs 4 Kg Item name (En) *" at bounding box center [153, 95] width 151 height 22
click at [217, 103] on input "Alpha Dry Food For Adult Small Dogs 4 Kg" at bounding box center [153, 99] width 146 height 12
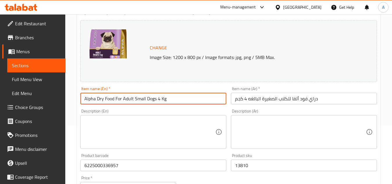
click at [226, 109] on div "Description (En) Description (En)" at bounding box center [153, 129] width 146 height 40
click at [175, 97] on input "Alpha Dry Food For Adult Small Dogs 4 Kg" at bounding box center [153, 99] width 146 height 12
type input "Alpha Dry Food For Adult Small Dogs 4 Kg"
click at [256, 109] on div "Description (Ar) Description (Ar)" at bounding box center [304, 129] width 151 height 44
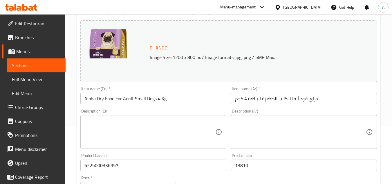
click at [248, 109] on div "Description (Ar) Description (Ar)" at bounding box center [304, 129] width 146 height 40
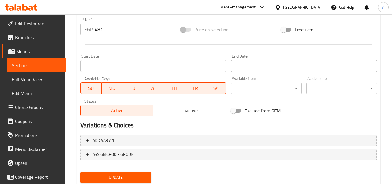
scroll to position [235, 0]
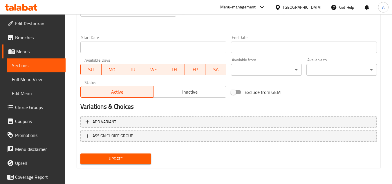
click at [146, 156] on span "Update" at bounding box center [115, 158] width 61 height 7
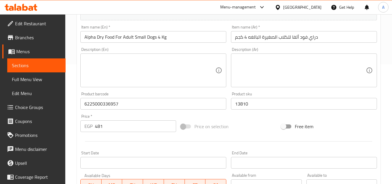
scroll to position [3, 0]
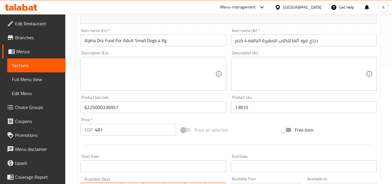
scroll to position [119, 0]
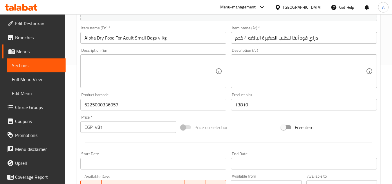
click at [249, 119] on div "Price on selection" at bounding box center [229, 127] width 100 height 16
drag, startPoint x: 249, startPoint y: 119, endPoint x: 245, endPoint y: 121, distance: 4.6
click at [248, 120] on div "Price on selection" at bounding box center [229, 127] width 100 height 16
click at [241, 121] on div "Price on selection" at bounding box center [229, 127] width 100 height 16
click at [254, 120] on div "Price on selection" at bounding box center [229, 127] width 100 height 16
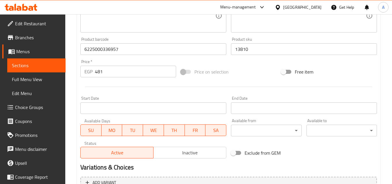
scroll to position [235, 0]
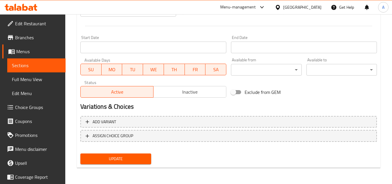
click at [152, 158] on div "Update" at bounding box center [115, 158] width 75 height 15
click at [146, 157] on span "Update" at bounding box center [115, 158] width 61 height 7
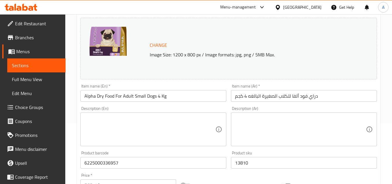
scroll to position [0, 0]
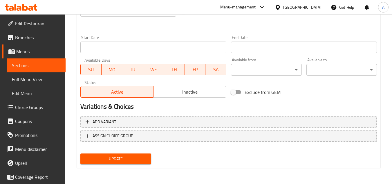
click at [131, 160] on span "Update" at bounding box center [115, 158] width 61 height 7
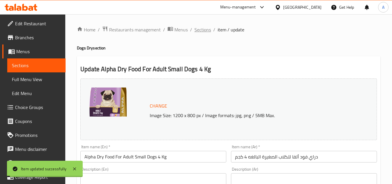
click at [208, 28] on span "Sections" at bounding box center [202, 29] width 17 height 7
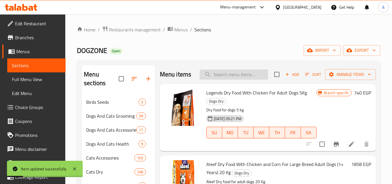
click at [244, 78] on input "search" at bounding box center [234, 74] width 69 height 10
paste input "6225000565814"
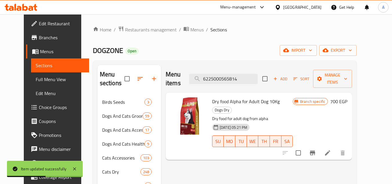
type input "6225000565814"
click at [316, 149] on icon "Branch-specific-item" at bounding box center [312, 152] width 7 height 7
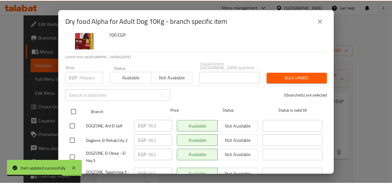
scroll to position [46, 0]
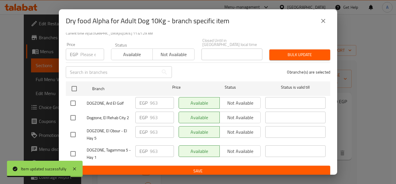
click at [321, 18] on icon "close" at bounding box center [323, 20] width 7 height 7
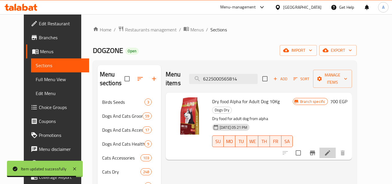
click at [336, 147] on li at bounding box center [328, 152] width 16 height 10
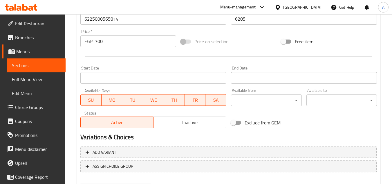
scroll to position [174, 0]
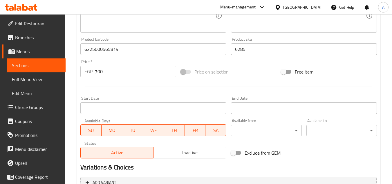
click at [114, 76] on input "700" at bounding box center [135, 72] width 81 height 12
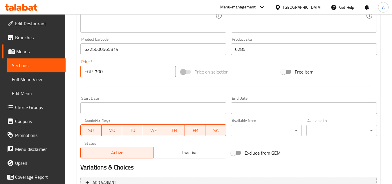
click at [114, 76] on input "700" at bounding box center [135, 72] width 81 height 12
click at [114, 73] on input "700" at bounding box center [135, 72] width 81 height 12
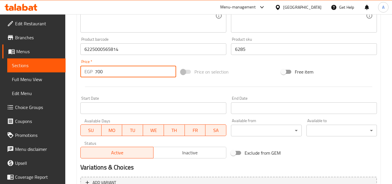
click at [114, 73] on input "700" at bounding box center [135, 72] width 81 height 12
paste input "963"
type input "963"
click at [120, 86] on div at bounding box center [228, 87] width 301 height 14
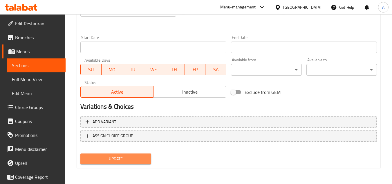
click at [147, 154] on button "Update" at bounding box center [115, 158] width 71 height 11
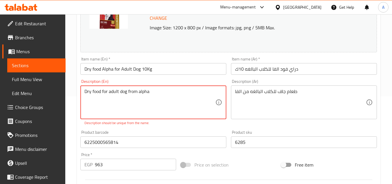
click at [174, 98] on textarea "Dry food for adult dog from alpha" at bounding box center [149, 103] width 131 height 28
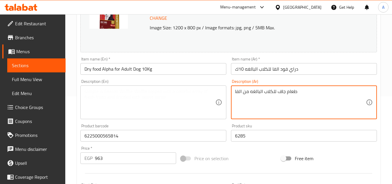
click at [284, 103] on textarea "طعام جاف للكلاب البالغه من الفا" at bounding box center [300, 103] width 131 height 28
click at [275, 127] on div "Product sku 6285 Product sku" at bounding box center [304, 133] width 146 height 18
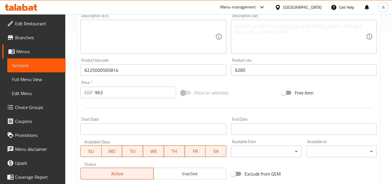
scroll to position [119, 0]
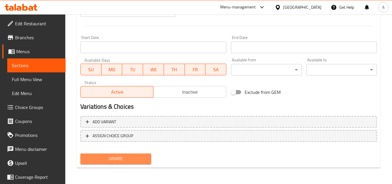
drag, startPoint x: 141, startPoint y: 156, endPoint x: 144, endPoint y: 153, distance: 3.9
click at [140, 156] on span "Update" at bounding box center [115, 158] width 61 height 7
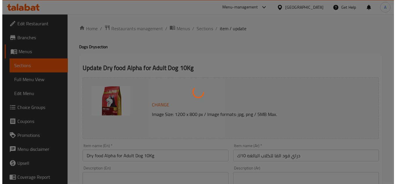
scroll to position [0, 0]
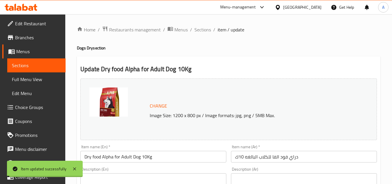
drag, startPoint x: 202, startPoint y: 29, endPoint x: 236, endPoint y: 1, distance: 44.6
click at [202, 29] on span "Sections" at bounding box center [202, 29] width 17 height 7
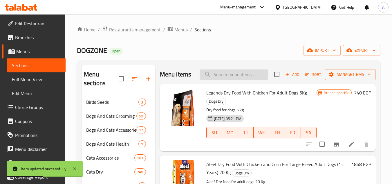
click at [245, 79] on input "search" at bounding box center [234, 74] width 69 height 10
paste input "6225000336933"
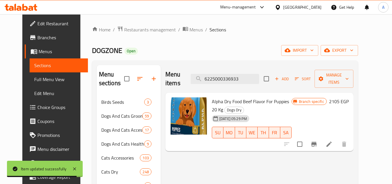
type input "6225000336933"
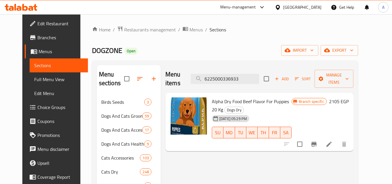
click at [317, 142] on icon "Branch-specific-item" at bounding box center [313, 144] width 5 height 5
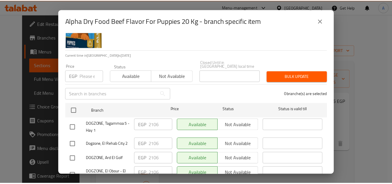
scroll to position [46, 0]
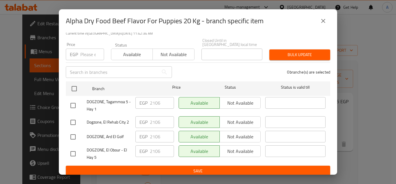
click at [321, 22] on icon "close" at bounding box center [323, 20] width 7 height 7
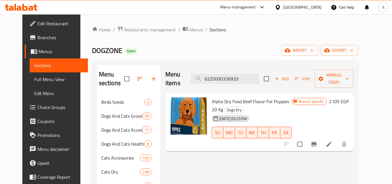
click at [333, 140] on icon at bounding box center [329, 143] width 7 height 7
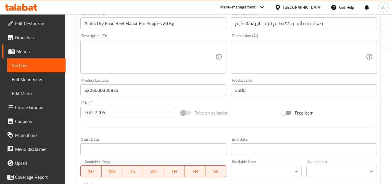
scroll to position [203, 0]
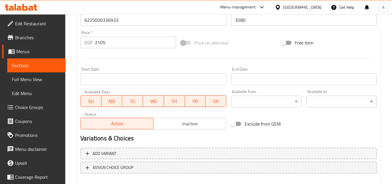
click at [116, 42] on input "2105" at bounding box center [135, 43] width 81 height 12
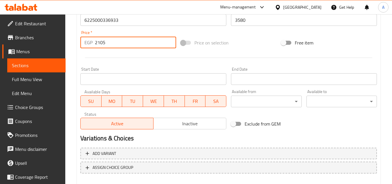
click at [116, 42] on input "2105" at bounding box center [135, 43] width 81 height 12
paste input "6"
type input "2106"
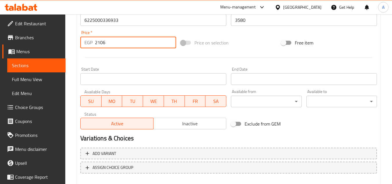
click at [123, 59] on div at bounding box center [228, 58] width 301 height 14
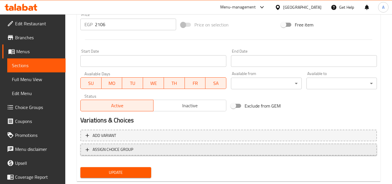
scroll to position [235, 0]
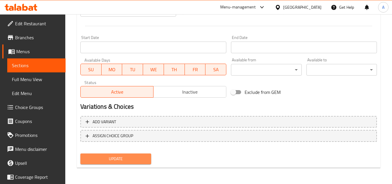
click at [134, 157] on span "Update" at bounding box center [115, 158] width 61 height 7
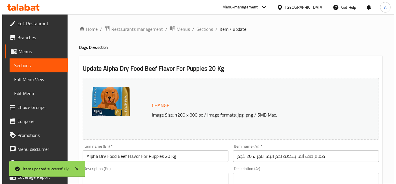
scroll to position [0, 0]
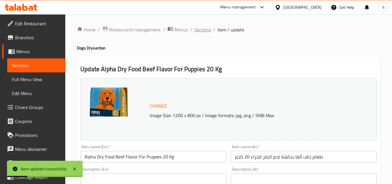
click at [198, 30] on span "Sections" at bounding box center [202, 29] width 17 height 7
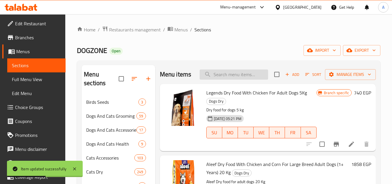
click at [231, 80] on input "search" at bounding box center [234, 74] width 69 height 10
paste input "6225000336988"
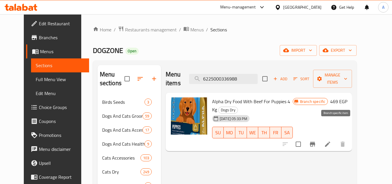
click at [320, 137] on button "Branch-specific-item" at bounding box center [313, 144] width 14 height 14
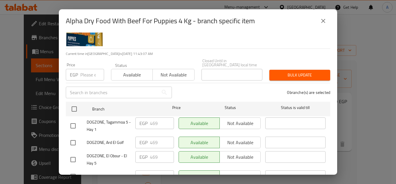
scroll to position [17, 0]
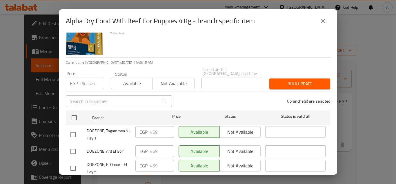
click at [318, 21] on button "close" at bounding box center [324, 21] width 14 height 14
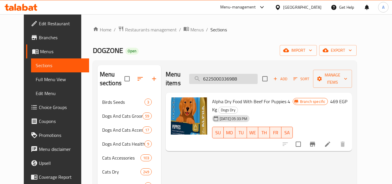
click at [230, 74] on input "6225000336988" at bounding box center [223, 79] width 69 height 10
paste input "95"
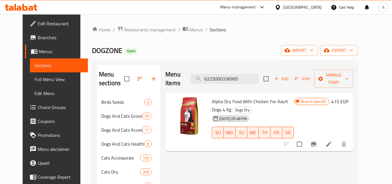
type input "6225000336995"
click at [316, 142] on icon "Branch-specific-item" at bounding box center [313, 144] width 5 height 5
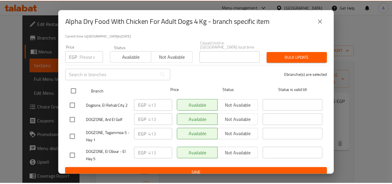
scroll to position [46, 0]
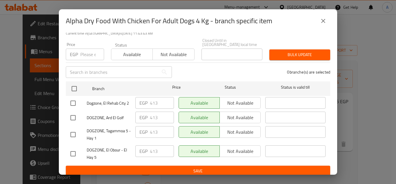
click at [316, 23] on div "Alpha Dry Food With Chicken For Adult Dogs 4 Kg - branch specific item" at bounding box center [198, 21] width 265 height 14
drag, startPoint x: 320, startPoint y: 22, endPoint x: 320, endPoint y: 26, distance: 3.8
click at [321, 22] on icon "close" at bounding box center [323, 20] width 7 height 7
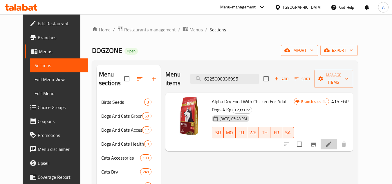
click at [332, 140] on icon at bounding box center [328, 143] width 7 height 7
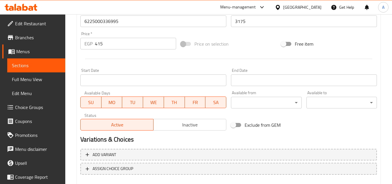
scroll to position [203, 0]
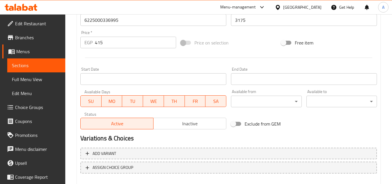
click at [120, 46] on input "415" at bounding box center [135, 43] width 81 height 12
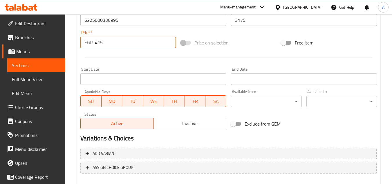
click at [120, 46] on input "415" at bounding box center [135, 43] width 81 height 12
paste input "3"
type input "413"
click at [128, 60] on div at bounding box center [228, 58] width 301 height 14
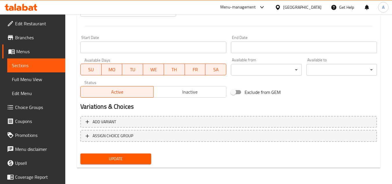
click at [135, 157] on span "Update" at bounding box center [115, 158] width 61 height 7
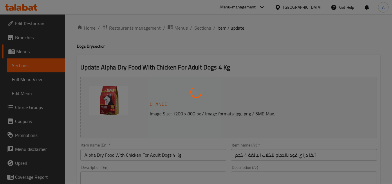
scroll to position [0, 0]
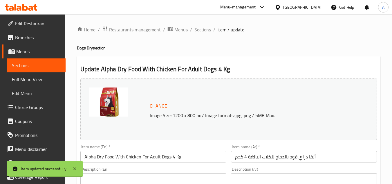
click at [208, 29] on span "Sections" at bounding box center [202, 29] width 17 height 7
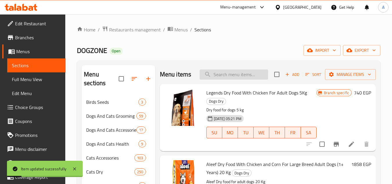
click at [253, 78] on input "search" at bounding box center [234, 74] width 69 height 10
paste input "5414970055123"
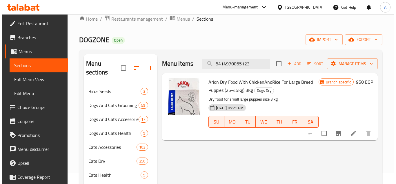
scroll to position [29, 0]
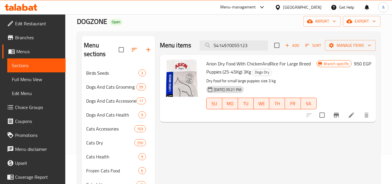
type input "5414970055123"
click at [340, 115] on button "Branch-specific-item" at bounding box center [336, 115] width 14 height 14
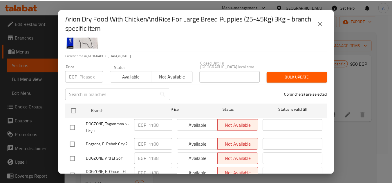
scroll to position [51, 0]
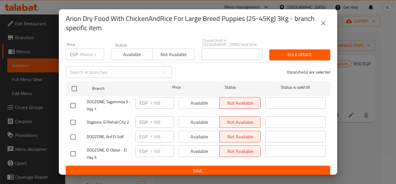
click at [322, 24] on icon "close" at bounding box center [323, 23] width 7 height 7
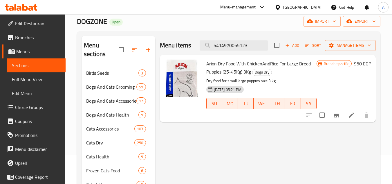
click at [349, 117] on icon at bounding box center [351, 114] width 7 height 7
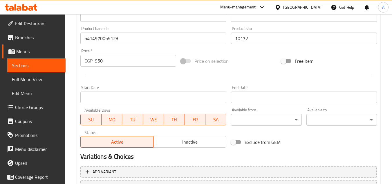
scroll to position [90, 0]
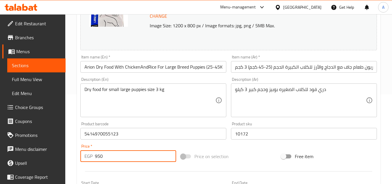
click at [121, 153] on input "950" at bounding box center [135, 156] width 81 height 12
paste input "1188"
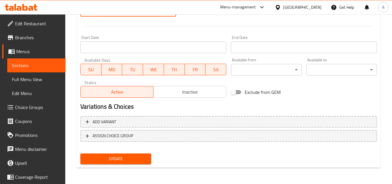
type input "1188"
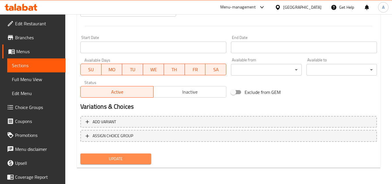
click at [132, 156] on span "Update" at bounding box center [115, 158] width 61 height 7
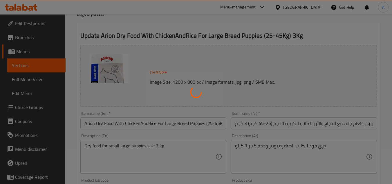
scroll to position [0, 0]
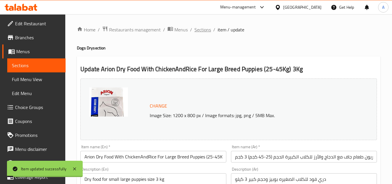
click at [210, 32] on span "Sections" at bounding box center [202, 29] width 17 height 7
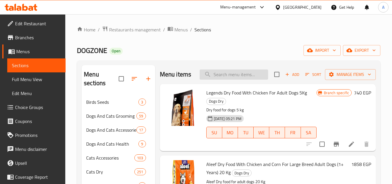
click at [257, 79] on input "search" at bounding box center [234, 74] width 69 height 10
paste input "5414970055123"
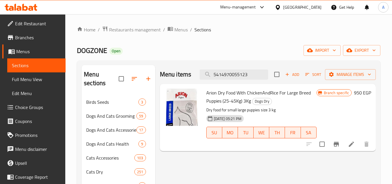
type input "5414970055123"
click at [338, 145] on icon "Branch-specific-item" at bounding box center [336, 144] width 5 height 5
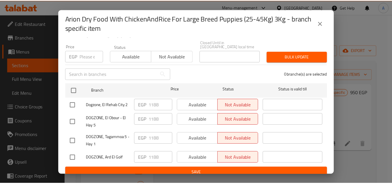
scroll to position [51, 0]
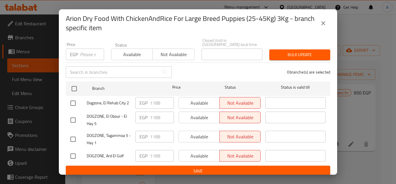
click at [324, 20] on icon "close" at bounding box center [323, 23] width 7 height 7
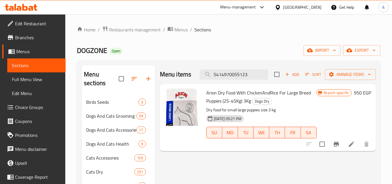
click at [350, 147] on icon at bounding box center [351, 143] width 7 height 7
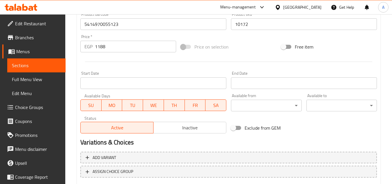
scroll to position [203, 0]
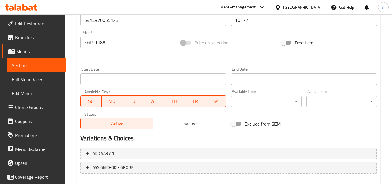
click at [120, 42] on input "1188" at bounding box center [135, 43] width 81 height 12
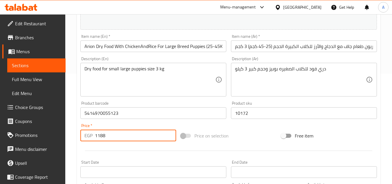
scroll to position [119, 0]
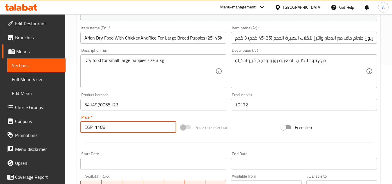
click at [151, 141] on div at bounding box center [228, 142] width 301 height 14
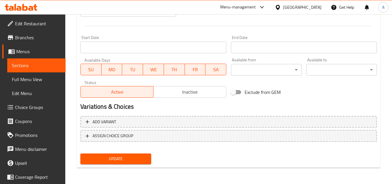
click at [134, 156] on span "Update" at bounding box center [115, 158] width 61 height 7
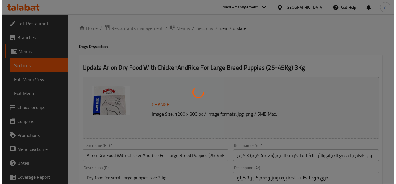
scroll to position [0, 0]
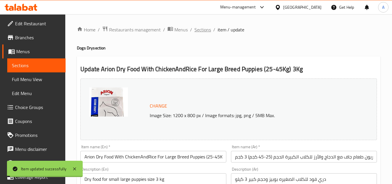
click at [204, 28] on span "Sections" at bounding box center [202, 29] width 17 height 7
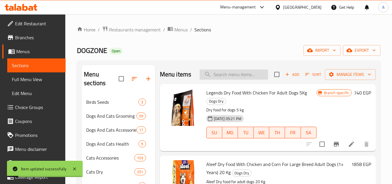
click at [235, 80] on input "search" at bounding box center [234, 74] width 69 height 10
paste input "5414970055703"
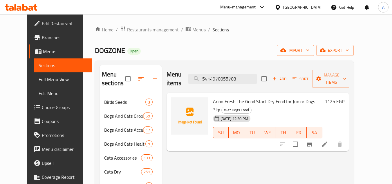
type input "5414970055703"
click at [251, 76] on input "5414970055703" at bounding box center [222, 79] width 69 height 10
click at [235, 74] on input "5414970055703" at bounding box center [222, 79] width 69 height 10
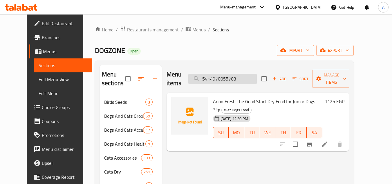
click at [235, 74] on input "5414970055703" at bounding box center [222, 79] width 69 height 10
drag, startPoint x: 305, startPoint y: 140, endPoint x: 314, endPoint y: 139, distance: 8.8
click at [302, 138] on input "checkbox" at bounding box center [295, 144] width 12 height 12
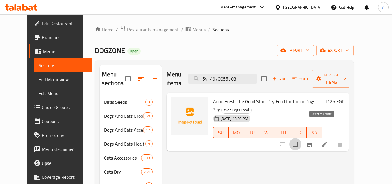
checkbox input "true"
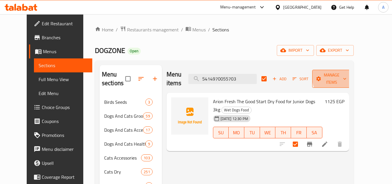
click at [347, 75] on span "Manage items" at bounding box center [332, 78] width 30 height 15
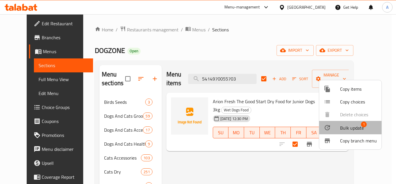
click at [361, 128] on span "Bulk update" at bounding box center [352, 127] width 24 height 7
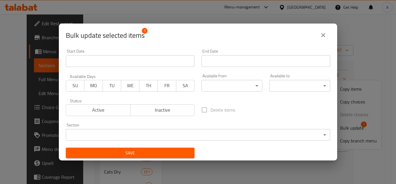
scroll to position [1, 0]
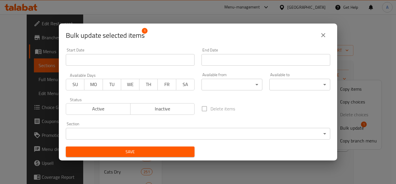
click at [174, 132] on body "​ Menu-management Egypt Get Help A Edit Restaurant Branches Menus Sections Full…" at bounding box center [198, 99] width 396 height 170
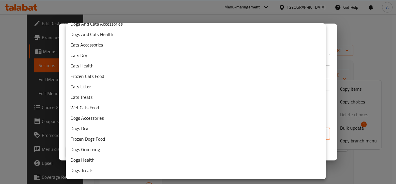
scroll to position [47, 0]
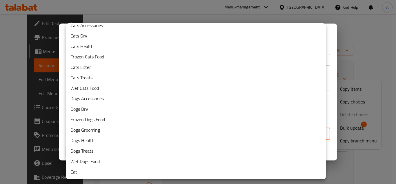
click at [167, 109] on li "Dogs Dry" at bounding box center [196, 109] width 260 height 10
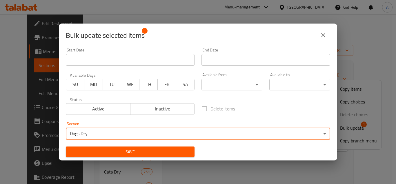
click at [260, 108] on div "Delete items" at bounding box center [266, 108] width 136 height 19
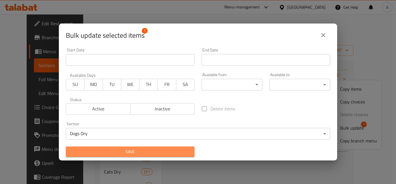
click at [187, 150] on span "Save" at bounding box center [131, 151] width 120 height 7
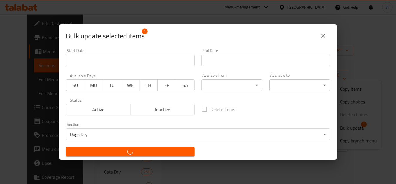
checkbox input "false"
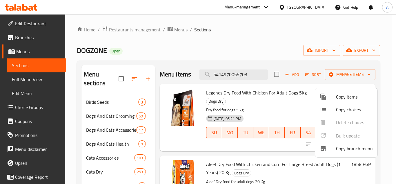
click at [222, 79] on div at bounding box center [198, 92] width 396 height 184
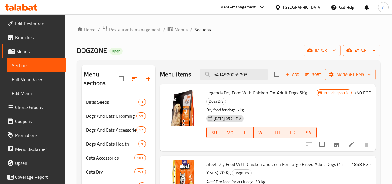
click at [222, 79] on input "5414970055703" at bounding box center [234, 74] width 69 height 10
paste input "622500045713"
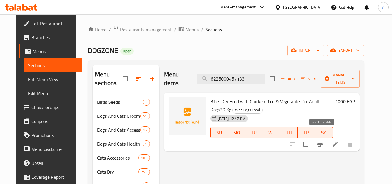
type input "6225000457133"
click at [312, 138] on input "checkbox" at bounding box center [306, 144] width 12 height 12
checkbox input "true"
click at [352, 73] on span "Manage items" at bounding box center [340, 78] width 30 height 15
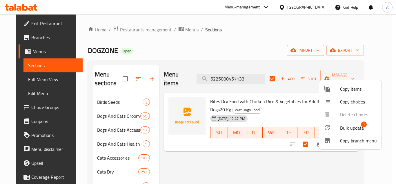
click at [343, 132] on li "Bulk update 1" at bounding box center [351, 127] width 62 height 13
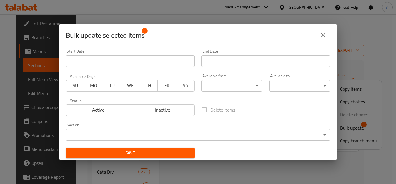
scroll to position [1, 0]
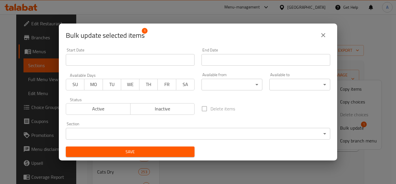
click at [165, 131] on body "​ Menu-management Egypt Get Help A Edit Restaurant Branches Menus Sections Full…" at bounding box center [198, 99] width 396 height 170
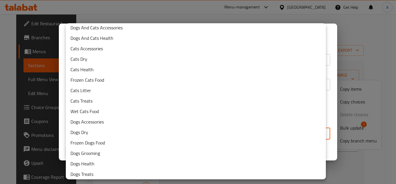
scroll to position [47, 0]
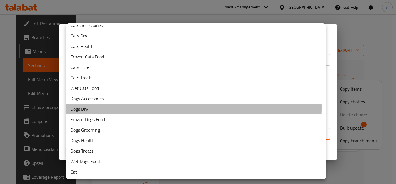
click at [145, 107] on li "Dogs Dry" at bounding box center [196, 109] width 260 height 10
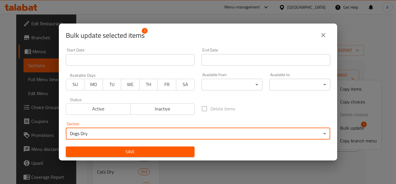
click at [207, 150] on div "Start Date Start Date End Date End Date Available Days SU MO TU WE TH FR SA Ava…" at bounding box center [198, 102] width 272 height 116
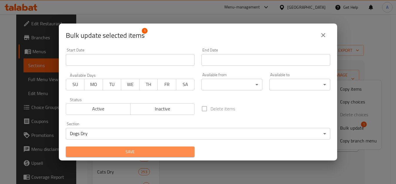
click at [184, 149] on span "Save" at bounding box center [131, 151] width 120 height 7
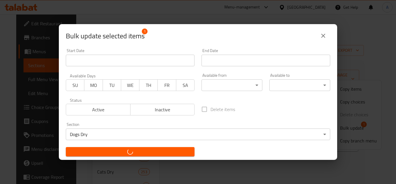
checkbox input "false"
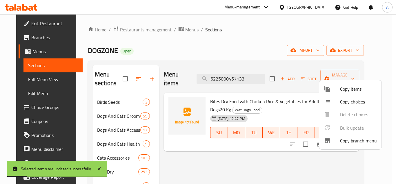
click at [238, 71] on div at bounding box center [198, 92] width 396 height 184
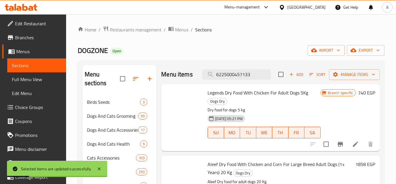
click at [238, 71] on div "Menu items 6225000457133 Add Sort Manage items" at bounding box center [270, 74] width 219 height 19
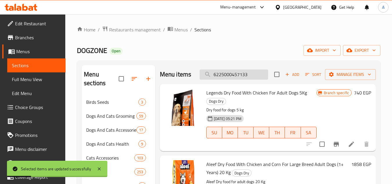
click at [239, 80] on input "6225000457133" at bounding box center [234, 74] width 69 height 10
paste input "88"
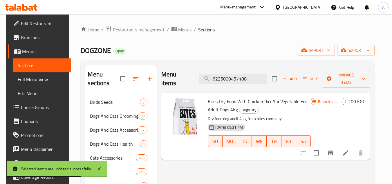
type input "6225000457188"
click at [333, 150] on icon "Branch-specific-item" at bounding box center [330, 152] width 5 height 5
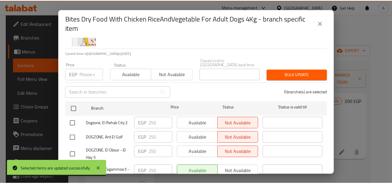
scroll to position [51, 0]
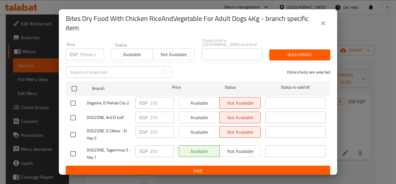
click at [392, 127] on div "Bites Dry Food With Chicken RiceAndVegetable For Adult Dogs 4Kg - branch specif…" at bounding box center [198, 92] width 396 height 184
click at [324, 24] on icon "close" at bounding box center [323, 23] width 7 height 7
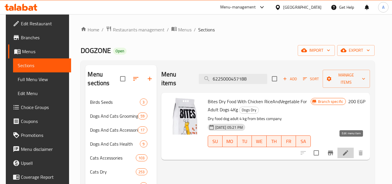
click at [348, 150] on icon at bounding box center [345, 152] width 5 height 5
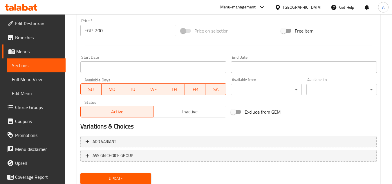
scroll to position [206, 0]
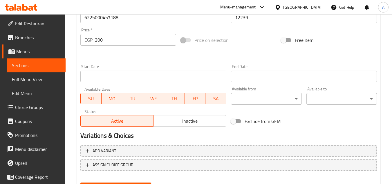
click at [125, 42] on input "200" at bounding box center [135, 40] width 81 height 12
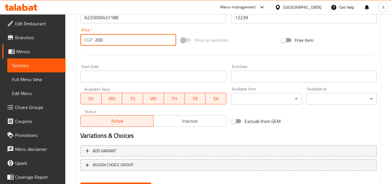
click at [125, 42] on input "200" at bounding box center [135, 40] width 81 height 12
paste input "5"
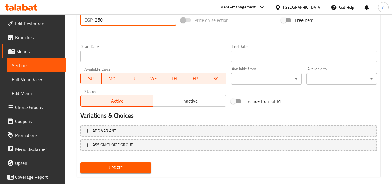
scroll to position [235, 0]
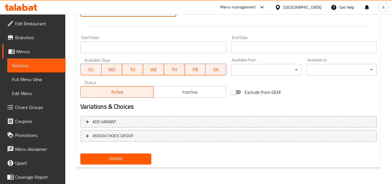
type input "250"
click at [124, 163] on button "Update" at bounding box center [115, 158] width 71 height 11
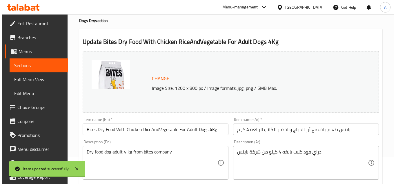
scroll to position [0, 0]
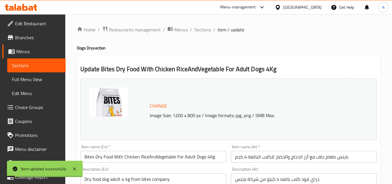
drag, startPoint x: 208, startPoint y: 30, endPoint x: 230, endPoint y: 2, distance: 35.5
click at [208, 30] on span "Sections" at bounding box center [202, 29] width 17 height 7
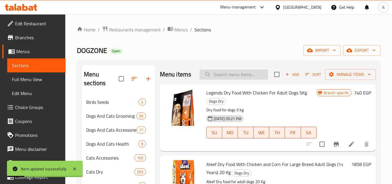
click at [217, 80] on input "search" at bounding box center [234, 74] width 69 height 10
paste input "6222019204444"
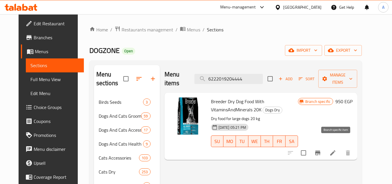
type input "6222019204444"
click at [325, 149] on button "Branch-specific-item" at bounding box center [318, 153] width 14 height 14
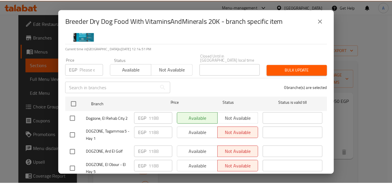
scroll to position [46, 0]
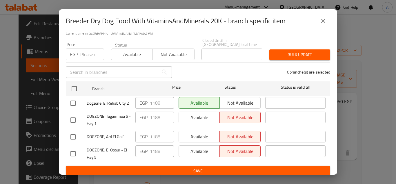
click at [321, 25] on button "close" at bounding box center [324, 21] width 14 height 14
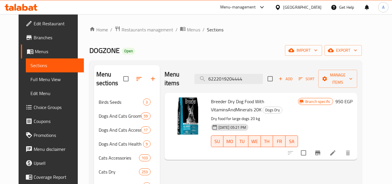
click at [336, 149] on icon at bounding box center [332, 152] width 7 height 7
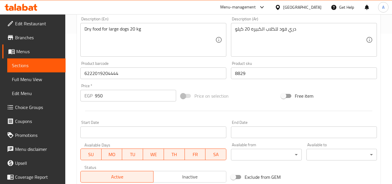
scroll to position [148, 0]
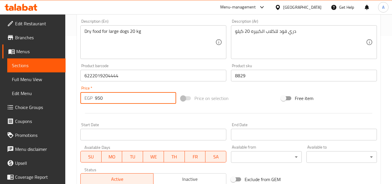
click at [125, 95] on input "950" at bounding box center [135, 98] width 81 height 12
paste input "1188"
paste input "number"
type input "1188"
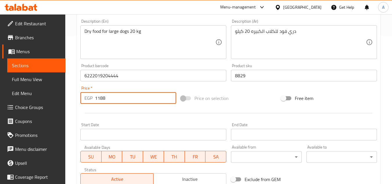
click at [140, 116] on div at bounding box center [228, 113] width 301 height 14
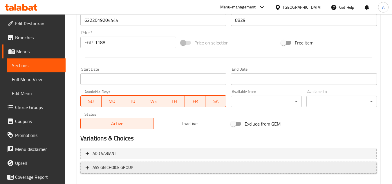
scroll to position [235, 0]
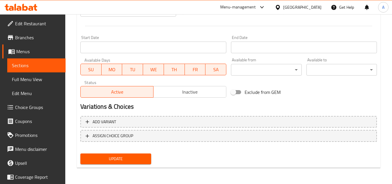
click at [142, 158] on span "Update" at bounding box center [115, 158] width 61 height 7
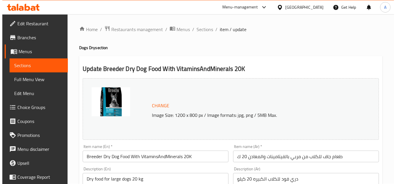
scroll to position [0, 0]
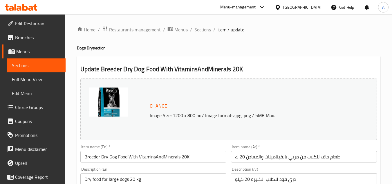
drag, startPoint x: 207, startPoint y: 31, endPoint x: 233, endPoint y: 3, distance: 38.8
click at [207, 31] on span "Sections" at bounding box center [202, 29] width 17 height 7
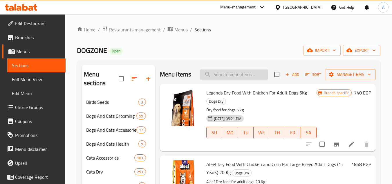
click at [235, 78] on input "search" at bounding box center [234, 74] width 69 height 10
paste input "4820083909450"
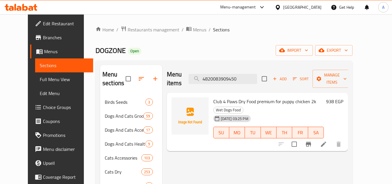
type input "4820083909450"
click at [300, 138] on input "checkbox" at bounding box center [294, 144] width 12 height 12
checkbox input "true"
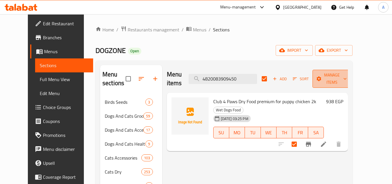
click at [344, 71] on span "Manage items" at bounding box center [332, 78] width 30 height 15
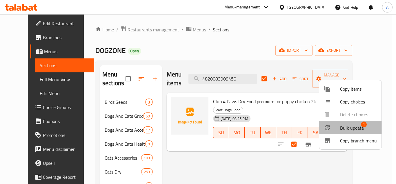
click at [354, 131] on span "Bulk update" at bounding box center [352, 127] width 24 height 7
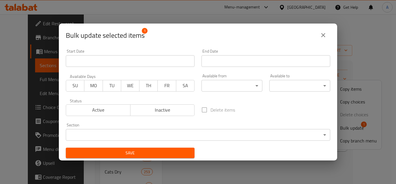
scroll to position [1, 0]
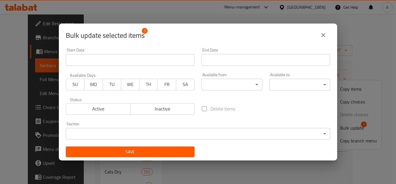
click at [141, 128] on body "​ Menu-management Egypt Get Help A Edit Restaurant Branches Menus Sections Full…" at bounding box center [198, 99] width 396 height 170
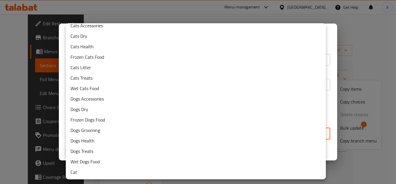
scroll to position [47, 0]
click at [138, 109] on li "Dogs Dry" at bounding box center [196, 109] width 260 height 10
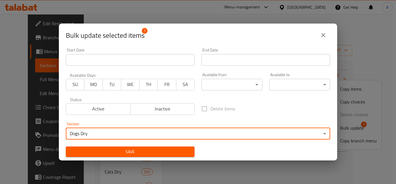
click at [154, 152] on span "Save" at bounding box center [131, 151] width 120 height 7
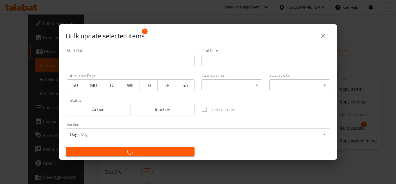
checkbox input "false"
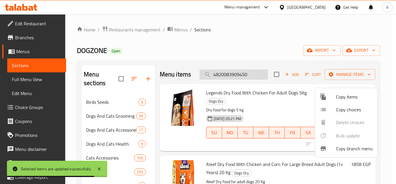
drag, startPoint x: 243, startPoint y: 72, endPoint x: 241, endPoint y: 79, distance: 6.8
click at [243, 72] on div at bounding box center [198, 92] width 396 height 184
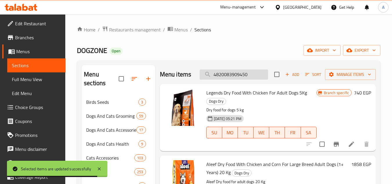
click at [242, 79] on input "4820083909450" at bounding box center [234, 74] width 69 height 10
paste input "8480000382955"
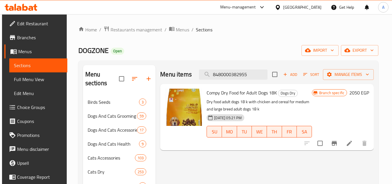
type input "8480000382955"
click at [333, 143] on button "Branch-specific-item" at bounding box center [334, 143] width 14 height 14
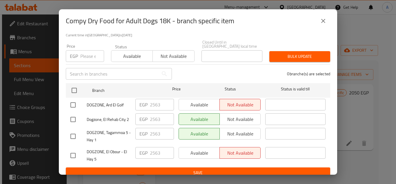
scroll to position [46, 0]
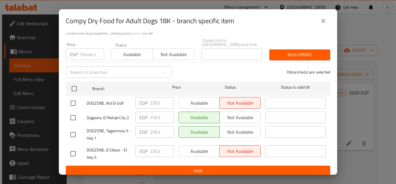
click at [325, 22] on icon "close" at bounding box center [323, 20] width 7 height 7
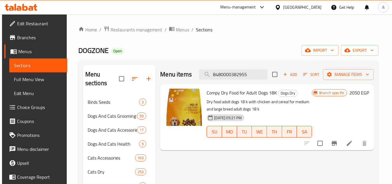
click at [352, 138] on div at bounding box center [335, 143] width 71 height 14
click at [352, 143] on icon at bounding box center [349, 142] width 5 height 5
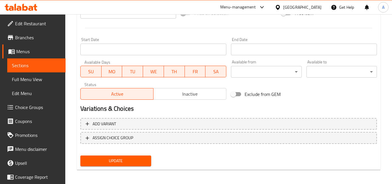
scroll to position [148, 0]
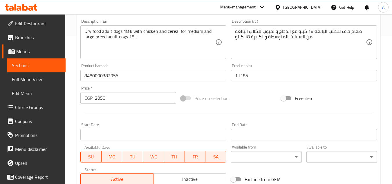
click at [136, 103] on input "2050" at bounding box center [135, 98] width 81 height 12
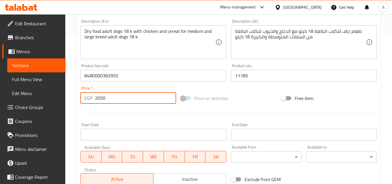
click at [136, 103] on input "2050" at bounding box center [135, 98] width 81 height 12
click at [134, 100] on input "2050" at bounding box center [135, 98] width 81 height 12
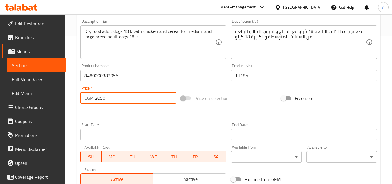
paste input "563"
type input "2563"
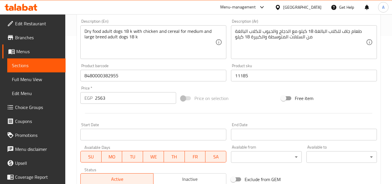
click at [138, 116] on div at bounding box center [228, 113] width 301 height 14
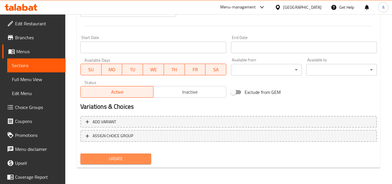
click at [139, 161] on span "Update" at bounding box center [115, 158] width 61 height 7
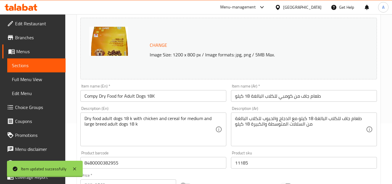
scroll to position [0, 0]
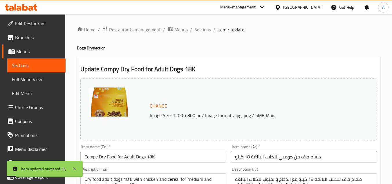
click at [209, 31] on span "Sections" at bounding box center [202, 29] width 17 height 7
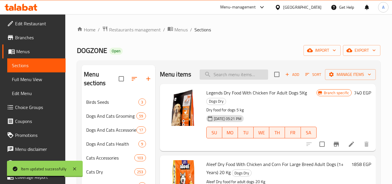
click at [233, 80] on input "search" at bounding box center [234, 74] width 69 height 10
paste input "8480000383006"
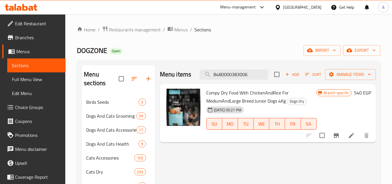
type input "8480000383006"
click at [339, 135] on icon "Branch-specific-item" at bounding box center [336, 135] width 7 height 7
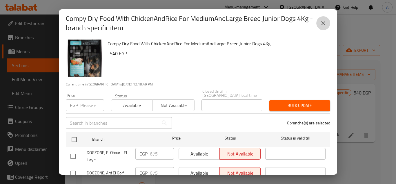
click at [323, 24] on icon "close" at bounding box center [324, 23] width 4 height 4
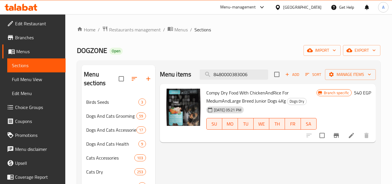
click at [353, 136] on icon at bounding box center [351, 135] width 7 height 7
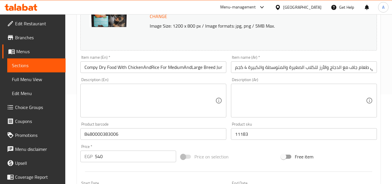
scroll to position [203, 0]
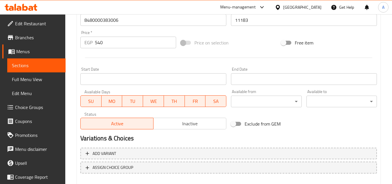
click at [125, 45] on input "540" at bounding box center [135, 43] width 81 height 12
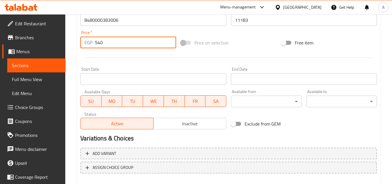
click at [125, 45] on input "540" at bounding box center [135, 43] width 81 height 12
paste input "675"
type input "675"
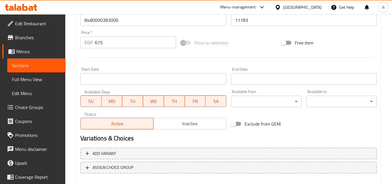
click at [126, 60] on div at bounding box center [228, 58] width 301 height 14
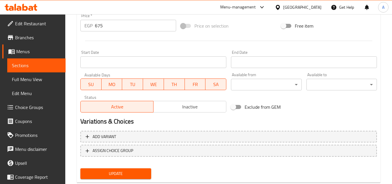
scroll to position [235, 0]
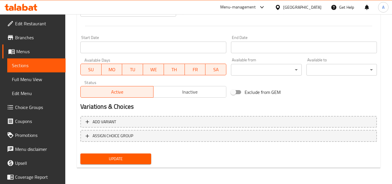
click at [137, 159] on span "Update" at bounding box center [115, 158] width 61 height 7
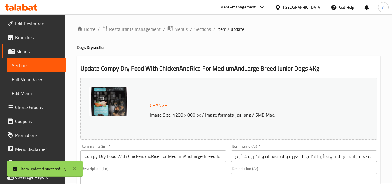
scroll to position [0, 0]
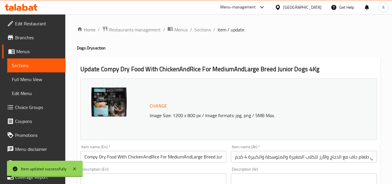
click at [209, 31] on span "Sections" at bounding box center [202, 29] width 17 height 7
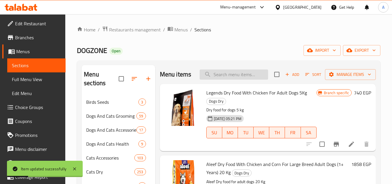
click at [238, 73] on input "search" at bounding box center [234, 74] width 69 height 10
paste input "8480000383099"
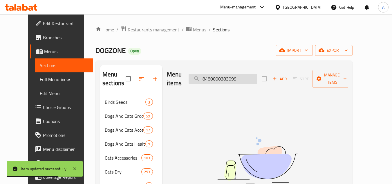
click at [248, 75] on input "8480000383099" at bounding box center [223, 79] width 69 height 10
click at [249, 75] on input "8480000383099" at bounding box center [223, 79] width 69 height 10
paste input "Compy Dry Food with Lamb Beef & Vegetables for Small Breed Adult Dogs 3kg"
paste input "search"
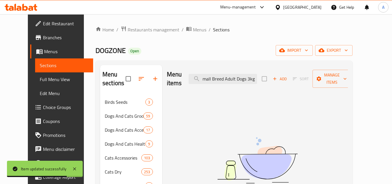
scroll to position [0, 100]
type input "Compy Dry Food with Lamb Beef & Vegetables for Small Breed Adult Dogs 3kg"
drag, startPoint x: 303, startPoint y: 105, endPoint x: 295, endPoint y: 82, distance: 24.3
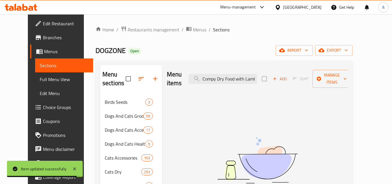
click at [295, 80] on div "Add Sort Manage items" at bounding box center [307, 79] width 90 height 18
click at [288, 75] on span "Add" at bounding box center [280, 78] width 16 height 7
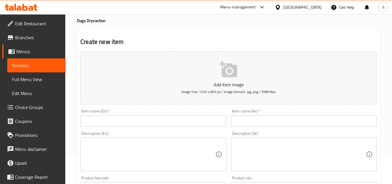
scroll to position [87, 0]
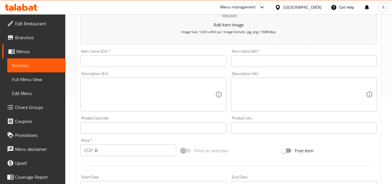
click at [185, 60] on input "text" at bounding box center [153, 61] width 146 height 12
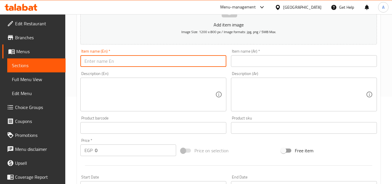
paste input "Compy Dry Food with Lamb Beef & Vegetables for Small Breed Adult Dogs 3kg"
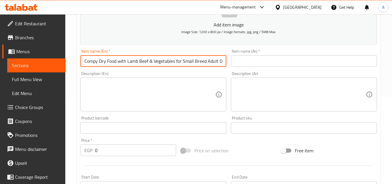
scroll to position [0, 14]
click at [136, 60] on input "Compy Dry Food with Lamb Beef & Vegetables for Small Breed Adult Dogs 3kg" at bounding box center [153, 61] width 146 height 12
drag, startPoint x: 140, startPoint y: 57, endPoint x: 248, endPoint y: 81, distance: 110.0
click at [248, 81] on div "Add item image Image Size: 1200 x 800 px / Image formats: jpg, png / 5MB Max. I…" at bounding box center [228, 114] width 301 height 250
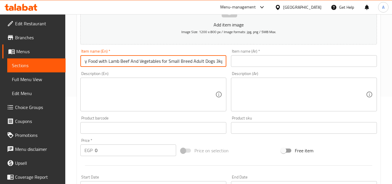
click at [220, 62] on input "Compy Dry Food with Lamb Beef And Vegetables for Small Breed Adult Dogs 3kg" at bounding box center [153, 61] width 146 height 12
click at [219, 62] on input "Compy Dry Food with Lamb Beef And Vegetables for Small Breed Adult Dogs 3kg" at bounding box center [153, 61] width 146 height 12
click at [220, 63] on input "Compy Dry Food with Lamb Beef And Vegetables for Small Breed Adult Dogs 3 kg" at bounding box center [153, 61] width 146 height 12
click at [219, 63] on input "Compy Dry Food with Lamb Beef And Vegetables for Small Breed Adult Dogs 3 Kg" at bounding box center [153, 61] width 146 height 12
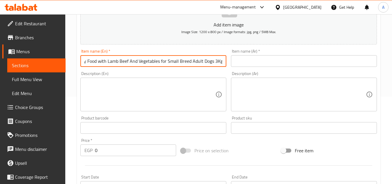
scroll to position [0, 19]
type input "Compy Dry Food with Lamb Beef And Vegetables for Small Breed Adult Dogs 3Kg"
click at [276, 55] on input "text" at bounding box center [304, 61] width 146 height 12
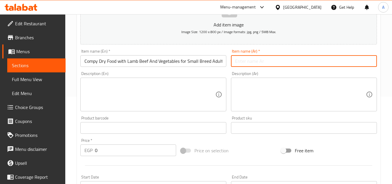
paste input "طعام كومبي الجاف مع لحم الضأن ولحم البقر والخضروات للكلاب البالغة من السلالات ا…"
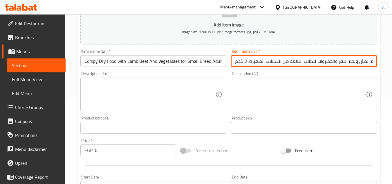
scroll to position [0, 49]
drag, startPoint x: 361, startPoint y: 63, endPoint x: 380, endPoint y: 66, distance: 18.5
click at [378, 64] on div "Item name (Ar)   * طعام كومبي الجاف مع لحم الضأن ولحم البقر والخضروات للكلاب ال…" at bounding box center [304, 58] width 151 height 22
drag, startPoint x: 358, startPoint y: 62, endPoint x: 396, endPoint y: 52, distance: 39.8
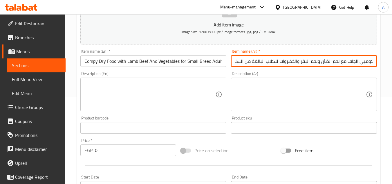
click at [392, 52] on html "​ Menu-management Egypt Get Help A Edit Restaurant Branches Menus Sections Full…" at bounding box center [196, 5] width 392 height 184
click at [361, 62] on input "كومبي الجاف مع لحم الضأن ولحم البقر والخضروات للكلاب البالغة من السلالات الصغير…" at bounding box center [304, 61] width 146 height 12
drag, startPoint x: 347, startPoint y: 62, endPoint x: 356, endPoint y: 62, distance: 9.0
click at [356, 62] on input "كومبي الجاف مع لحم الضأن ولحم البقر والخضروات للكلاب البالغة من السلالات الصغير…" at bounding box center [304, 61] width 146 height 12
click at [360, 64] on input "كومبي الجاف مع لحم الضأن ولحم البقر والخضروات للكلاب البالغة من السلالات الصغير…" at bounding box center [304, 61] width 146 height 12
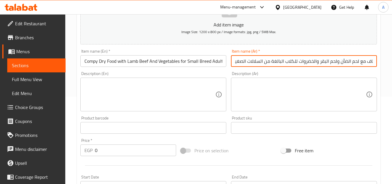
scroll to position [0, 49]
drag, startPoint x: 348, startPoint y: 57, endPoint x: 396, endPoint y: 71, distance: 50.2
click at [392, 71] on html "​ Menu-management Egypt Get Help A Edit Restaurant Branches Menus Sections Full…" at bounding box center [196, 5] width 392 height 184
click at [356, 63] on input "طعام كومبي الجاف مع لحم الضأن ولحم البقر والخضروات للكلاب البالغة من السلالات ا…" at bounding box center [304, 61] width 146 height 12
drag, startPoint x: 364, startPoint y: 63, endPoint x: 394, endPoint y: 64, distance: 30.2
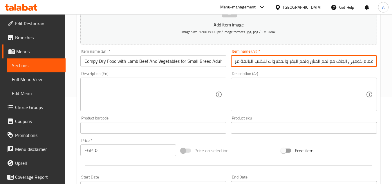
click at [392, 64] on html "​ Menu-management Egypt Get Help A Edit Restaurant Branches Menus Sections Full…" at bounding box center [196, 5] width 392 height 184
drag, startPoint x: 364, startPoint y: 58, endPoint x: 396, endPoint y: 58, distance: 32.2
click at [392, 58] on html "​ Menu-management Egypt Get Help A Edit Restaurant Branches Menus Sections Full…" at bounding box center [196, 5] width 392 height 184
click at [358, 64] on input "كومبي الجاف مع لحم الضأن ولحم البقر والخضروات للكلاب البالغة من السلالات الصغير…" at bounding box center [304, 61] width 146 height 12
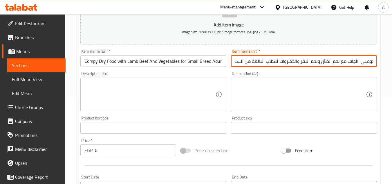
paste input "طعام"
drag, startPoint x: 379, startPoint y: 62, endPoint x: 388, endPoint y: 62, distance: 9.3
click at [388, 62] on div "Home / Restaurants management / Menus / Sections / item / create Dogs Dry secti…" at bounding box center [228, 125] width 327 height 396
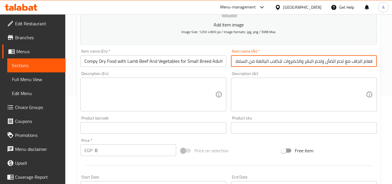
click at [353, 62] on input "طعام الجاف مع لحم الضأن ولحم البقر والخضروات للكلاب البالغة من السلالات الصغيرة…" at bounding box center [304, 61] width 146 height 12
paste input "كومبي"
drag, startPoint x: 347, startPoint y: 65, endPoint x: 396, endPoint y: 61, distance: 49.5
click at [392, 61] on html "​ Menu-management Egypt Get Help A Edit Restaurant Branches Menus Sections Full…" at bounding box center [196, 5] width 392 height 184
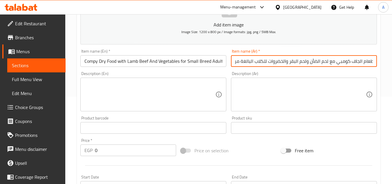
click at [372, 62] on input "طعام الجاف كومبي مع لحم الضأن ولحم البقر والخضروات للكلاب البالغة من السلالات ا…" at bounding box center [304, 61] width 146 height 12
drag, startPoint x: 338, startPoint y: 62, endPoint x: 306, endPoint y: 77, distance: 34.9
click at [306, 77] on div "Add item image Image Size: 1200 x 800 px / Image formats: jpg, png / 5MB Max. I…" at bounding box center [228, 114] width 301 height 250
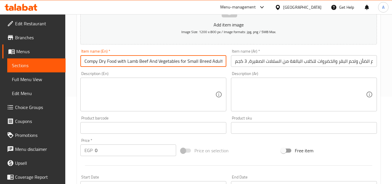
drag, startPoint x: 147, startPoint y: 61, endPoint x: 128, endPoint y: 56, distance: 20.1
click at [128, 56] on input "Compy Dry Food with Lamb Beef And Vegetables for Small Breed Adult Dogs 3Kg" at bounding box center [153, 61] width 146 height 12
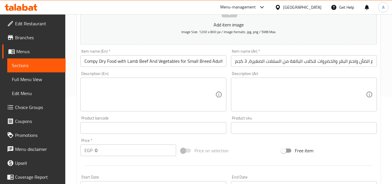
click at [309, 69] on div "Item name (Ar)   * طعام الجاف كومبي مع لحم الضأن ولحم البقر والخضروات للكلاب ال…" at bounding box center [304, 58] width 151 height 22
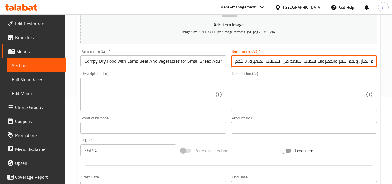
drag, startPoint x: 282, startPoint y: 62, endPoint x: 219, endPoint y: 68, distance: 63.9
click at [221, 67] on div "Add item image Image Size: 1200 x 800 px / Image formats: jpg, png / 5MB Max. I…" at bounding box center [228, 114] width 301 height 250
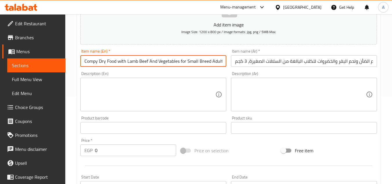
scroll to position [0, 19]
drag, startPoint x: 203, startPoint y: 62, endPoint x: 236, endPoint y: 66, distance: 33.5
click at [236, 66] on div "Add item image Image Size: 1200 x 800 px / Image formats: jpg, png / 5MB Max. I…" at bounding box center [228, 114] width 301 height 250
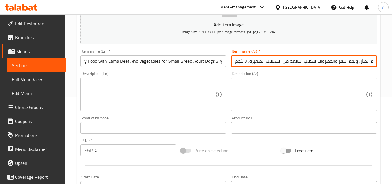
scroll to position [0, 0]
click at [250, 64] on input "طعام الجاف كومبي مع لحم الضأن ولحم البقر والخضروات للكلاب البالغة من السلالات ا…" at bounding box center [304, 61] width 146 height 12
type input "طعام الجاف كومبي مع لحم الضأن ولحم البقر والخضروات للكلاب البالغة من السلالات ا…"
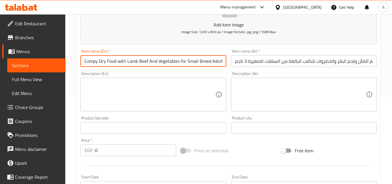
scroll to position [0, 19]
drag, startPoint x: 218, startPoint y: 63, endPoint x: 237, endPoint y: 69, distance: 19.7
click at [237, 69] on div "Add item image Image Size: 1200 x 800 px / Image formats: jpg, png / 5MB Max. I…" at bounding box center [228, 114] width 301 height 250
click at [217, 65] on input "Compy Dry Food with Lamb Beef And Vegetables for Small Breed Adult Dogs 3Kg" at bounding box center [153, 61] width 146 height 12
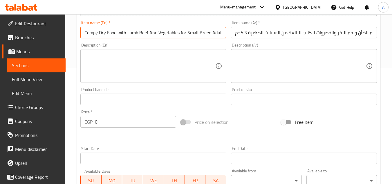
scroll to position [116, 0]
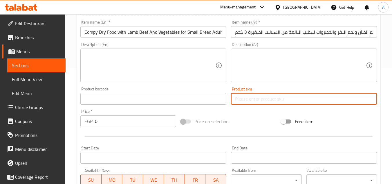
click at [248, 102] on input "text" at bounding box center [304, 99] width 146 height 12
paste input "13961"
type input "13961"
click at [129, 119] on input "0" at bounding box center [135, 121] width 81 height 12
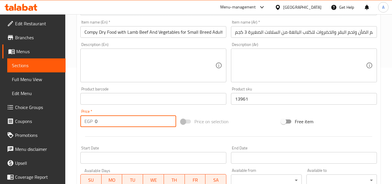
click at [129, 119] on input "0" at bounding box center [135, 121] width 81 height 12
paste input "50"
type input "500"
click at [129, 99] on input "text" at bounding box center [153, 99] width 146 height 12
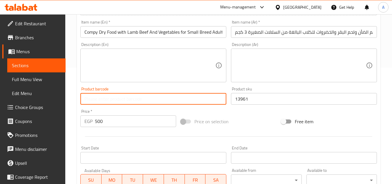
paste input "8480000383099"
type input "8480000383099"
click at [242, 111] on div "Add item image Image Size: 1200 x 800 px / Image formats: jpg, png / 5MB Max. I…" at bounding box center [228, 85] width 301 height 250
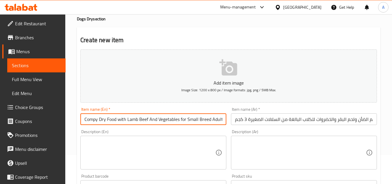
scroll to position [0, 19]
drag, startPoint x: 208, startPoint y: 120, endPoint x: 231, endPoint y: 119, distance: 23.5
click at [231, 119] on div "Add item image Image Size: 1200 x 800 px / Image formats: jpg, png / 5MB Max. I…" at bounding box center [228, 172] width 301 height 250
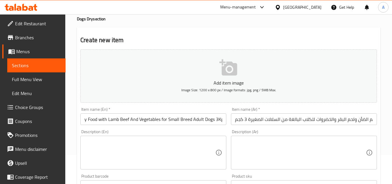
click at [230, 120] on div "Item name (Ar)   * طعام الجاف كومبي مع لحم الضأن ولحم البقر والخضروات للكلاب ال…" at bounding box center [304, 116] width 151 height 22
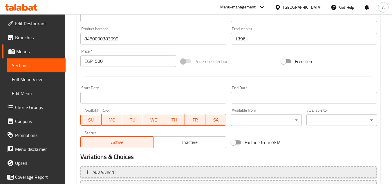
scroll to position [226, 0]
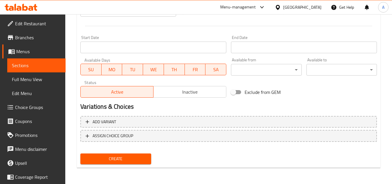
click at [143, 163] on button "Create" at bounding box center [115, 158] width 71 height 11
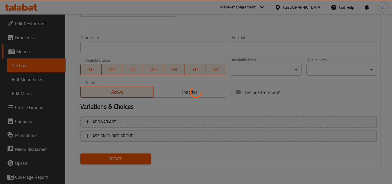
type input "0"
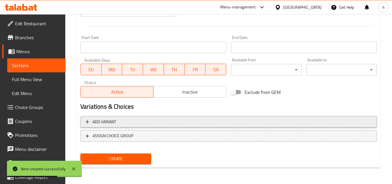
scroll to position [0, 0]
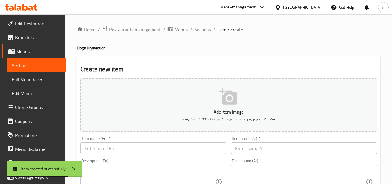
drag, startPoint x: 206, startPoint y: 28, endPoint x: 220, endPoint y: 1, distance: 30.5
click at [206, 28] on span "Sections" at bounding box center [202, 29] width 17 height 7
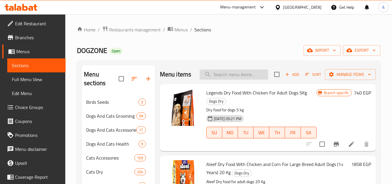
click at [237, 80] on input "search" at bounding box center [234, 74] width 69 height 10
paste input "8480000382993"
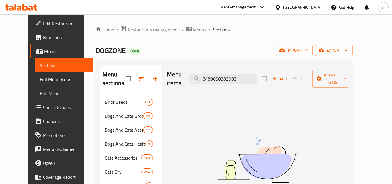
paste input "Compy Supreme Dry Food with Chicken & Rice for Medium & Large Breed Adult Dogs …"
type input "Compy Supreme Dry Food with Chicken & Rice for Medium & Large Breed Adult Dogs …"
click at [288, 75] on span "Add" at bounding box center [280, 78] width 16 height 7
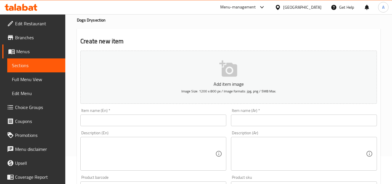
scroll to position [29, 0]
drag, startPoint x: 131, startPoint y: 113, endPoint x: 133, endPoint y: 117, distance: 5.1
click at [131, 113] on div "Item name (En)   * Item name (En) *" at bounding box center [153, 116] width 146 height 18
click at [134, 119] on input "text" at bounding box center [153, 119] width 146 height 12
paste input "Compy Supreme Dry Food with Chicken & Rice for Medium & Large Breed Adult Dogs …"
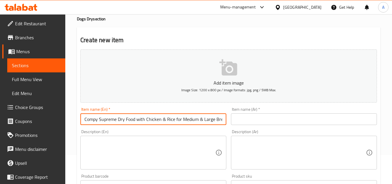
scroll to position [0, 37]
click at [163, 120] on input "Compy Supreme Dry Food with Chicken & Rice for Medium & Large Breed Adult Dogs …" at bounding box center [153, 119] width 146 height 12
click at [171, 120] on input "Compy Supreme Dry Food with Chicken & Rice for Medium & Large Breed Adult Dogs …" at bounding box center [153, 119] width 146 height 12
drag, startPoint x: 135, startPoint y: 124, endPoint x: 41, endPoint y: 132, distance: 94.3
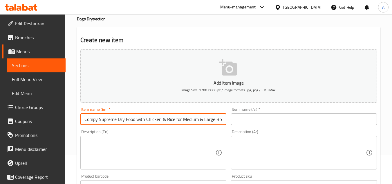
click at [41, 132] on div "Edit Restaurant Branches Menus Sections Full Menu View Edit Menu Choice Groups …" at bounding box center [196, 183] width 392 height 396
click at [139, 119] on input "Compy Supreme Dry Food with Chicken & Rice for Medium & Large Breed Adult Dogs …" at bounding box center [153, 119] width 146 height 12
click at [139, 122] on input "Compy Supreme Dry Food with Chicken & Rice for Medium & Large Breed Adult Dogs …" at bounding box center [153, 119] width 146 height 12
drag, startPoint x: 140, startPoint y: 122, endPoint x: 228, endPoint y: 126, distance: 88.9
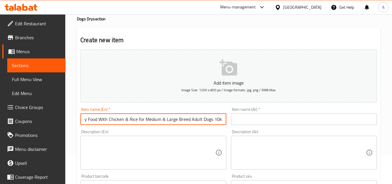
click at [228, 126] on div "Item name (En)   * Compy Supreme Dry Food With Chicken & Rice for Medium & Larg…" at bounding box center [153, 116] width 151 height 22
paste input "For Medium & Large Breed Adult Dogs 10K"
type input "Compy Supreme Dry Food With Chicken & Rice For Medium & Large Breed Adult Dogs …"
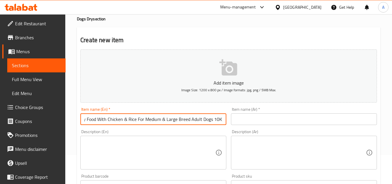
scroll to position [0, 0]
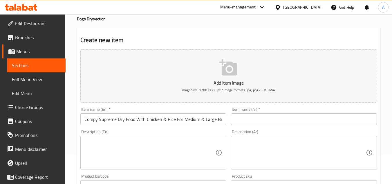
drag, startPoint x: 215, startPoint y: 118, endPoint x: 138, endPoint y: 126, distance: 78.2
click at [138, 126] on div "Item name (En)   * Compy Supreme Dry Food With Chicken & Rice For Medium & Larg…" at bounding box center [153, 116] width 151 height 22
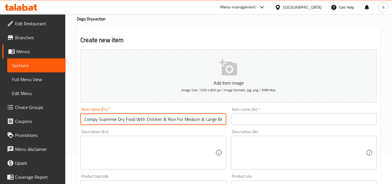
scroll to position [0, 39]
drag, startPoint x: 111, startPoint y: 119, endPoint x: 256, endPoint y: 127, distance: 145.9
click at [256, 127] on div "Add item image Image Size: 1200 x 800 px / Image formats: jpg, png / 5MB Max. I…" at bounding box center [228, 172] width 301 height 250
click at [216, 120] on input "Compy Supreme Dry Food With Chicken & Rice For Medium & Large Breed Adult Dogs …" at bounding box center [153, 119] width 146 height 12
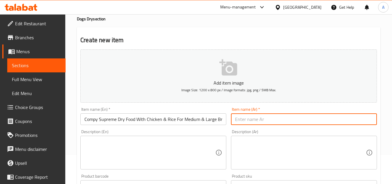
click at [264, 116] on input "text" at bounding box center [304, 119] width 146 height 12
paste input "طعام كومبي سوبريم الجاف مع الدجاج والأرز للكلاب البالغة من السلالات المتوسطة وا…"
drag, startPoint x: 283, startPoint y: 120, endPoint x: 197, endPoint y: 153, distance: 92.1
click at [197, 153] on div "Add item image Image Size: 1200 x 800 px / Image formats: jpg, png / 5MB Max. I…" at bounding box center [228, 172] width 301 height 250
click at [253, 120] on input "طعام كومبي سوبريم الجاف مع الدجاج والأرز للكلاب البالغة من السلالات المتوسطة وا…" at bounding box center [304, 119] width 146 height 12
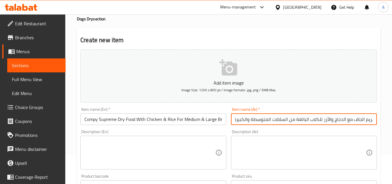
scroll to position [0, 50]
drag, startPoint x: 236, startPoint y: 119, endPoint x: 372, endPoint y: 132, distance: 136.7
click at [372, 132] on div "Add item image Image Size: 1200 x 800 px / Image formats: jpg, png / 5MB Max. I…" at bounding box center [228, 172] width 301 height 250
type input "طعام كومبي سوبريم الجاف مع الدجاج والأرز للكلاب البالغة من السلالات المتوسطة وا…"
click at [372, 132] on div "Description (Ar) Description (Ar)" at bounding box center [304, 149] width 146 height 40
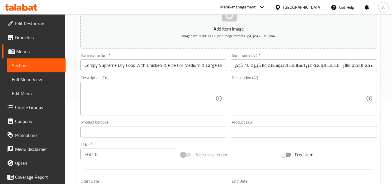
scroll to position [87, 0]
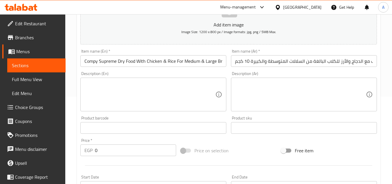
click at [254, 116] on div "Product sku Product sku" at bounding box center [304, 124] width 151 height 22
click at [252, 122] on input "text" at bounding box center [304, 128] width 146 height 12
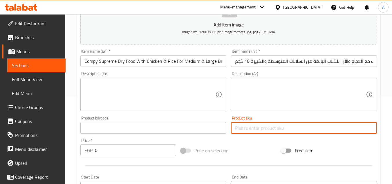
paste input "13959"
type input "13959"
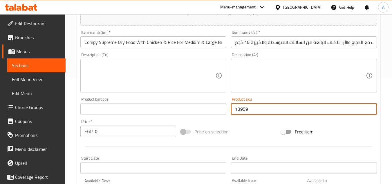
scroll to position [116, 0]
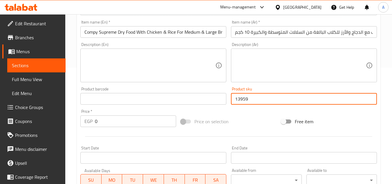
click at [112, 121] on input "0" at bounding box center [135, 121] width 81 height 12
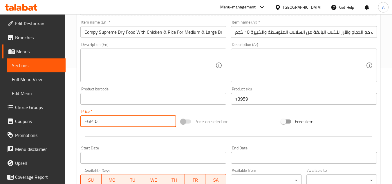
click at [112, 121] on input "0" at bounding box center [135, 121] width 81 height 12
paste input "2125"
type input "2125"
click at [184, 93] on input "text" at bounding box center [153, 99] width 146 height 12
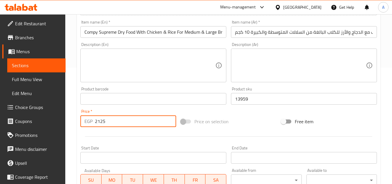
paste input "8480000382993"
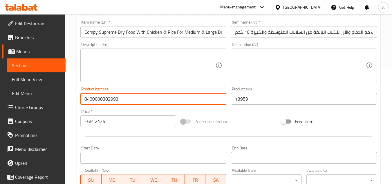
type input "8480000382993"
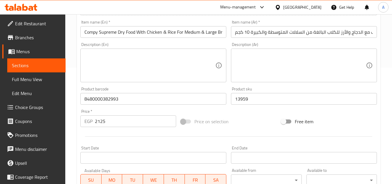
click at [266, 113] on div "Price on selection" at bounding box center [229, 121] width 100 height 16
click at [264, 121] on div "Price on selection" at bounding box center [229, 121] width 100 height 16
click at [260, 125] on div "Price on selection" at bounding box center [229, 121] width 100 height 16
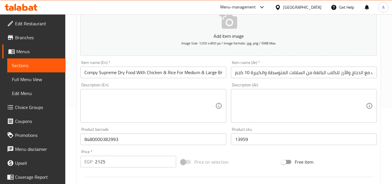
scroll to position [87, 0]
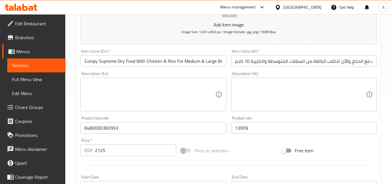
click at [251, 147] on div "Price on selection" at bounding box center [229, 151] width 100 height 16
click at [250, 147] on div "Price on selection" at bounding box center [229, 151] width 100 height 16
click at [254, 134] on input "13959" at bounding box center [304, 128] width 146 height 12
drag, startPoint x: 255, startPoint y: 140, endPoint x: 247, endPoint y: 142, distance: 8.6
click at [255, 141] on div "Add item image Image Size: 1200 x 800 px / Image formats: jpg, png / 5MB Max. I…" at bounding box center [228, 114] width 301 height 250
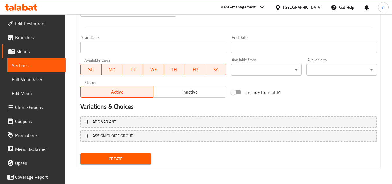
click at [138, 157] on span "Create" at bounding box center [115, 158] width 61 height 7
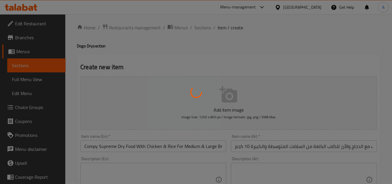
scroll to position [0, 0]
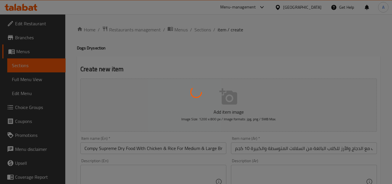
type input "0"
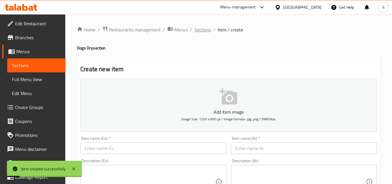
click at [206, 31] on span "Sections" at bounding box center [202, 29] width 17 height 7
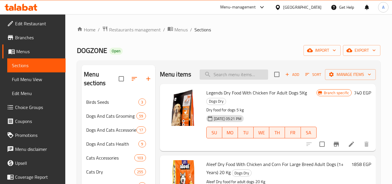
click at [246, 80] on input "search" at bounding box center [234, 74] width 69 height 10
paste input "8480000521217"
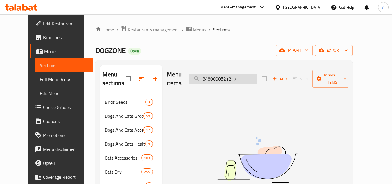
click at [229, 74] on input "8480000521217" at bounding box center [223, 79] width 69 height 10
paste input "Compy Supreme Dry Food with Chicken & Rice for Medium & Large Breed Adult Dogs …"
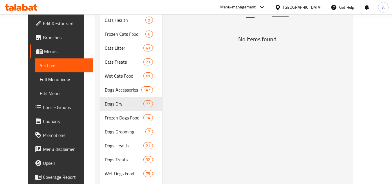
scroll to position [194, 0]
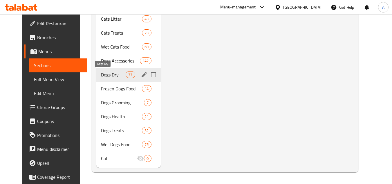
type input "Compy Supreme Dry Food with Chicken & Rice for Medium & Large Breed Adult Dogs …"
click at [111, 73] on span "Dogs Dry" at bounding box center [113, 74] width 25 height 7
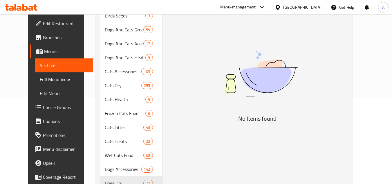
scroll to position [0, 0]
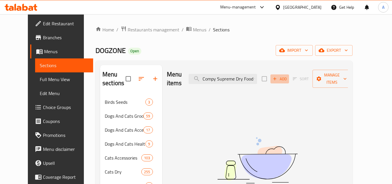
click at [288, 76] on span "Add" at bounding box center [280, 78] width 16 height 7
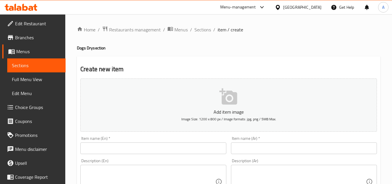
click at [163, 145] on input "text" at bounding box center [153, 148] width 146 height 12
paste input "Compy Supreme Dry Food with Chicken & Rice for Medium & Large Breed Adult Dogs …"
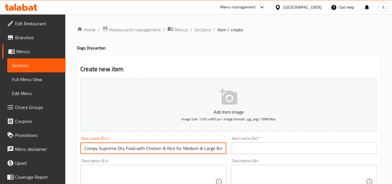
paste input "With Chicken & Rice F"
drag, startPoint x: 176, startPoint y: 149, endPoint x: 326, endPoint y: 155, distance: 149.6
type input "Compy Supreme Dry Food With Chicken & Rice For Medium & Large Breed Adult Dogs …"
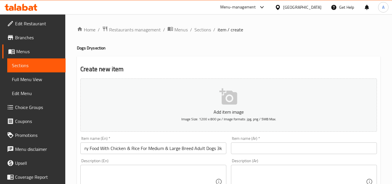
scroll to position [0, 0]
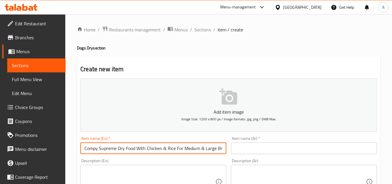
click at [283, 148] on input "text" at bounding box center [304, 148] width 146 height 12
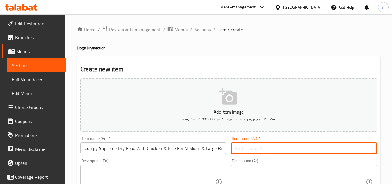
paste input "طعام كومبي سوبريم الجاف مع الدجاج والأرز للكلاب البالغة من السلالات المتوسطة وا…"
drag, startPoint x: 268, startPoint y: 149, endPoint x: 190, endPoint y: 151, distance: 77.2
click at [246, 149] on input "طعام كومبي سوبريم الجاف مع الدجاج والأرز للكلاب البالغة من السلالات المتوسطة وا…" at bounding box center [304, 148] width 146 height 12
click at [247, 150] on input "طعام كومبي سوبريم الجاف مع الدجاج والأرز للكلاب البالغة من السلالات المتوسطة وا…" at bounding box center [304, 148] width 146 height 12
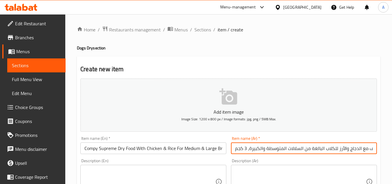
click at [248, 150] on input "طعام كومبي سوبريم الجاف مع الدجاج والأرز للكلاب البالغة من السلالات المتوسطة وا…" at bounding box center [304, 148] width 146 height 12
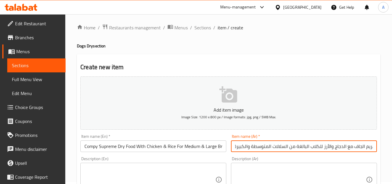
drag, startPoint x: 280, startPoint y: 145, endPoint x: 370, endPoint y: 176, distance: 95.6
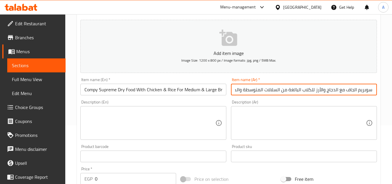
scroll to position [206, 0]
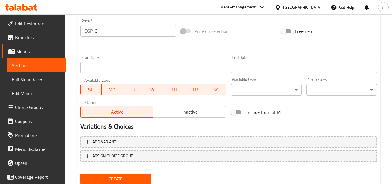
type input "طعام كومبي سوبريم الجاف مع الدجاج والأرز للكلاب البالغة من السلالات المتوسطة وا…"
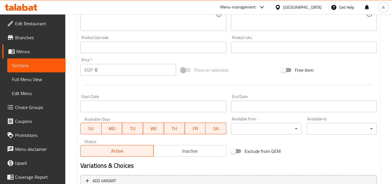
scroll to position [110, 0]
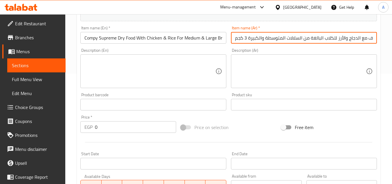
click at [260, 105] on input "text" at bounding box center [304, 105] width 146 height 12
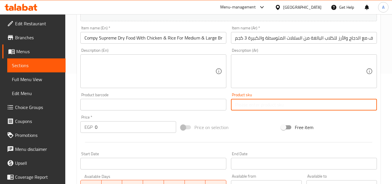
paste input "13960"
type input "13960"
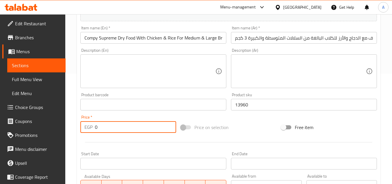
click at [148, 126] on input "0" at bounding box center [135, 127] width 81 height 12
paste input "688"
type input "688"
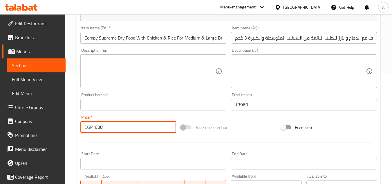
drag, startPoint x: 185, startPoint y: 109, endPoint x: 191, endPoint y: 111, distance: 7.2
click at [185, 109] on input "text" at bounding box center [153, 105] width 146 height 12
paste input "8480000521217"
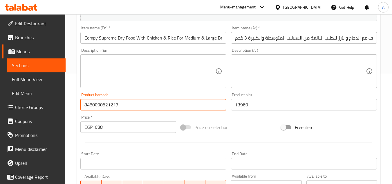
type input "8480000521217"
click at [248, 118] on div "Add item image Image Size: 1200 x 800 px / Image formats: jpg, png / 5MB Max. I…" at bounding box center [228, 91] width 301 height 250
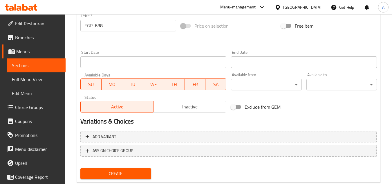
scroll to position [226, 0]
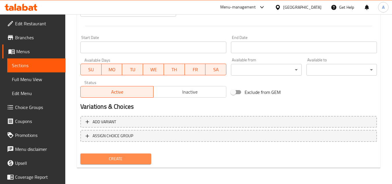
click at [138, 163] on button "Create" at bounding box center [115, 158] width 71 height 11
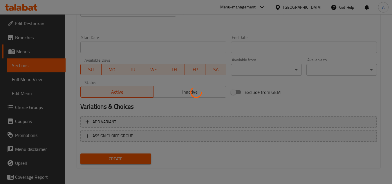
type input "0"
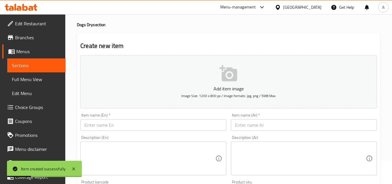
scroll to position [0, 0]
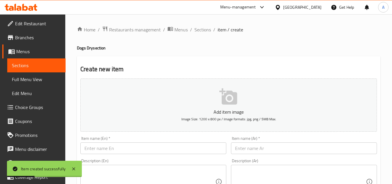
click at [149, 140] on div "Item name (En)   * Item name (En) *" at bounding box center [153, 145] width 146 height 18
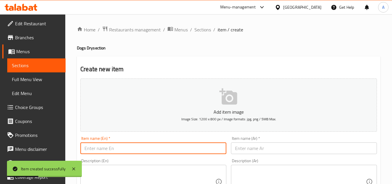
click at [151, 147] on input "text" at bounding box center [153, 148] width 146 height 12
paste input "Compy Supreme Dry Food With Chicken Fruits & Vegetables For Small Breed Junior …"
drag, startPoint x: 191, startPoint y: 148, endPoint x: 118, endPoint y: 141, distance: 73.8
click at [110, 145] on input "Compy Supreme Dry Food With Chicken Fruits & Vegetables For Small Breed Junior …" at bounding box center [153, 148] width 146 height 12
type input "Compy Supreme Dry Food With Chicken Fruits & Vegetables For Small Breed Junior …"
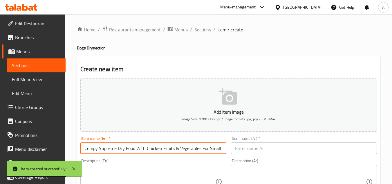
click at [241, 147] on input "text" at bounding box center [304, 148] width 146 height 12
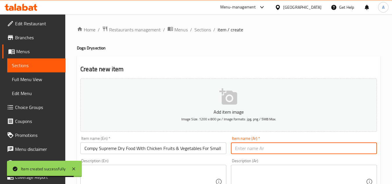
paste input "طعام جاف كومبي سوبريم مع دجاج وفواكه وخضراوات للكلاب الصغيرة من السلالات الصغير…"
drag, startPoint x: 239, startPoint y: 149, endPoint x: 195, endPoint y: 155, distance: 43.7
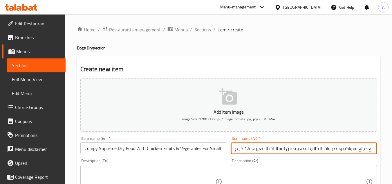
click at [251, 148] on input "طعام جاف كومبي سوبريم مع دجاج وفواكه وخضراوات للكلاب الصغيرة من السلالات الصغير…" at bounding box center [304, 148] width 146 height 12
click at [252, 152] on input "طعام جاف كومبي سوبريم مع دجاج وفواكه وخضراوات للكلاب الصغيرة من السلالات الصغير…" at bounding box center [304, 148] width 146 height 12
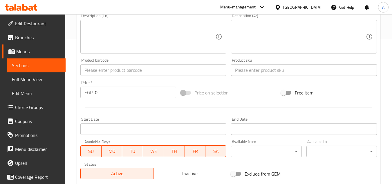
scroll to position [145, 0]
type input "طعام جاف كومبي سوبريم مع دجاج وفواكه وخضراوات للكلاب الصغيرة من السلالات الصغير…"
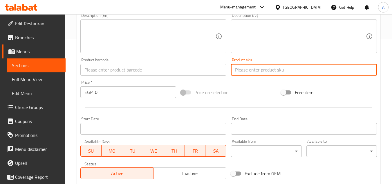
click at [244, 67] on input "text" at bounding box center [304, 70] width 146 height 12
paste input "13962"
type input "13962"
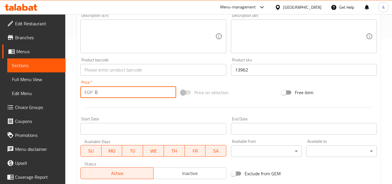
click at [123, 95] on input "0" at bounding box center [135, 92] width 81 height 12
paste input "375"
type input "375"
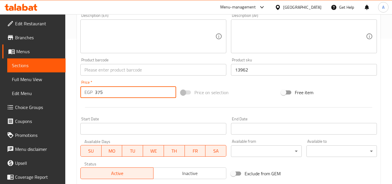
click at [164, 68] on input "text" at bounding box center [153, 70] width 146 height 12
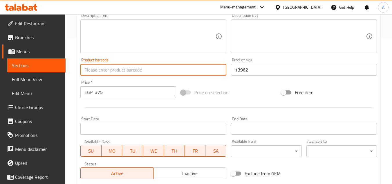
paste input "8480000232076"
type input "8480000232076"
click at [248, 81] on div "Add item image Image Size: 1200 x 800 px / Image formats: jpg, png / 5MB Max. I…" at bounding box center [228, 56] width 301 height 250
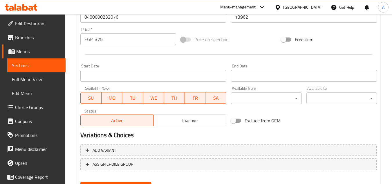
scroll to position [226, 0]
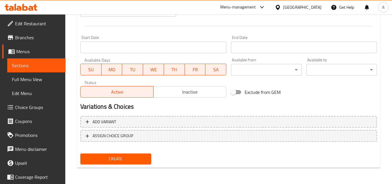
click at [138, 162] on span "Create" at bounding box center [115, 158] width 61 height 7
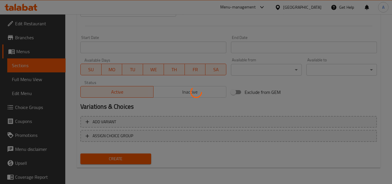
type input "0"
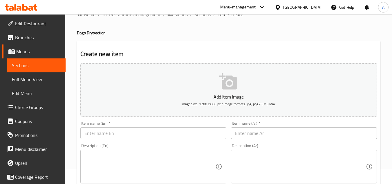
scroll to position [29, 0]
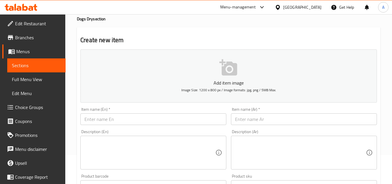
click at [161, 117] on input "text" at bounding box center [153, 119] width 146 height 12
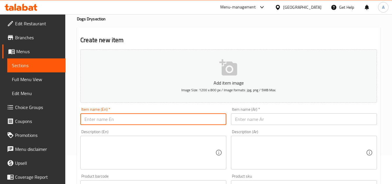
paste input "Dog&Dog Vitale Dry Food With Chicken For Adult Dogs 10 Kg"
click at [195, 117] on input "Dog&Dog Vitale Dry Food With Chicken For Adult Dogs 10 Kg" at bounding box center [153, 119] width 146 height 12
click at [197, 122] on input "Dog&Dog Vitale Dry Food With Chicken For Adult Dogs 10 Kg" at bounding box center [153, 119] width 146 height 12
type input "Dog&Dog Vitale Dry Food With Chicken For Adult Dogs 10Kg"
click at [264, 120] on input "text" at bounding box center [304, 119] width 146 height 12
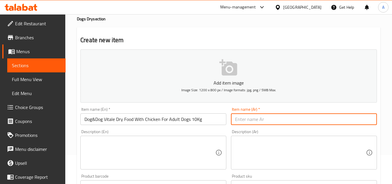
paste input "طعام جاف للكلاب البالغة فيتال مع الدجاج 10 كجم"
drag, startPoint x: 279, startPoint y: 120, endPoint x: 270, endPoint y: 120, distance: 9.3
click at [270, 120] on input "طعام جاف للكلاب البالغة فيتال مع الدجاج 10 كجم" at bounding box center [304, 119] width 146 height 12
click at [298, 121] on input "طعام جاف للكلاب البالغة مع الدجاج 10 كجم" at bounding box center [304, 119] width 146 height 12
paste input "فيتال"
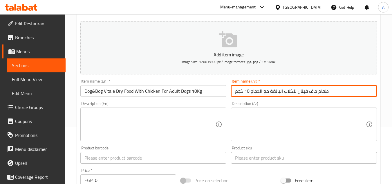
scroll to position [58, 0]
type input "طعام جاف فيتال للكلاب البالغة مع الدجاج 10 كجم"
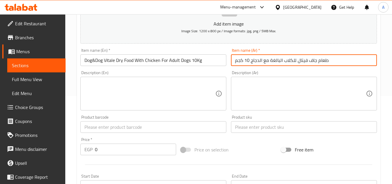
scroll to position [116, 0]
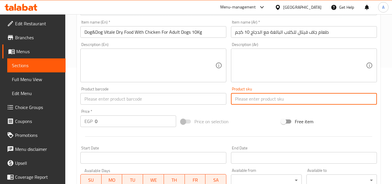
click at [246, 97] on input "text" at bounding box center [304, 99] width 146 height 12
paste input "3597"
type input "3597"
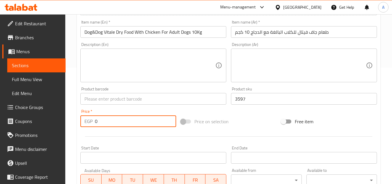
click at [124, 120] on input "0" at bounding box center [135, 121] width 81 height 12
paste input "1875"
type input "1875"
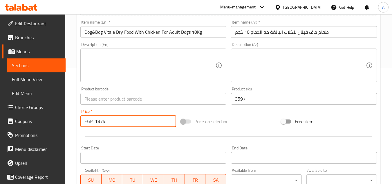
click at [176, 96] on input "text" at bounding box center [153, 99] width 146 height 12
paste input "8001541005198"
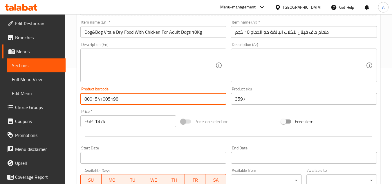
type input "8001541005198"
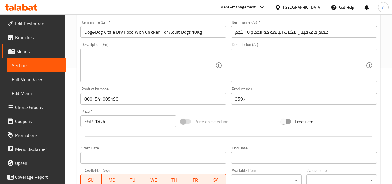
click at [261, 119] on div "Price on selection" at bounding box center [229, 121] width 100 height 16
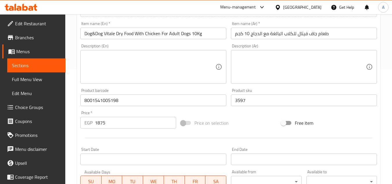
scroll to position [226, 0]
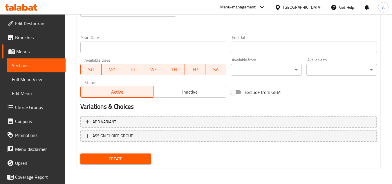
click at [137, 156] on span "Create" at bounding box center [115, 158] width 61 height 7
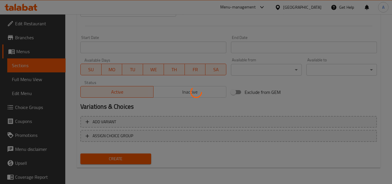
type input "0"
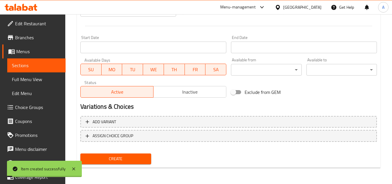
scroll to position [23, 0]
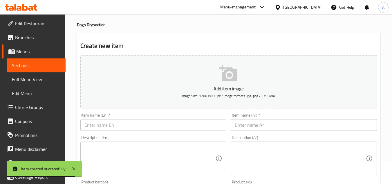
click at [169, 124] on input "text" at bounding box center [153, 125] width 146 height 12
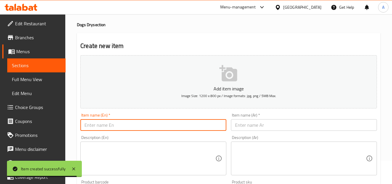
paste input "Farmina Fun Dog Energy Dry Food With Chicken 20kg"
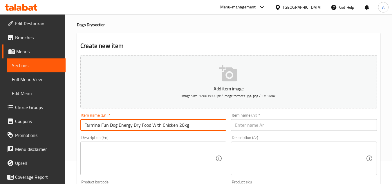
type input "Farmina Fun Dog Energy Dry Food With Chicken 20kg"
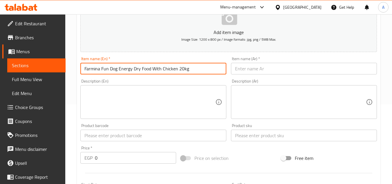
scroll to position [81, 0]
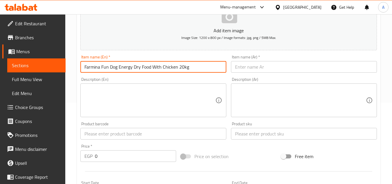
click at [251, 138] on input "text" at bounding box center [304, 134] width 146 height 12
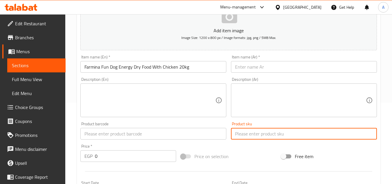
paste input "12327"
type input "12327"
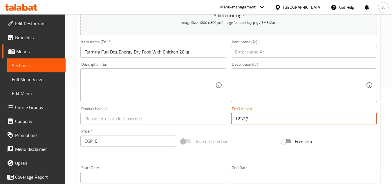
scroll to position [110, 0]
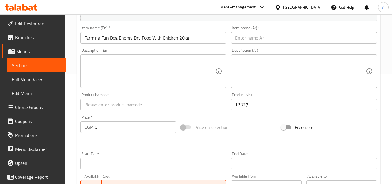
click at [124, 133] on div "Price   * EGP 0 Price *" at bounding box center [128, 124] width 100 height 22
click at [124, 133] on input "0" at bounding box center [135, 127] width 81 height 12
click at [125, 131] on input "0" at bounding box center [135, 127] width 81 height 12
click at [125, 130] on input "0" at bounding box center [135, 127] width 81 height 12
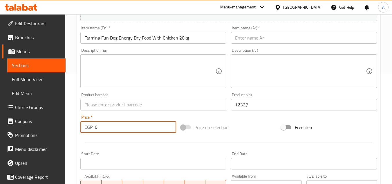
click at [125, 130] on input "0" at bounding box center [135, 127] width 81 height 12
paste input "4938"
type input "4938"
click at [248, 127] on div "Price on selection" at bounding box center [229, 127] width 100 height 16
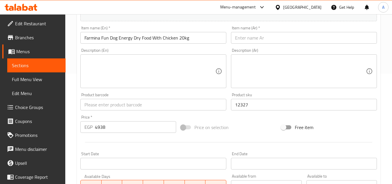
click at [181, 103] on input "text" at bounding box center [153, 105] width 146 height 12
paste input "8010276009982"
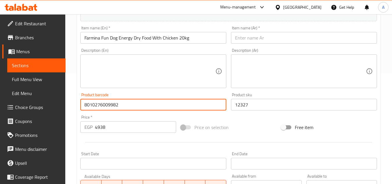
type input "8010276009982"
click at [195, 42] on input "Farmina Fun Dog Energy Dry Food With Chicken 20kg" at bounding box center [153, 38] width 146 height 12
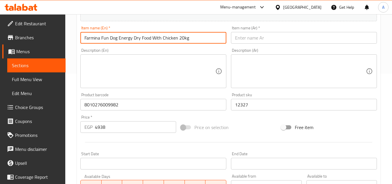
click at [195, 42] on input "Farmina Fun Dog Energy Dry Food With Chicken 20kg" at bounding box center [153, 38] width 146 height 12
click at [285, 43] on input "text" at bounding box center [304, 38] width 146 height 12
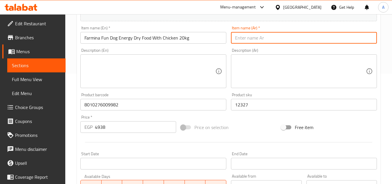
paste input "طعام جاف للكلاب من فارمينا فن إنرجي مع الدجاج 20 كجم"
drag, startPoint x: 271, startPoint y: 39, endPoint x: 282, endPoint y: 43, distance: 11.7
click at [282, 43] on input "طعام جاف للكلاب من فارمينا فن إنرجي مع الدجاج 20 كجم" at bounding box center [304, 38] width 146 height 12
click at [311, 38] on input "طعام جاف للكلاب من فارمينا فن مع الدجاج 20 كجم" at bounding box center [304, 38] width 146 height 12
paste input "إنرجي"
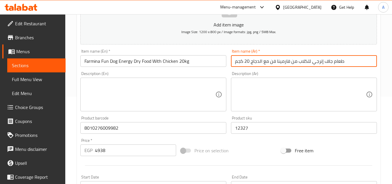
scroll to position [23, 0]
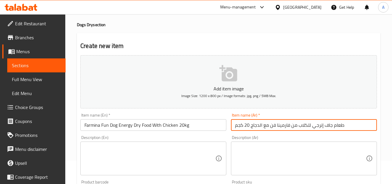
type input "طعام جاف إنرجي للكلاب من فارمينا فن مع الدجاج 20 كجم"
click at [284, 43] on h2 "Create new item" at bounding box center [228, 46] width 297 height 9
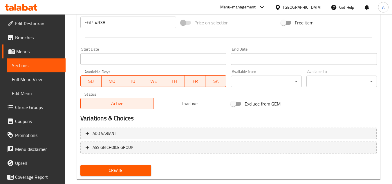
scroll to position [226, 0]
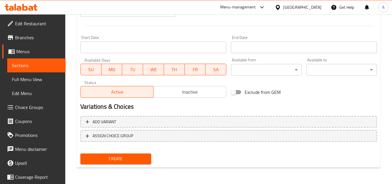
click at [136, 161] on span "Create" at bounding box center [115, 158] width 61 height 7
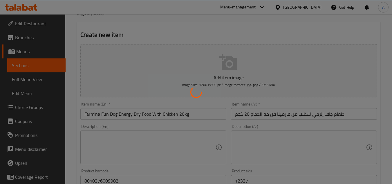
type input "0"
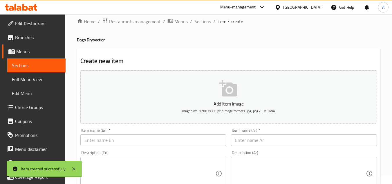
scroll to position [0, 0]
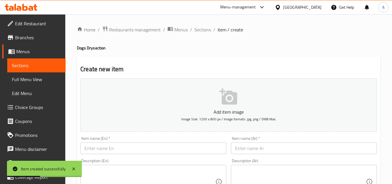
click at [168, 148] on input "text" at bounding box center [153, 148] width 146 height 12
paste input "Ixira Dry Dog Food With Chicken & Beef 20k"
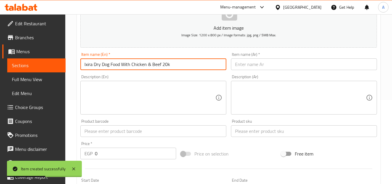
scroll to position [87, 0]
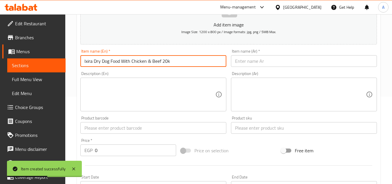
type input "Ixira Dry Dog Food With Chicken & Beef 20k"
click at [252, 129] on input "text" at bounding box center [304, 128] width 146 height 12
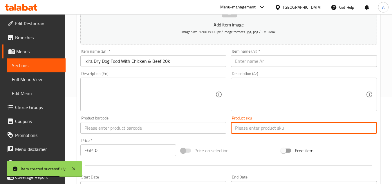
paste input "10071"
type input "10071"
click at [131, 156] on div "Price   * EGP 0 Price *" at bounding box center [128, 147] width 100 height 22
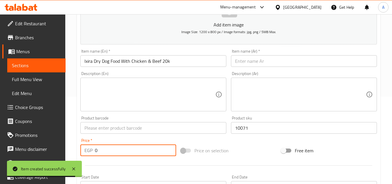
click at [131, 153] on input "0" at bounding box center [135, 150] width 81 height 12
paste input "1219"
type input "1219"
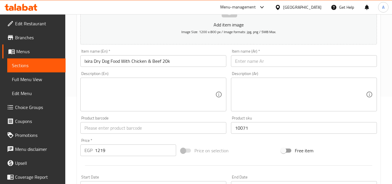
click at [239, 143] on div "Price on selection" at bounding box center [229, 151] width 100 height 16
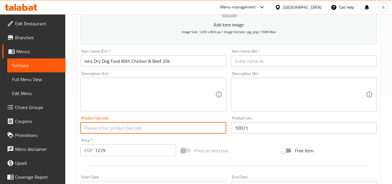
click at [119, 128] on input "text" at bounding box center [153, 128] width 146 height 12
paste input "1110071010"
type input "1110071010"
click at [174, 137] on div "Price   * EGP 1219 Price *" at bounding box center [128, 147] width 100 height 22
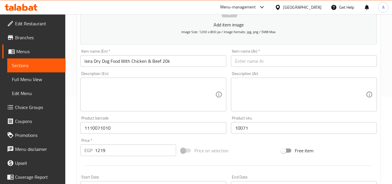
click at [178, 66] on input "Ixira Dry Dog Food With Chicken & Beef 20k" at bounding box center [153, 61] width 146 height 12
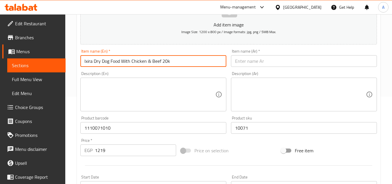
click at [178, 66] on input "Ixira Dry Dog Food With Chicken & Beef 20k" at bounding box center [153, 61] width 146 height 12
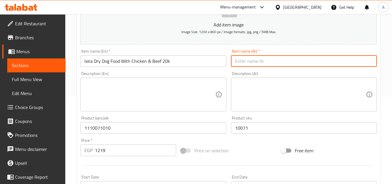
click at [268, 62] on input "text" at bounding box center [304, 61] width 146 height 12
paste input "طعام الكلاب الجاف إيكسيرّا بالدجاج واللحم البقري ٢٠ كيلو"
type input "طعام الكلاب الجاف إيكسيرّا بالدجاج واللحم البقري ٢٠ كيلو"
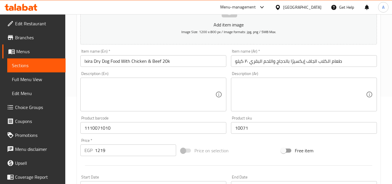
click at [228, 76] on div "Description (En) Description (En)" at bounding box center [153, 91] width 151 height 44
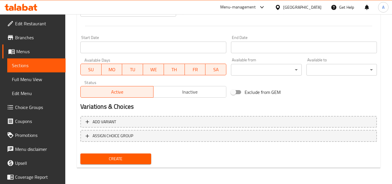
click at [146, 158] on span "Create" at bounding box center [115, 158] width 61 height 7
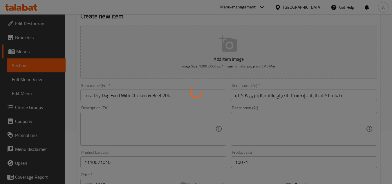
scroll to position [52, 0]
type input "0"
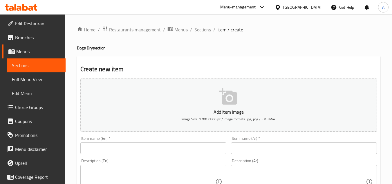
click at [207, 31] on span "Sections" at bounding box center [202, 29] width 17 height 7
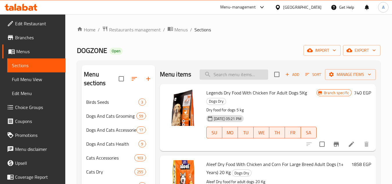
click at [248, 79] on input "search" at bounding box center [234, 74] width 69 height 10
paste input "8001541005198"
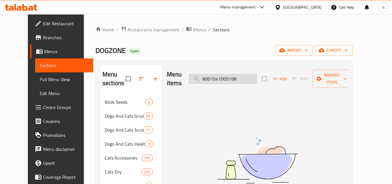
click at [226, 77] on input "8001541005198" at bounding box center [223, 79] width 69 height 10
paste input "10276009982"
paste input "1110071010"
click at [226, 78] on input "1110071010" at bounding box center [223, 79] width 69 height 10
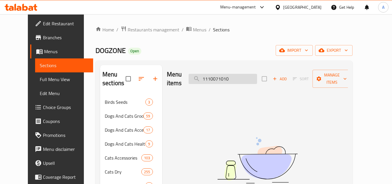
click at [226, 78] on input "1110071010" at bounding box center [223, 79] width 69 height 10
paste input "6223007230476"
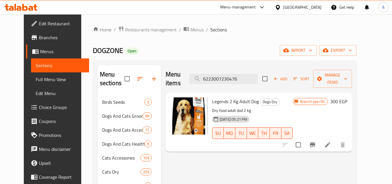
type input "6223007230476"
click at [316, 141] on icon "Branch-specific-item" at bounding box center [312, 144] width 7 height 7
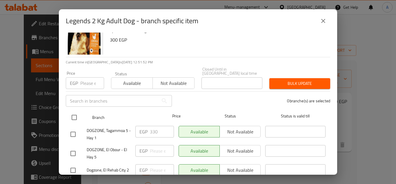
scroll to position [17, 0]
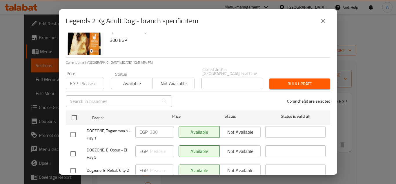
click at [90, 83] on input "number" at bounding box center [92, 83] width 24 height 12
paste input "375"
type input "375"
click at [290, 80] on span "Bulk update" at bounding box center [300, 83] width 52 height 7
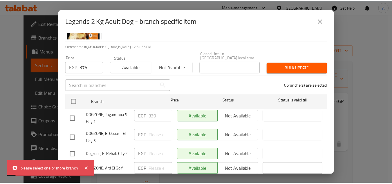
scroll to position [46, 0]
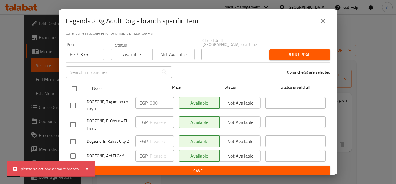
click at [77, 85] on input "checkbox" at bounding box center [74, 88] width 12 height 12
checkbox input "true"
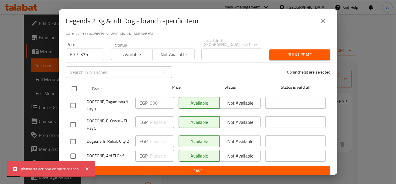
checkbox input "true"
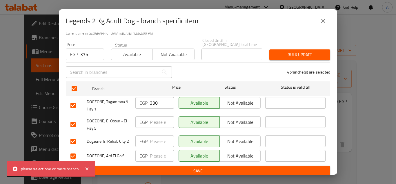
click at [301, 53] on span "Bulk update" at bounding box center [300, 54] width 52 height 7
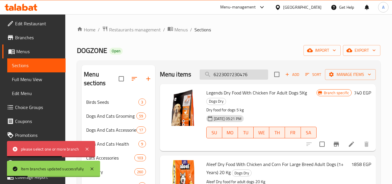
click at [249, 80] on input "6223007230476" at bounding box center [234, 74] width 69 height 10
type input "6223007230476"
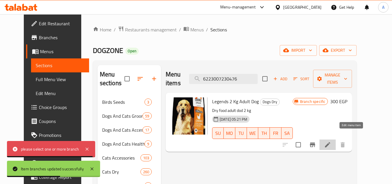
click at [331, 141] on icon at bounding box center [327, 144] width 7 height 7
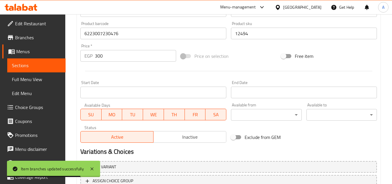
scroll to position [148, 0]
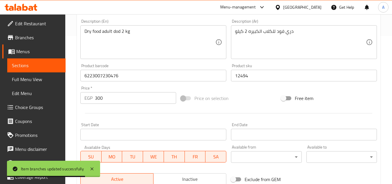
click at [119, 101] on input "300" at bounding box center [135, 98] width 81 height 12
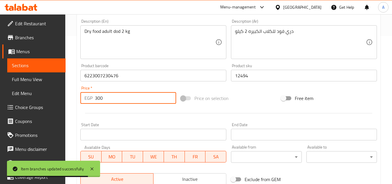
click at [119, 101] on input "300" at bounding box center [135, 98] width 81 height 12
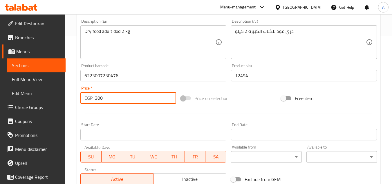
paste input "75"
type input "375"
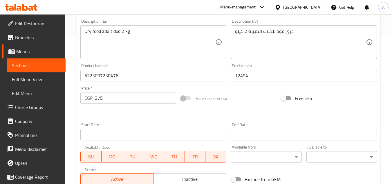
click at [132, 118] on div at bounding box center [228, 113] width 301 height 14
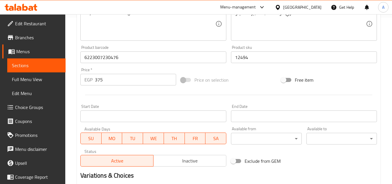
scroll to position [235, 0]
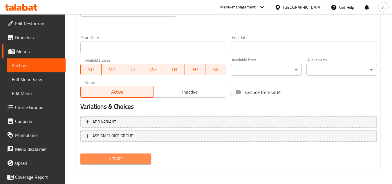
click at [133, 156] on span "Update" at bounding box center [115, 158] width 61 height 7
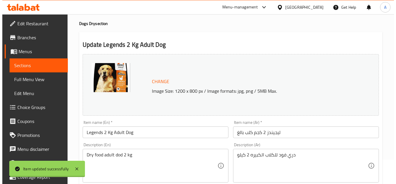
scroll to position [0, 0]
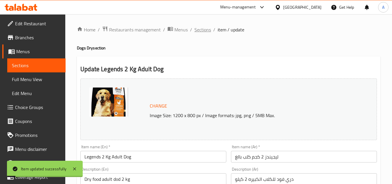
click at [204, 33] on span "Sections" at bounding box center [202, 29] width 17 height 7
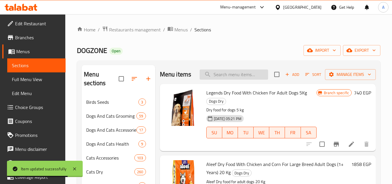
click at [239, 77] on input "search" at bounding box center [234, 74] width 69 height 10
paste input "6223007230469"
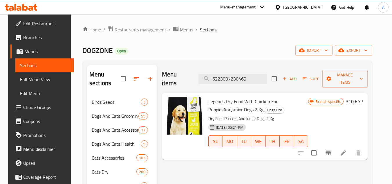
type input "6223007230469"
click at [332, 149] on icon "Branch-specific-item" at bounding box center [328, 152] width 7 height 7
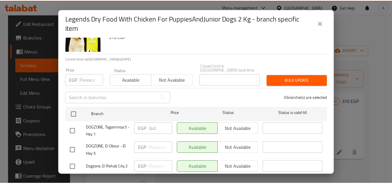
scroll to position [51, 0]
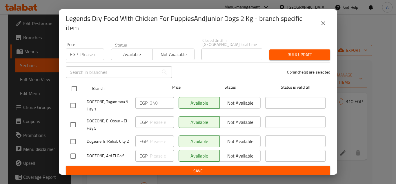
click at [76, 84] on input "checkbox" at bounding box center [74, 88] width 12 height 12
checkbox input "true"
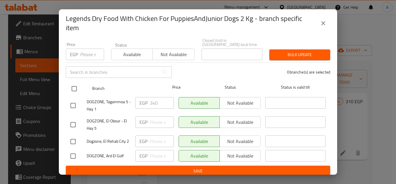
checkbox input "true"
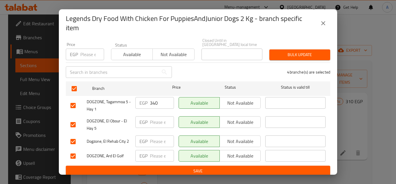
click at [85, 57] on div "Legends Dry Food With Chicken For PuppiesAndJunior Dogs 2 Kg Dry Food Puppies A…" at bounding box center [198, 105] width 279 height 137
click at [84, 52] on input "number" at bounding box center [92, 54] width 24 height 12
paste input "438"
type input "438"
click at [299, 53] on span "Bulk update" at bounding box center [300, 54] width 52 height 7
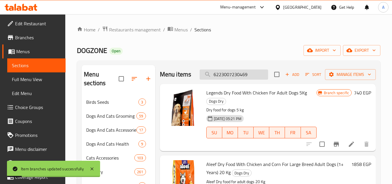
click at [259, 79] on input "6223007230469" at bounding box center [234, 74] width 69 height 10
type input "6223007230469"
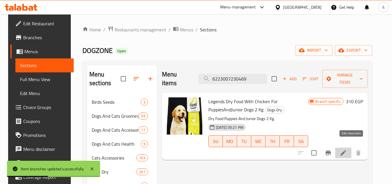
click at [346, 150] on icon at bounding box center [343, 152] width 5 height 5
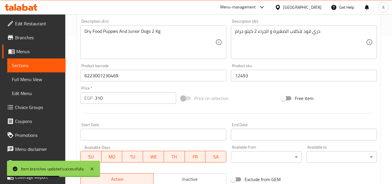
scroll to position [145, 0]
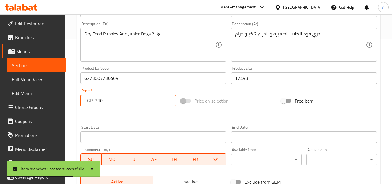
click at [130, 105] on input "310" at bounding box center [135, 101] width 81 height 12
paste input "438"
type input "438"
click at [141, 118] on div at bounding box center [228, 116] width 301 height 14
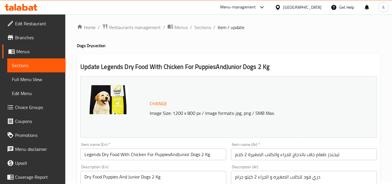
scroll to position [0, 0]
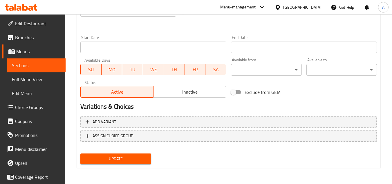
click at [142, 163] on button "Update" at bounding box center [115, 158] width 71 height 11
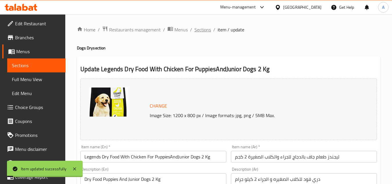
click at [205, 32] on span "Sections" at bounding box center [202, 29] width 17 height 7
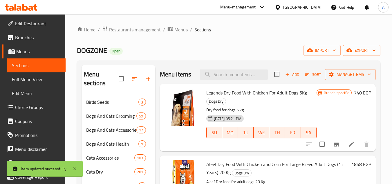
click at [217, 84] on div "Menu items Add Sort Manage items" at bounding box center [268, 74] width 216 height 19
click at [222, 80] on input "search" at bounding box center [234, 74] width 69 height 10
paste input "6223007230452"
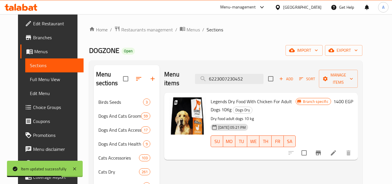
type input "6223007230452"
click at [322, 149] on icon "Branch-specific-item" at bounding box center [318, 152] width 7 height 7
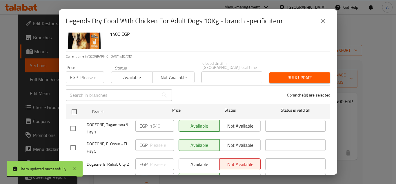
scroll to position [46, 0]
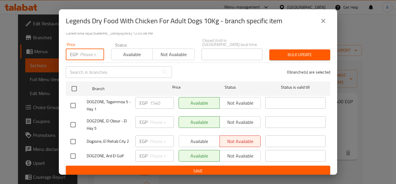
click at [81, 51] on input "number" at bounding box center [92, 54] width 24 height 12
paste input "1850"
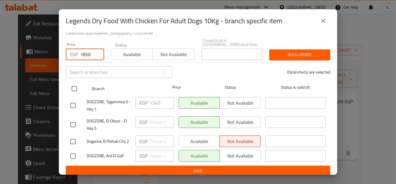
type input "1850"
click at [78, 83] on input "checkbox" at bounding box center [74, 88] width 12 height 12
checkbox input "true"
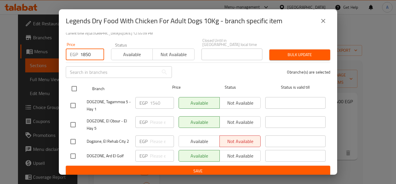
checkbox input "true"
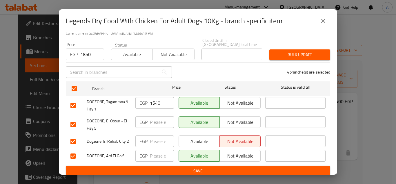
click at [295, 54] on button "Bulk update" at bounding box center [300, 54] width 61 height 11
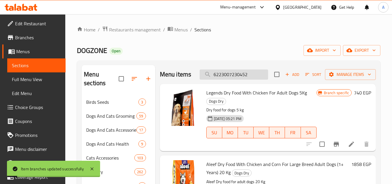
click at [255, 80] on input "6223007230452" at bounding box center [234, 74] width 69 height 10
type input "6223007230452"
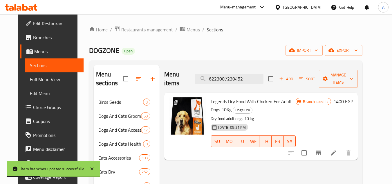
click at [336, 150] on icon at bounding box center [333, 152] width 5 height 5
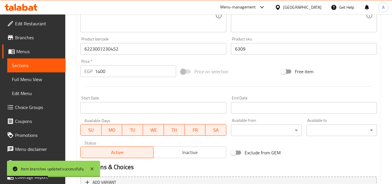
scroll to position [203, 0]
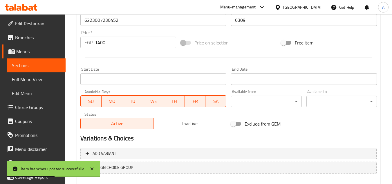
click at [110, 41] on input "1400" at bounding box center [135, 43] width 81 height 12
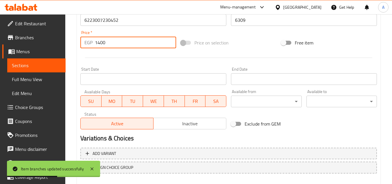
click at [110, 41] on input "1400" at bounding box center [135, 43] width 81 height 12
paste input "85"
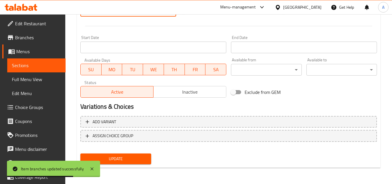
type input "1850"
click at [136, 160] on span "Update" at bounding box center [115, 158] width 61 height 7
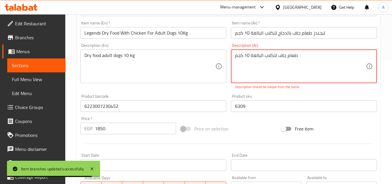
scroll to position [87, 0]
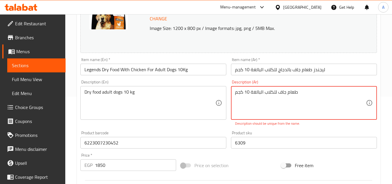
click at [276, 110] on textarea "طعام جاف للكلاب البالغة 10 كجم" at bounding box center [300, 103] width 131 height 28
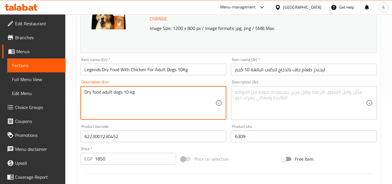
click at [180, 107] on textarea "Dry food adult dogs 10 kg" at bounding box center [149, 103] width 131 height 28
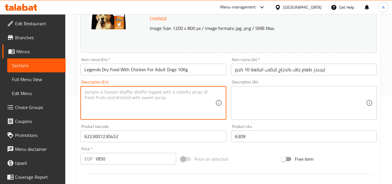
click at [231, 125] on div "Product sku 6309 Product sku" at bounding box center [304, 133] width 146 height 18
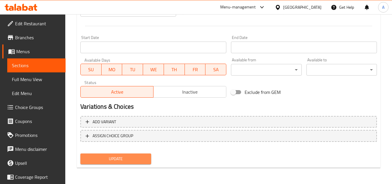
click at [138, 161] on span "Update" at bounding box center [115, 158] width 61 height 7
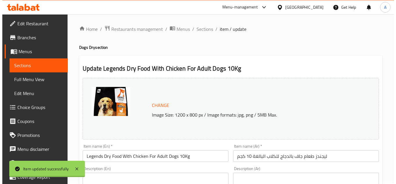
scroll to position [0, 0]
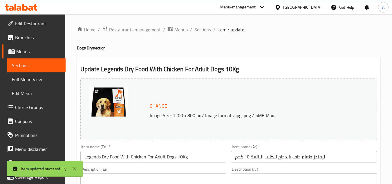
click at [206, 32] on span "Sections" at bounding box center [202, 29] width 17 height 7
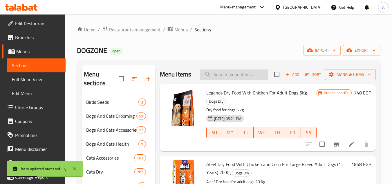
click at [232, 79] on input "search" at bounding box center [234, 74] width 69 height 10
paste input "6223007230452"
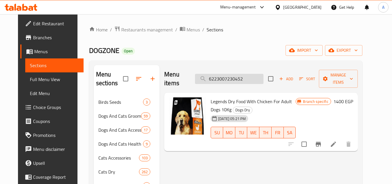
paste input "063"
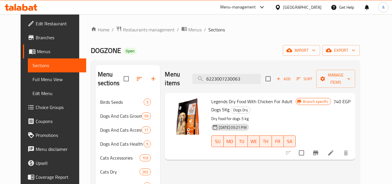
type input "6223007230063"
click at [319, 149] on icon "Branch-specific-item" at bounding box center [315, 152] width 7 height 7
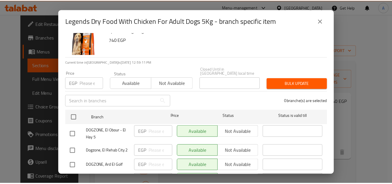
scroll to position [46, 0]
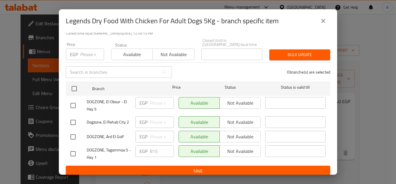
click at [91, 49] on input "number" at bounding box center [92, 54] width 24 height 12
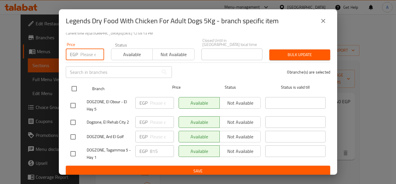
paste input "969"
type input "969"
click at [71, 85] on input "checkbox" at bounding box center [74, 88] width 12 height 12
checkbox input "true"
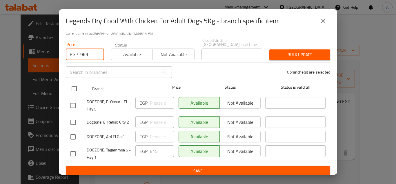
checkbox input "true"
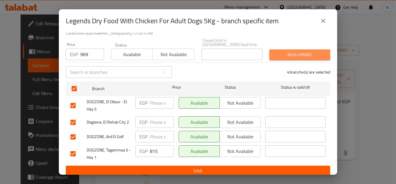
click at [304, 51] on span "Bulk update" at bounding box center [300, 54] width 52 height 7
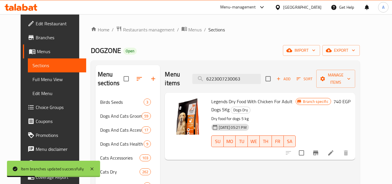
click at [334, 149] on icon at bounding box center [330, 152] width 7 height 7
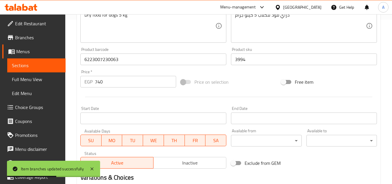
scroll to position [174, 0]
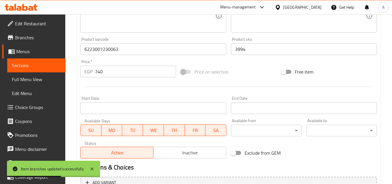
click at [132, 75] on input "740" at bounding box center [135, 72] width 81 height 12
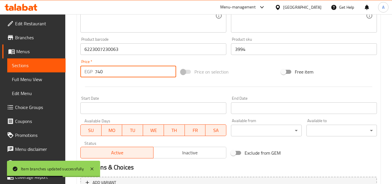
click at [132, 75] on input "740" at bounding box center [135, 72] width 81 height 12
paste input "969"
type input "969"
click at [133, 89] on div at bounding box center [228, 87] width 301 height 14
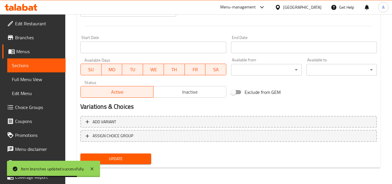
click at [133, 161] on span "Update" at bounding box center [115, 158] width 61 height 7
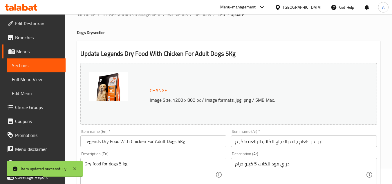
scroll to position [0, 0]
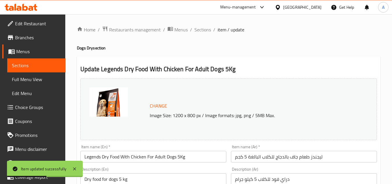
click at [207, 30] on span "Sections" at bounding box center [202, 29] width 17 height 7
